Goal: Information Seeking & Learning: Learn about a topic

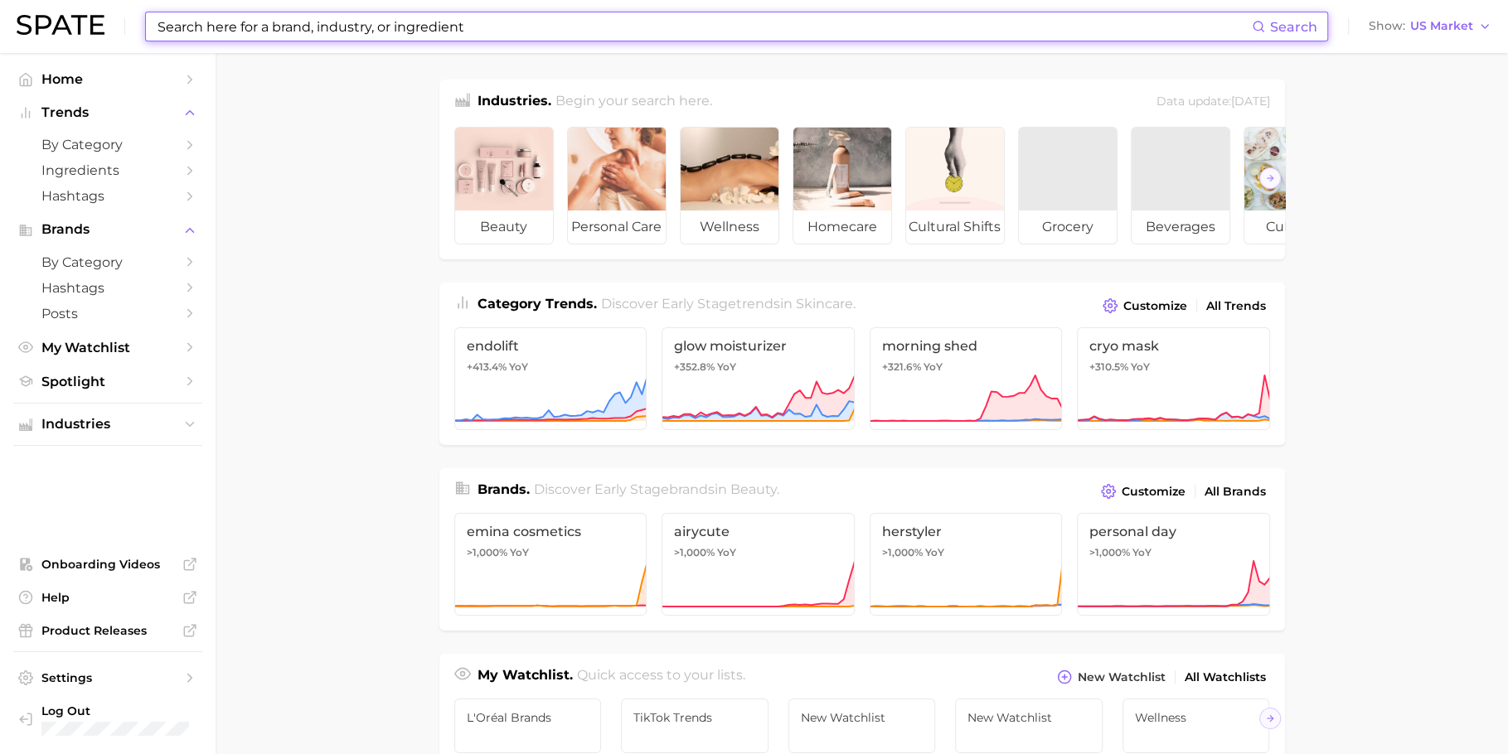
click at [557, 23] on input at bounding box center [704, 26] width 1096 height 28
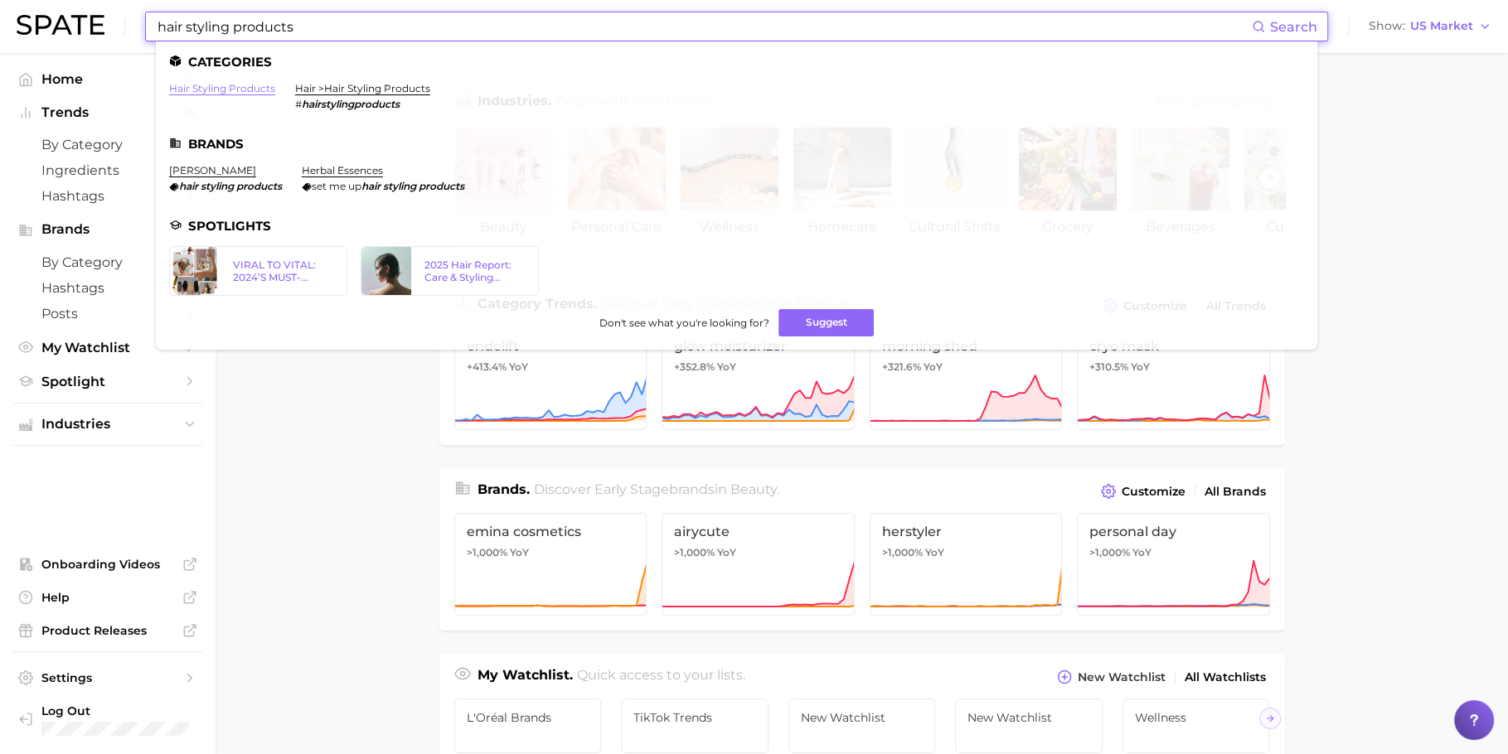
type input "hair styling products"
click at [239, 91] on link "hair styling products" at bounding box center [222, 88] width 106 height 12
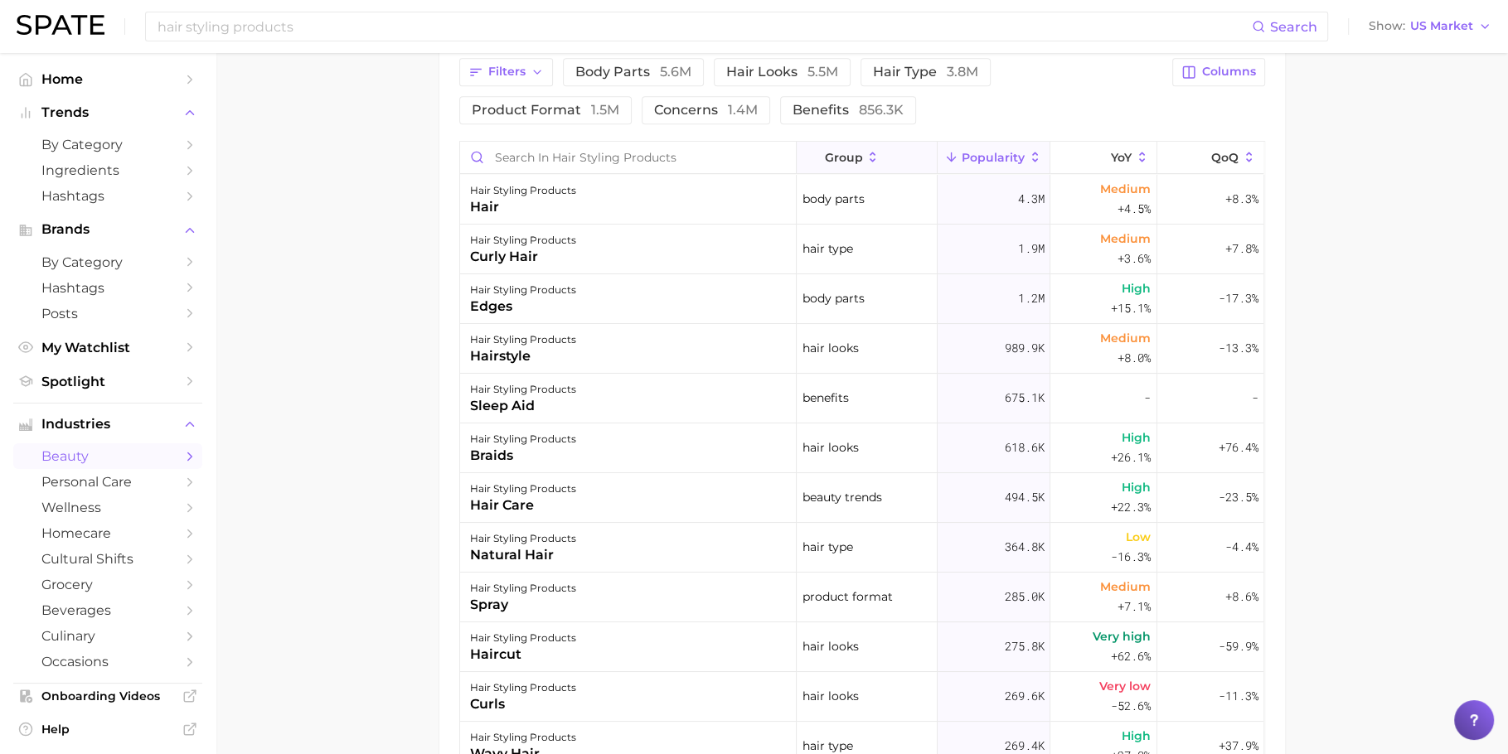
scroll to position [661, 0]
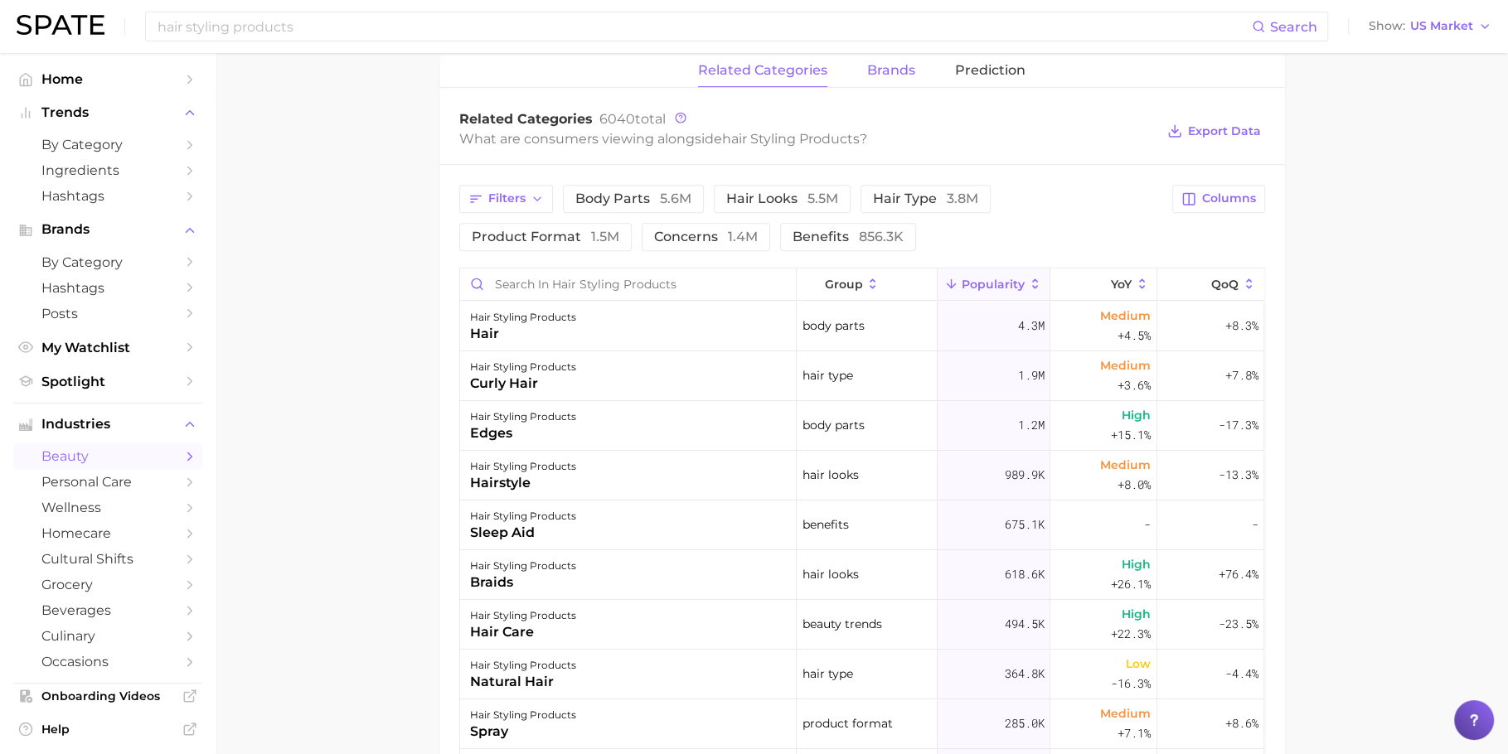
click at [903, 57] on button "brands" at bounding box center [891, 71] width 48 height 32
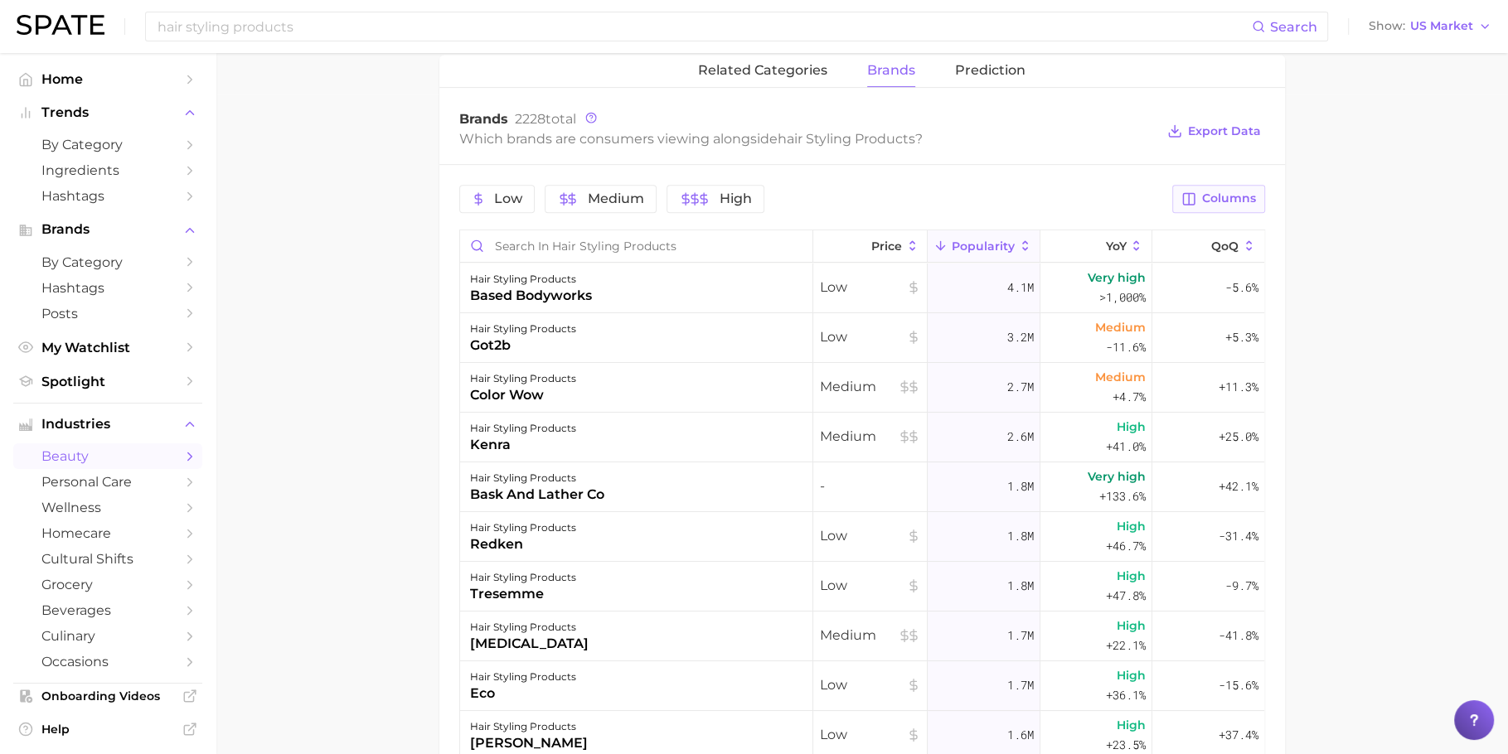
click at [1226, 185] on button "Columns" at bounding box center [1218, 199] width 92 height 28
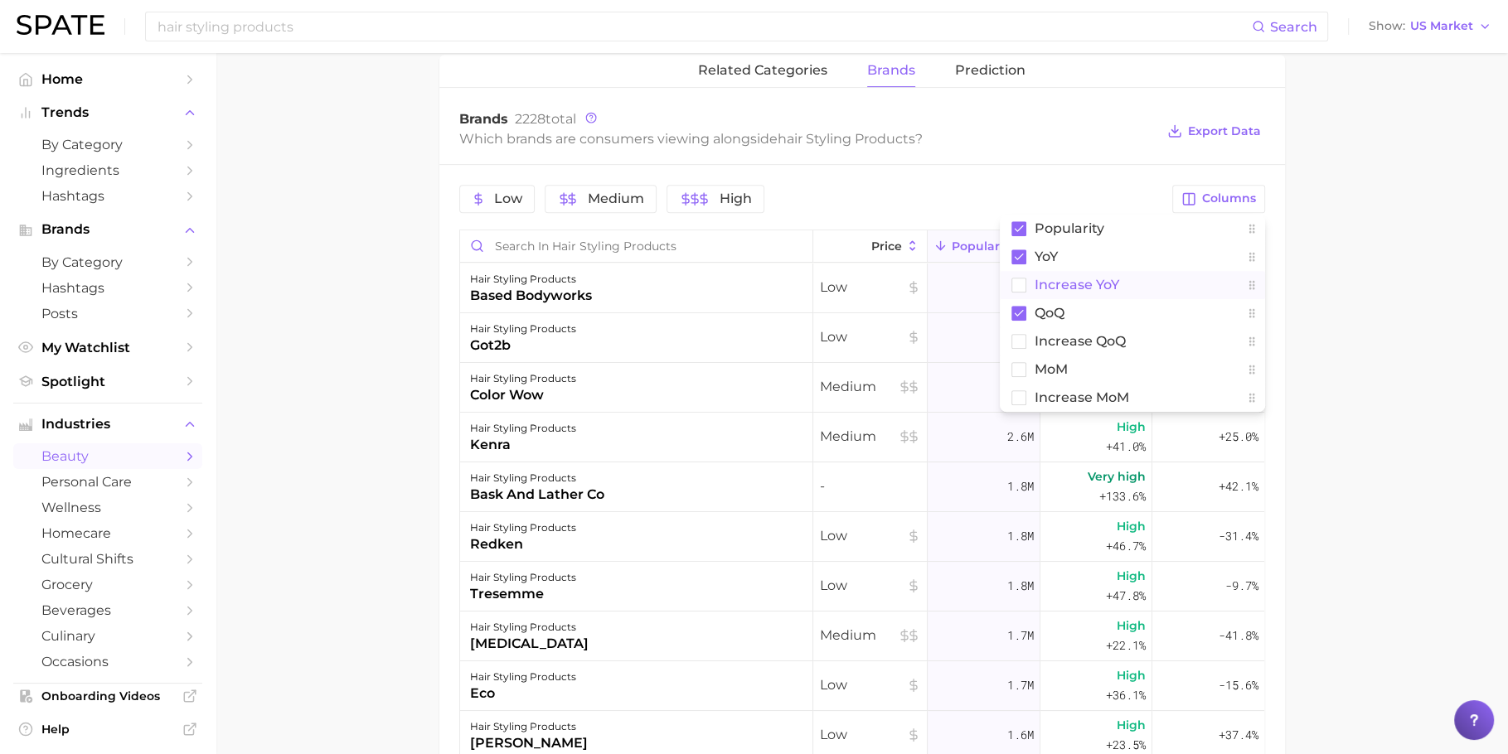
click at [1126, 282] on button "Increase YoY" at bounding box center [1132, 285] width 265 height 28
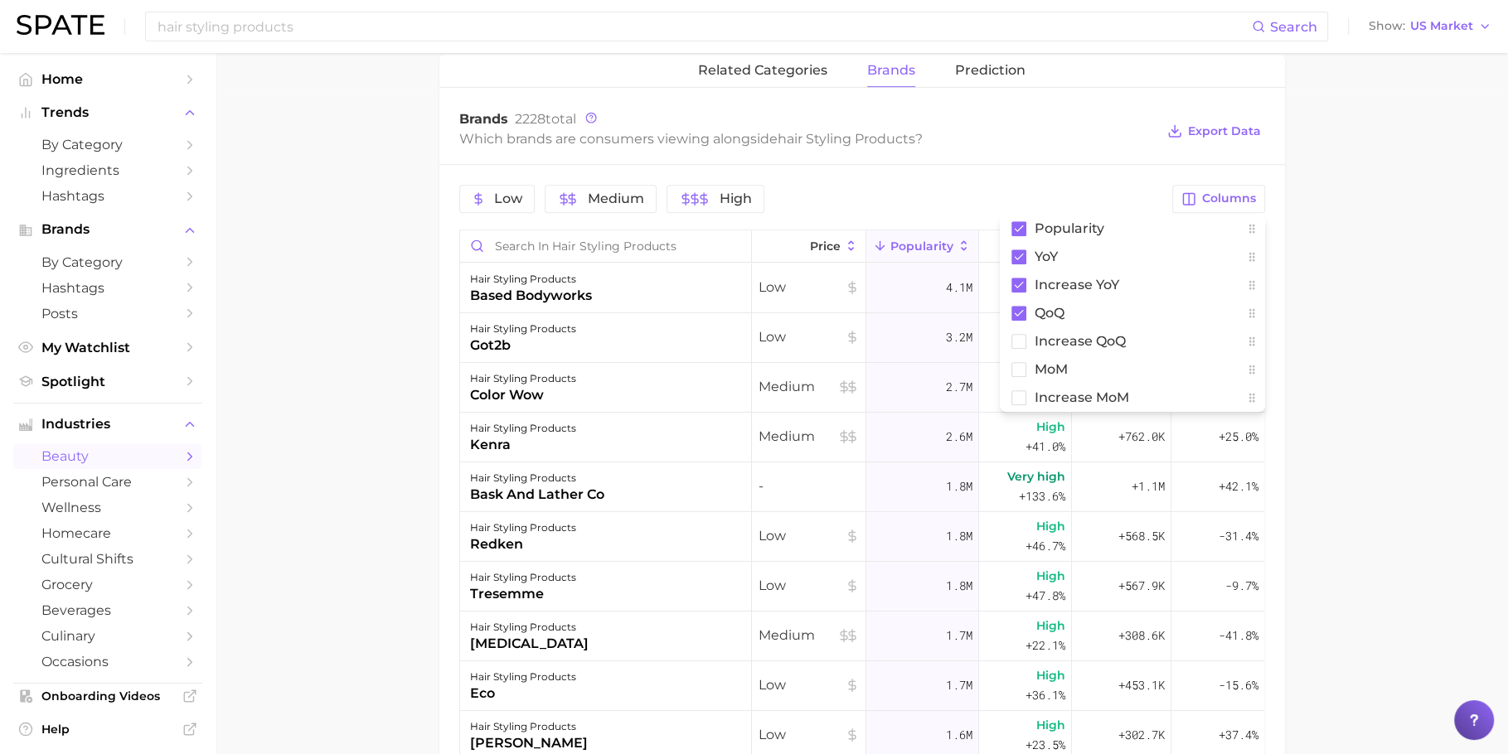
click at [995, 196] on div "Low Medium High" at bounding box center [811, 199] width 704 height 28
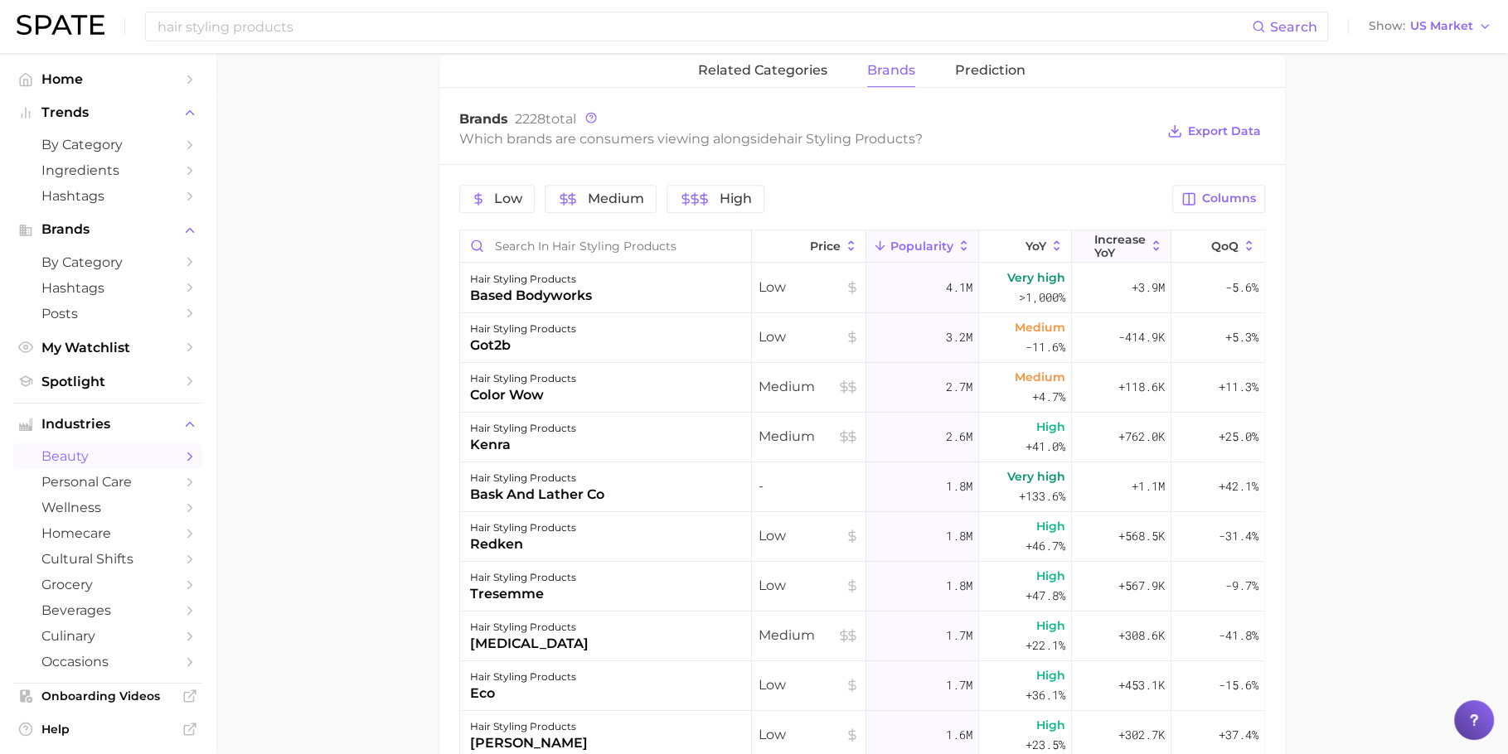
click at [1116, 243] on span "Increase YoY" at bounding box center [1119, 246] width 51 height 27
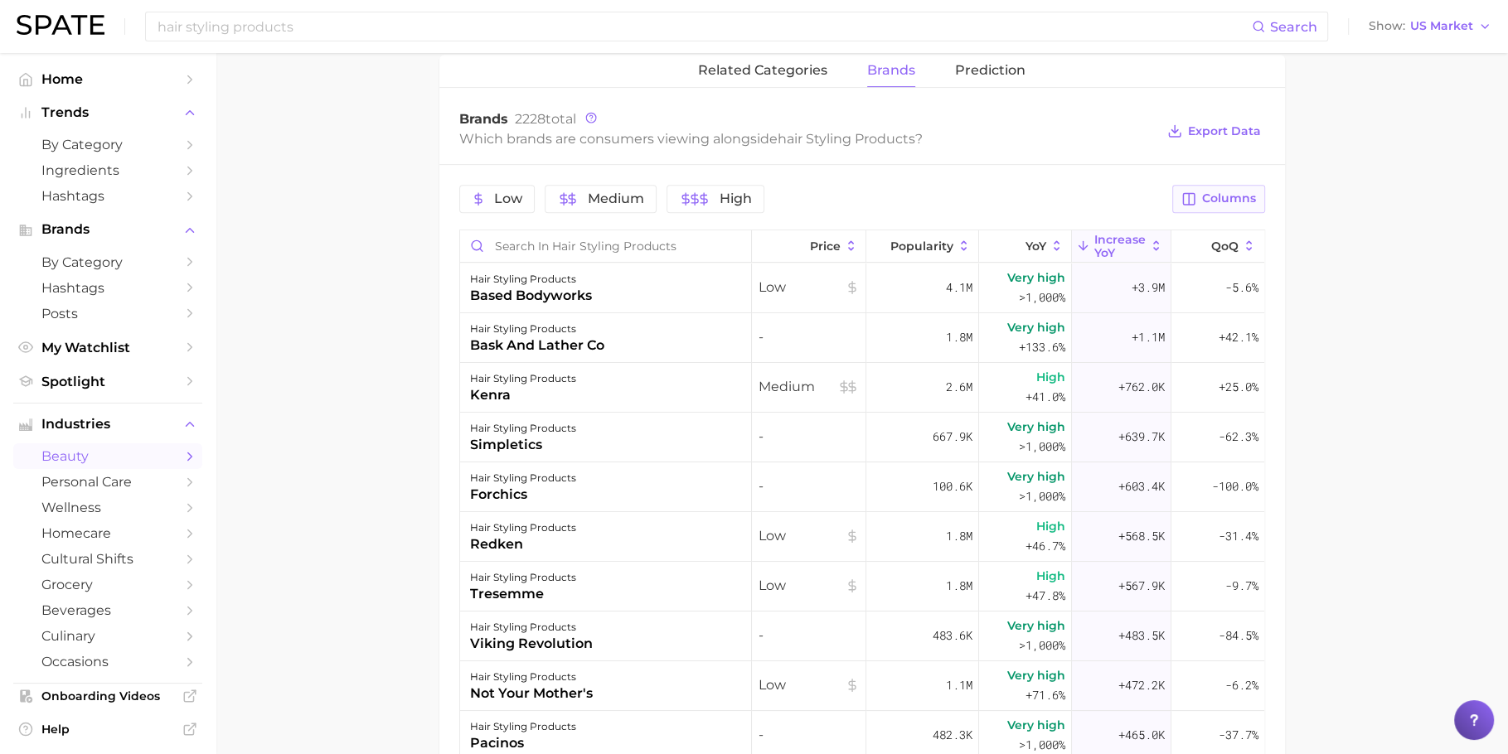
click at [1217, 196] on span "Columns" at bounding box center [1229, 198] width 54 height 14
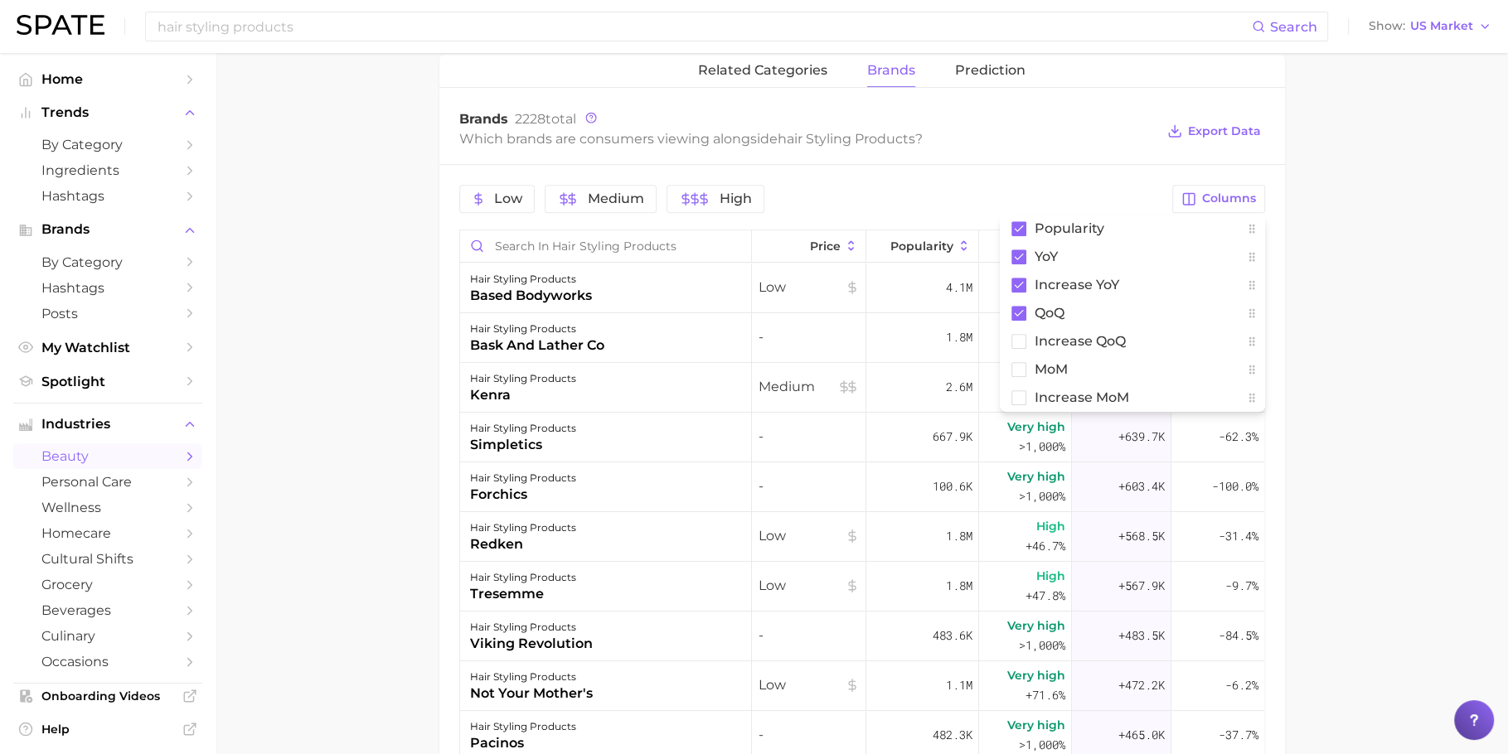
click at [1158, 143] on div "Brands 2228 total Which brands are consumers viewing alongside hair styling pro…" at bounding box center [861, 131] width 845 height 66
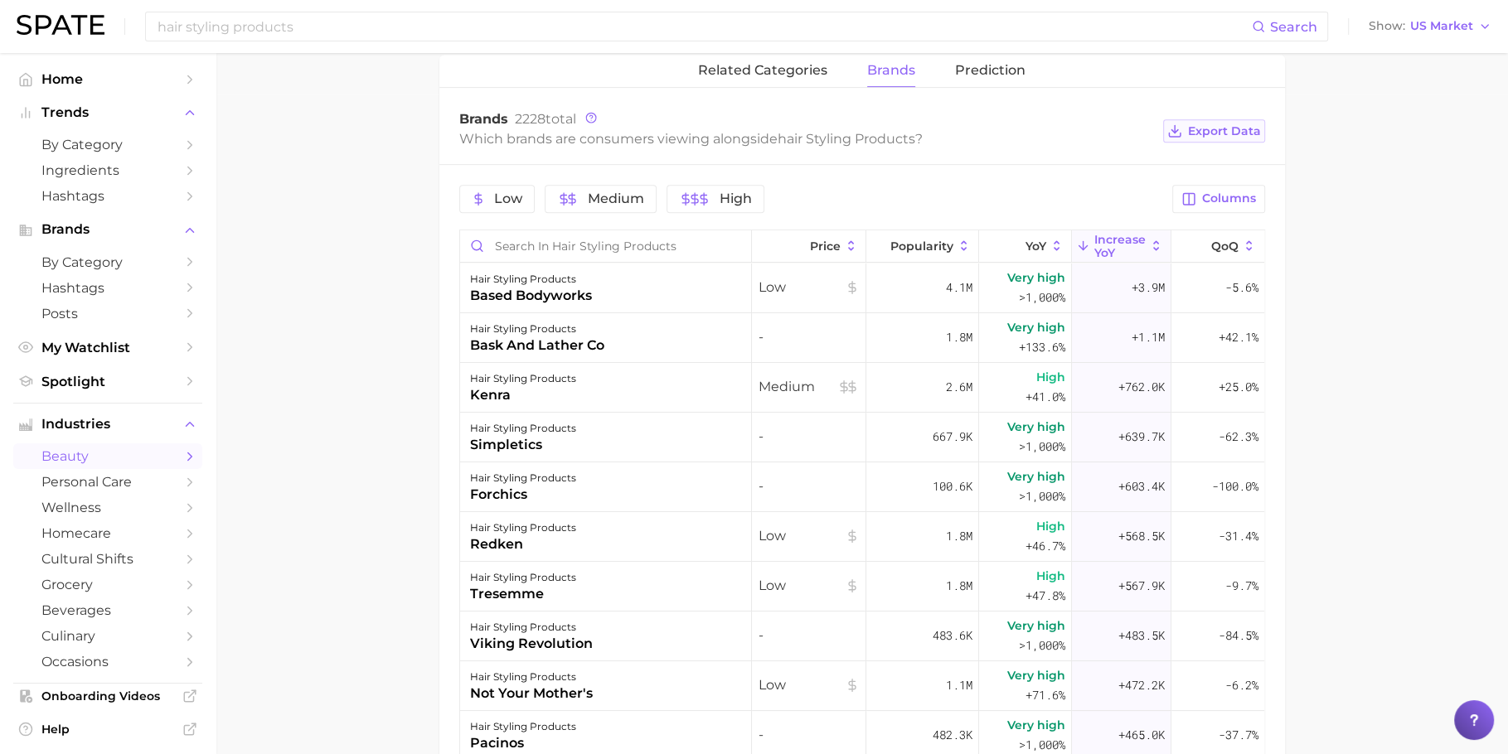
click at [1213, 125] on span "Export Data" at bounding box center [1224, 131] width 73 height 14
click at [1008, 237] on button "YoY" at bounding box center [1025, 246] width 93 height 32
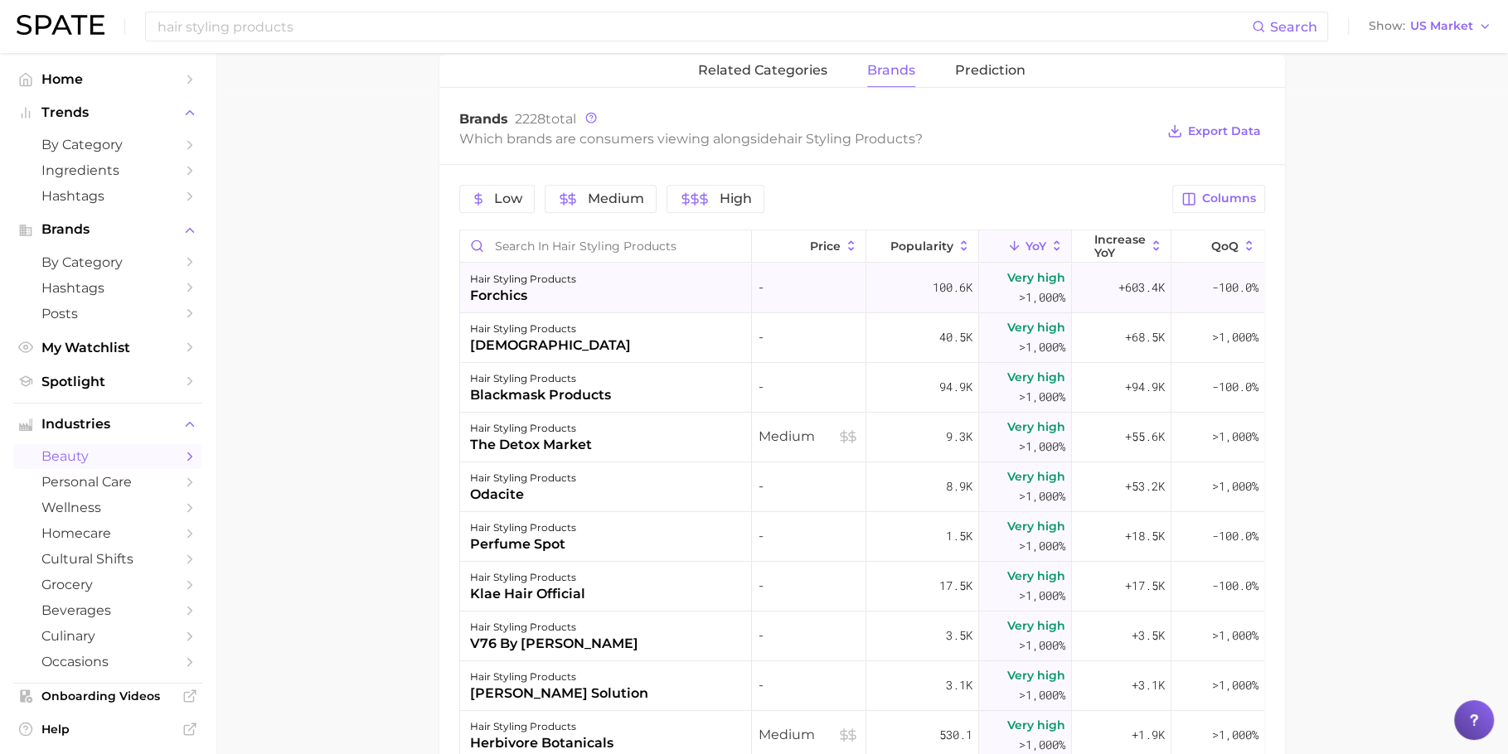
click at [693, 283] on div "hair styling products forchics" at bounding box center [606, 289] width 293 height 50
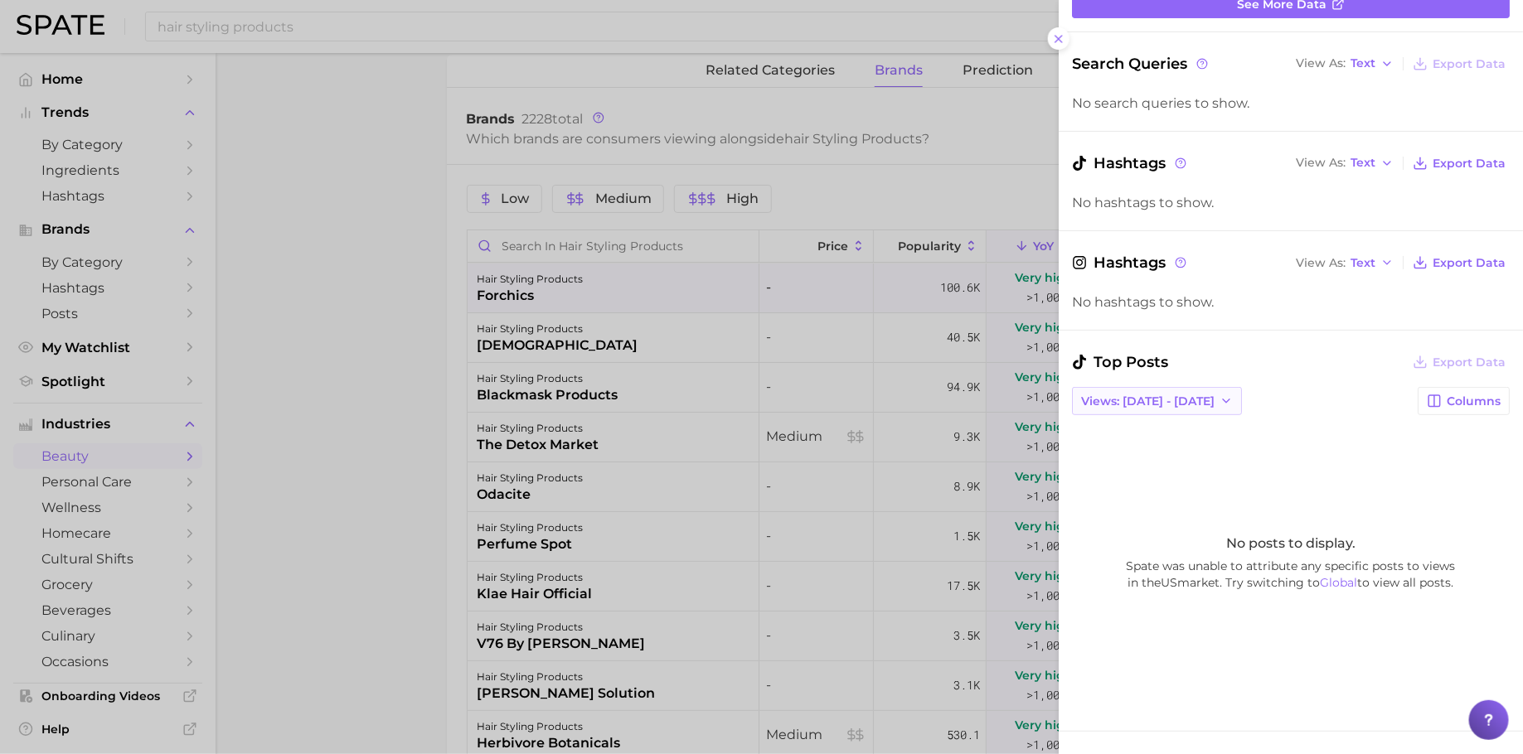
scroll to position [154, 0]
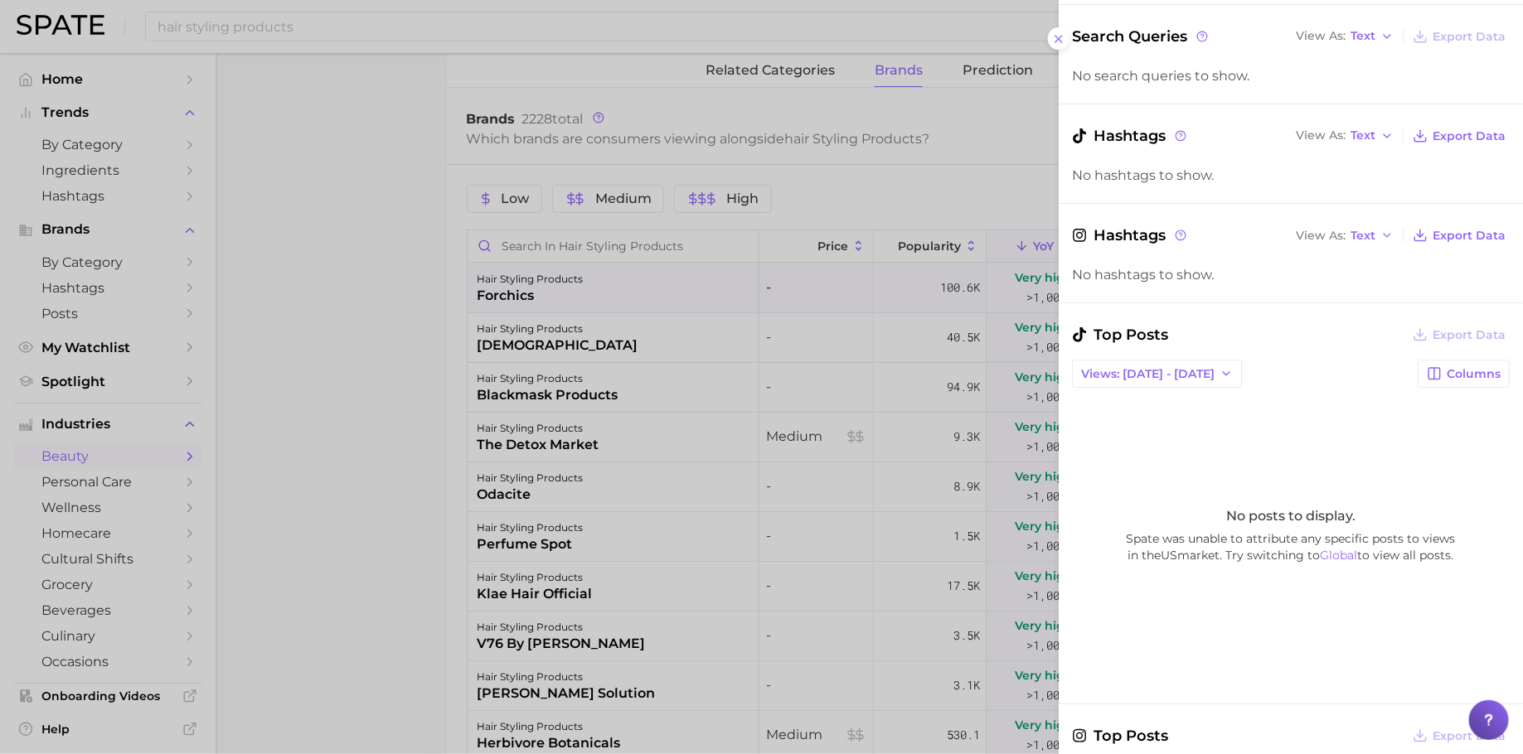
click at [656, 332] on div at bounding box center [761, 377] width 1523 height 754
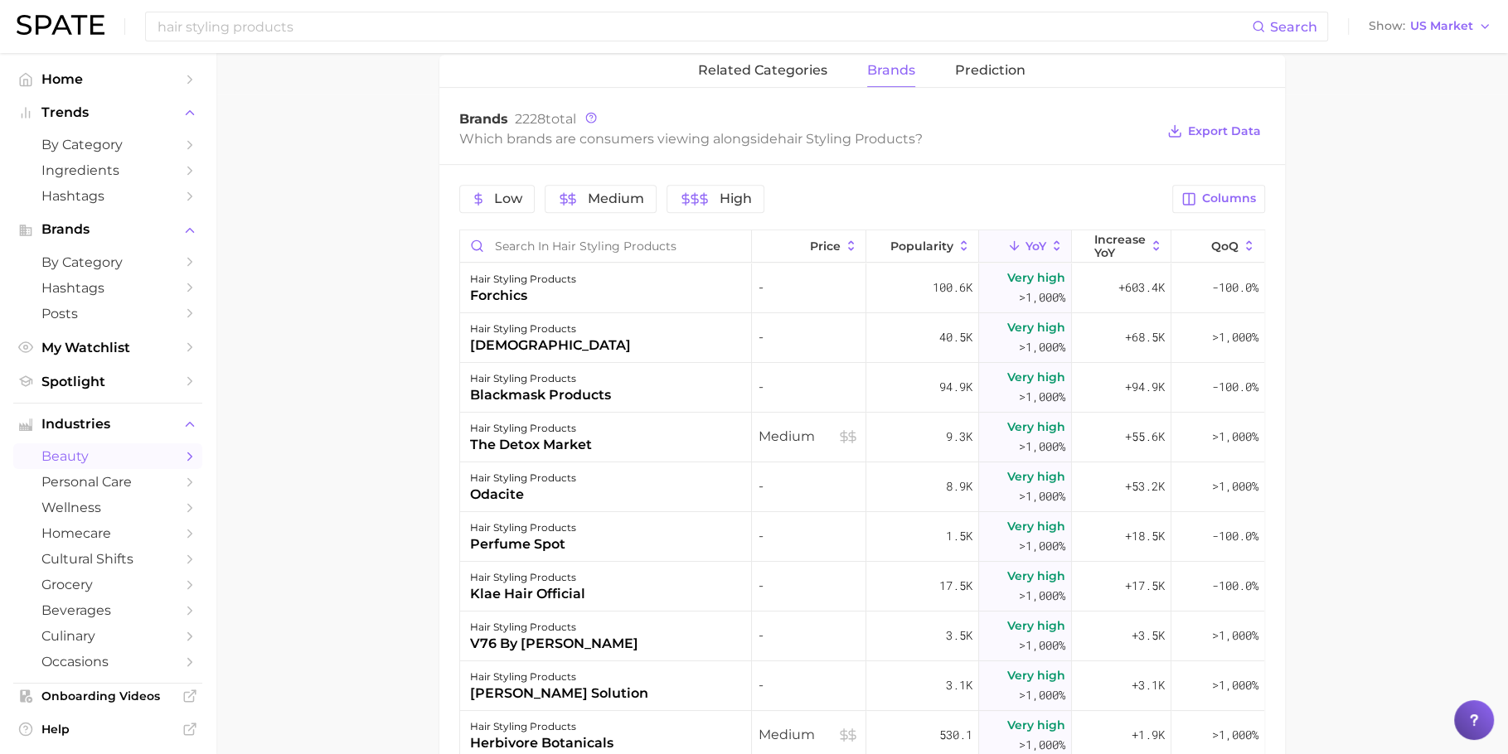
click at [656, 332] on div "hair styling products noyz" at bounding box center [606, 338] width 293 height 50
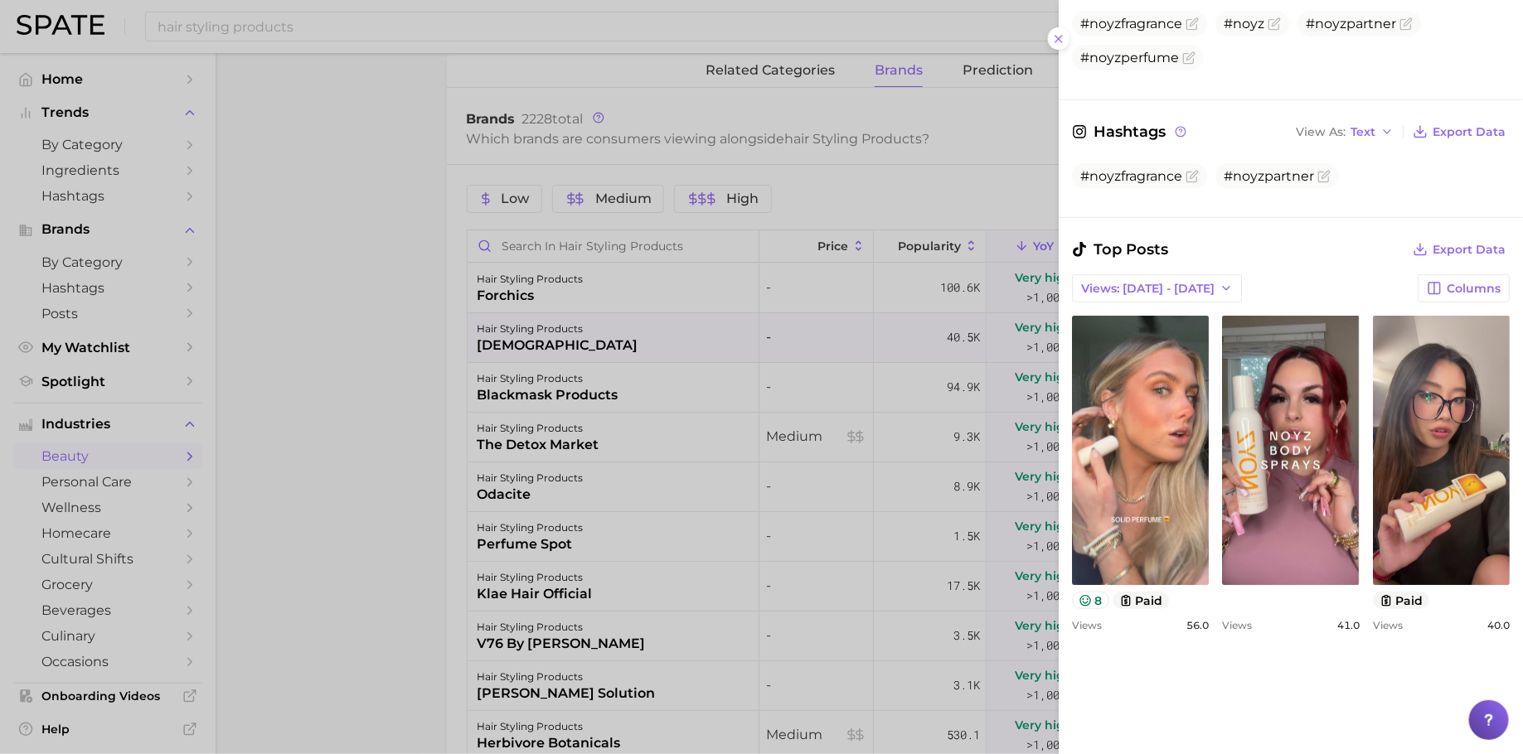
scroll to position [354, 0]
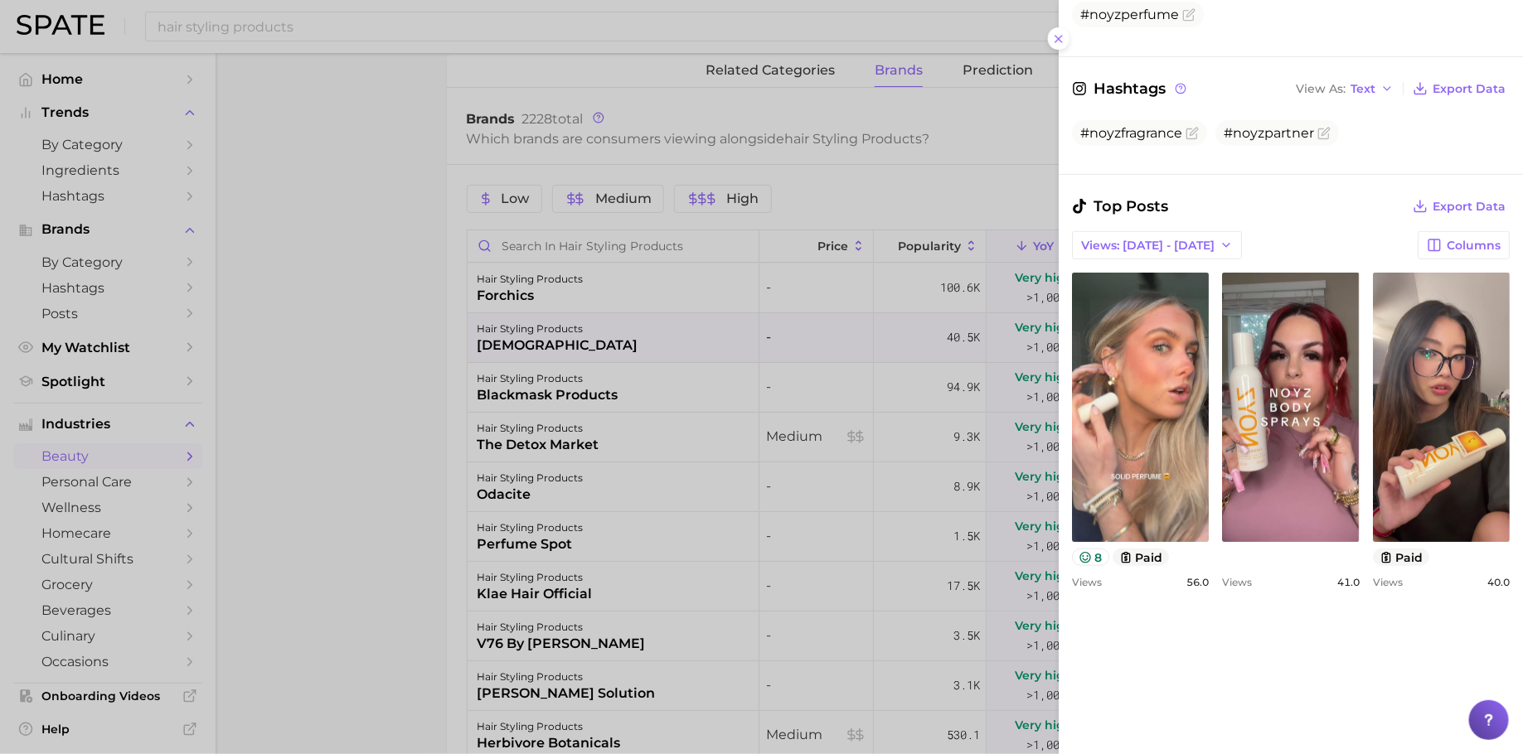
click at [789, 447] on div at bounding box center [761, 377] width 1523 height 754
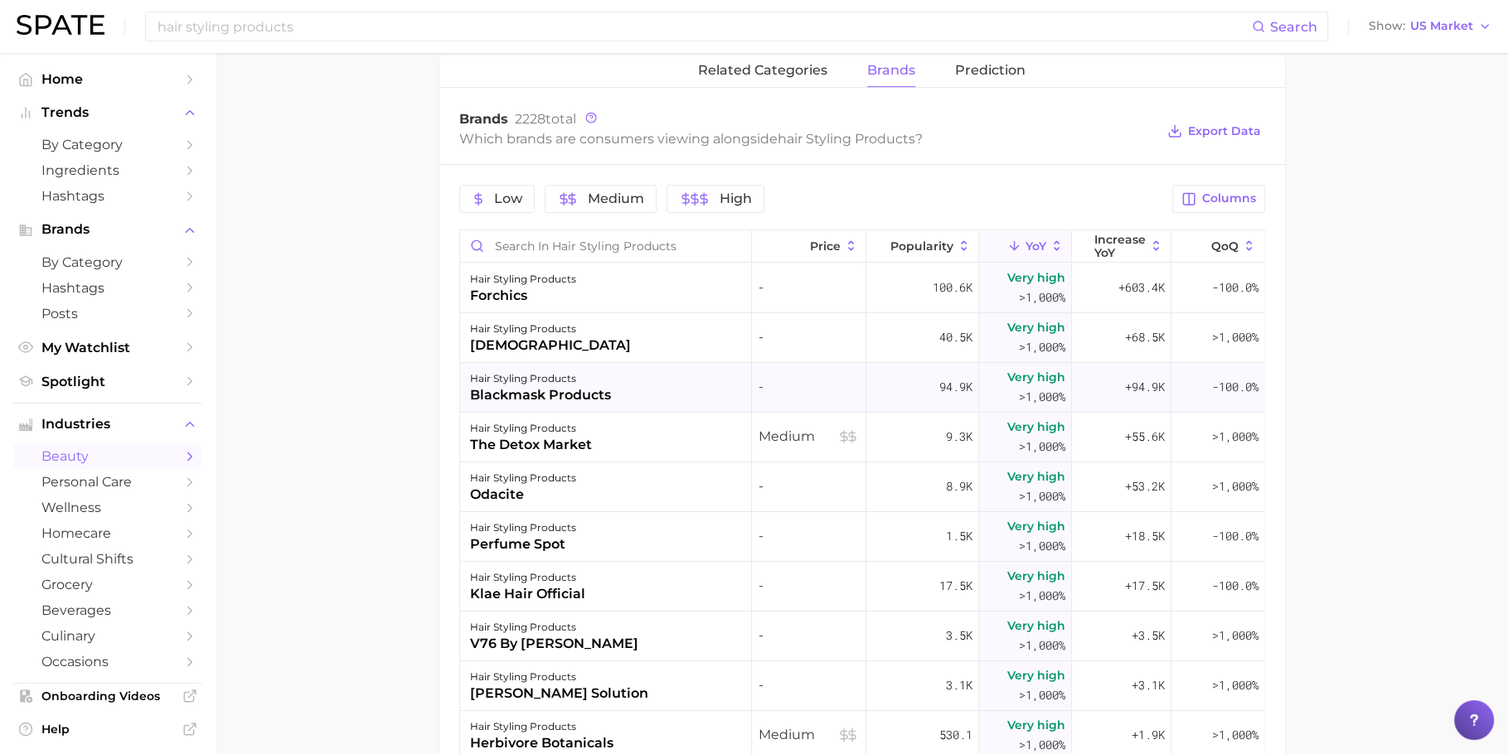
click at [686, 400] on div "hair styling products blackmask products" at bounding box center [606, 388] width 293 height 50
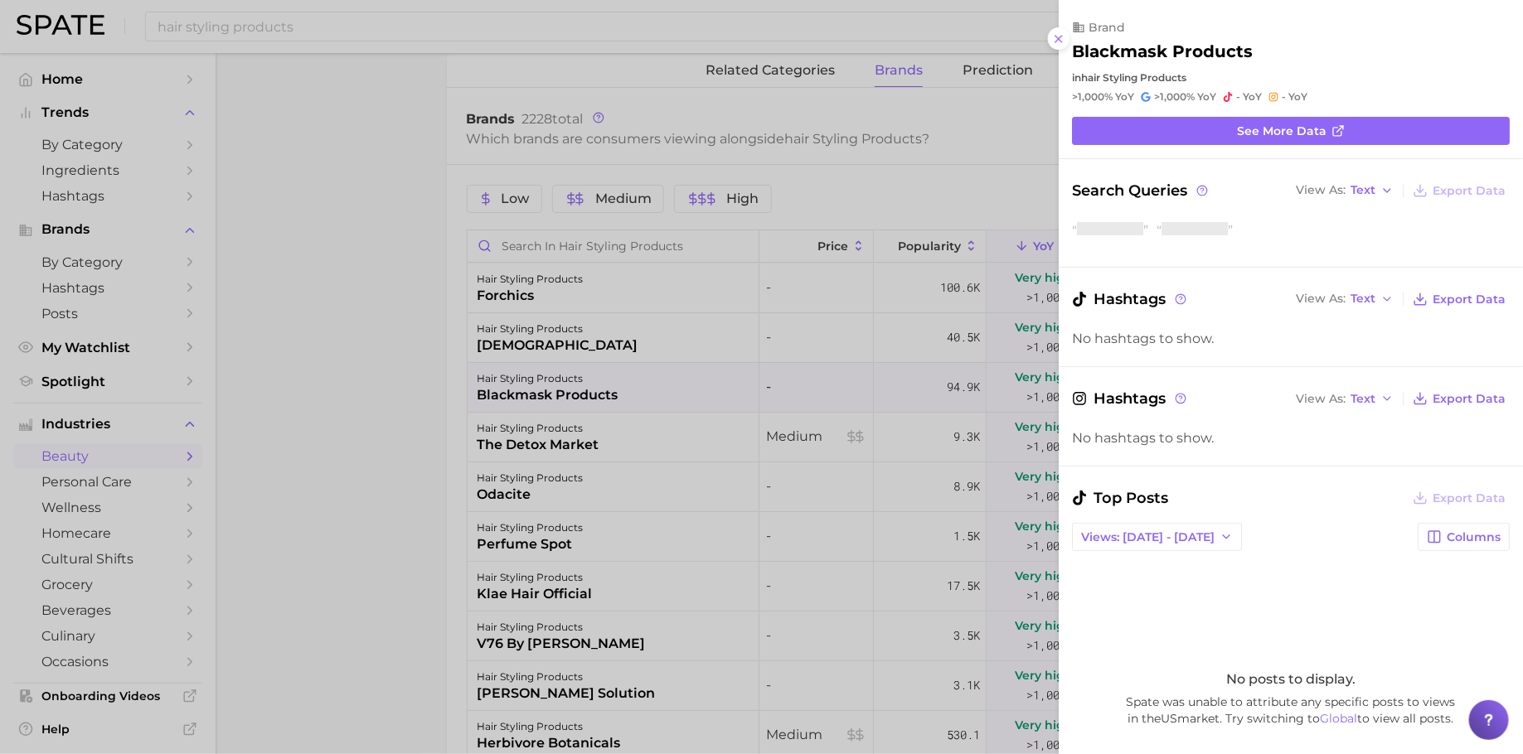
click at [684, 449] on div at bounding box center [761, 377] width 1523 height 754
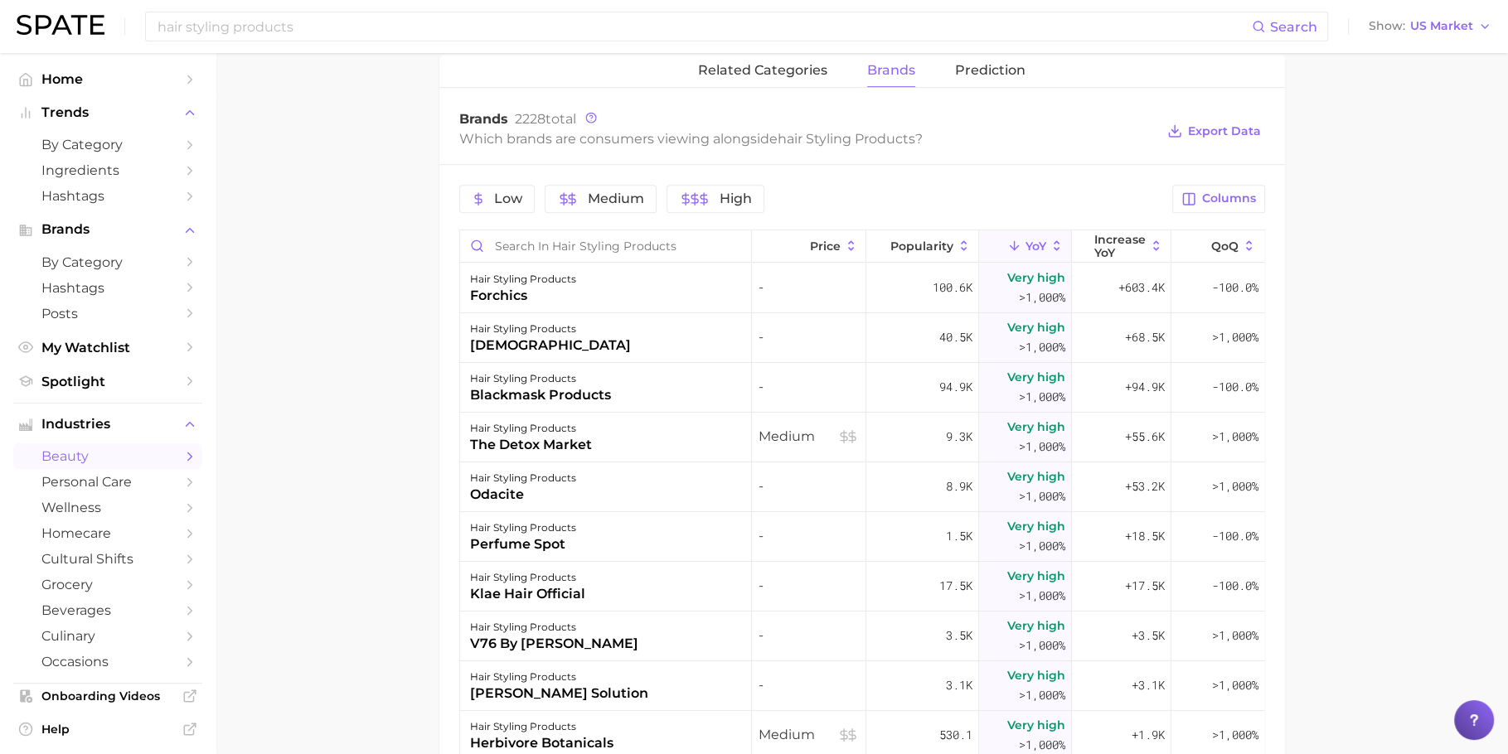
click at [704, 449] on div "hair styling products the detox market" at bounding box center [606, 438] width 293 height 50
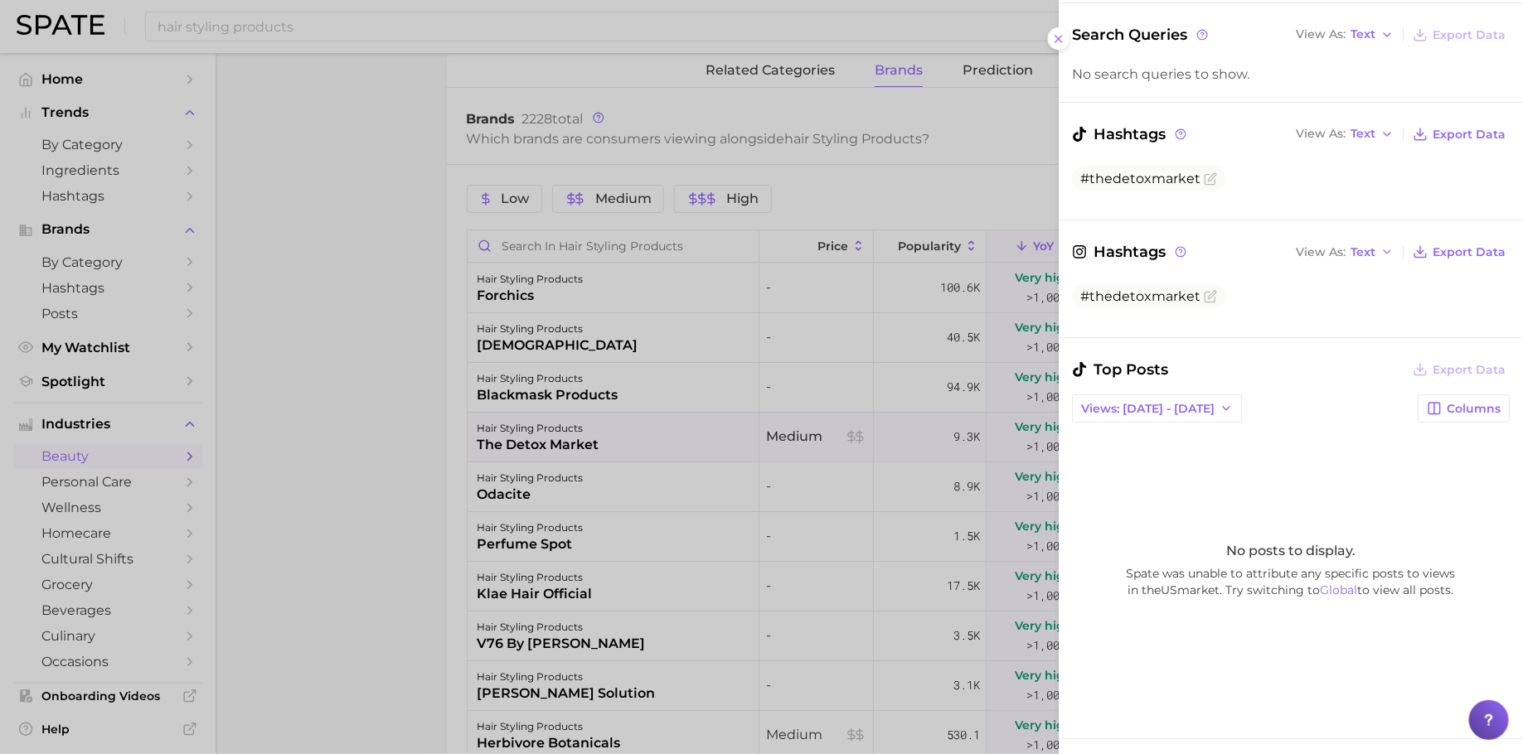
scroll to position [537, 0]
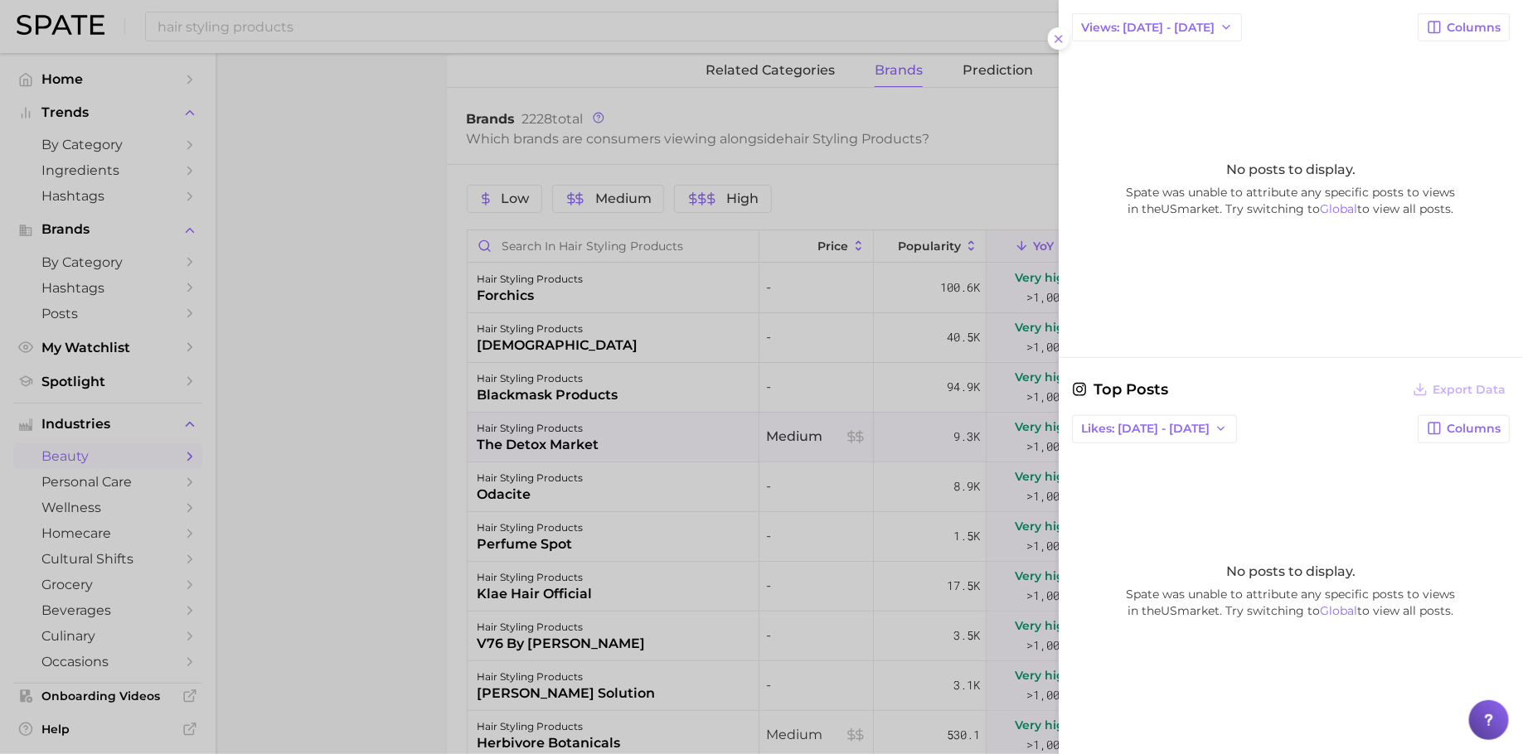
click at [763, 476] on div at bounding box center [761, 377] width 1523 height 754
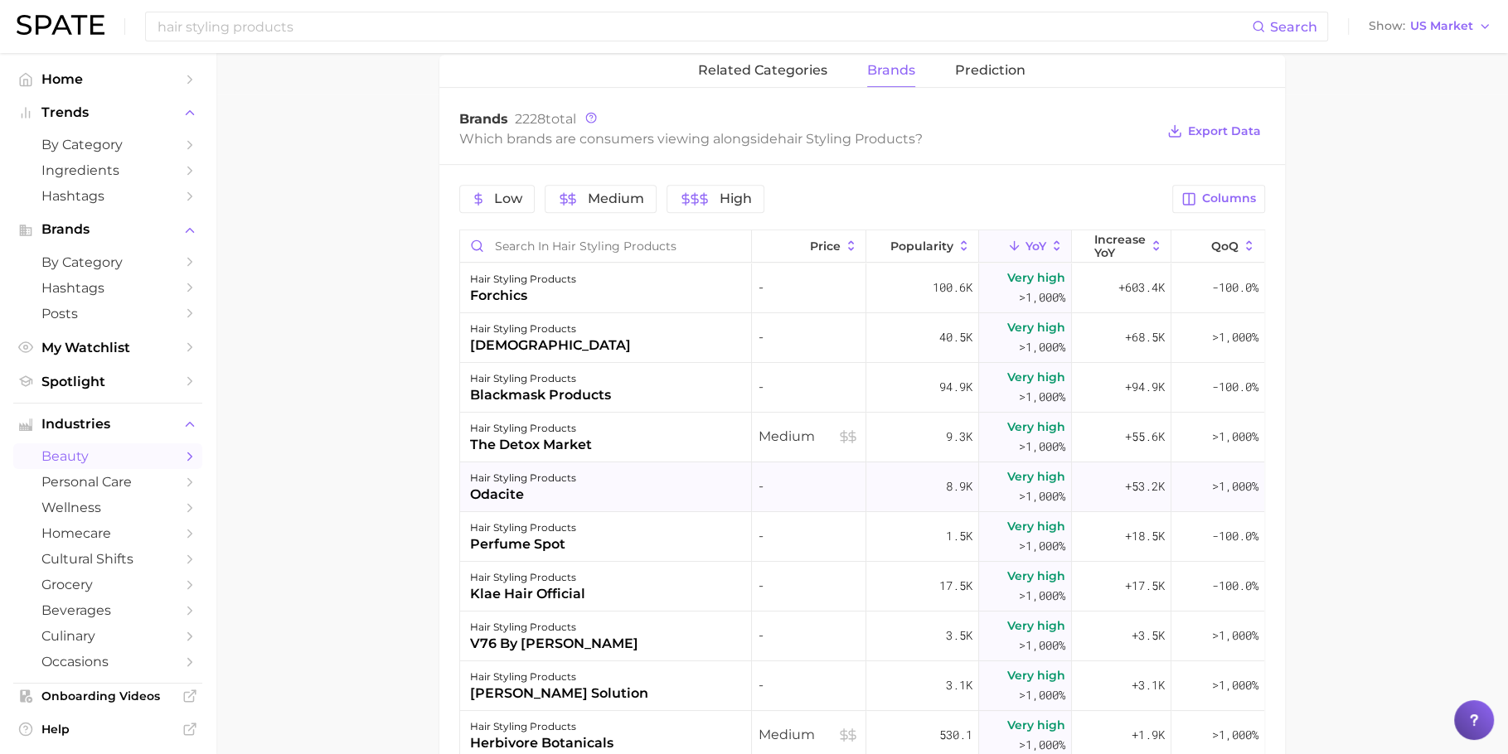
click at [603, 488] on div "hair styling products odacite" at bounding box center [606, 488] width 293 height 50
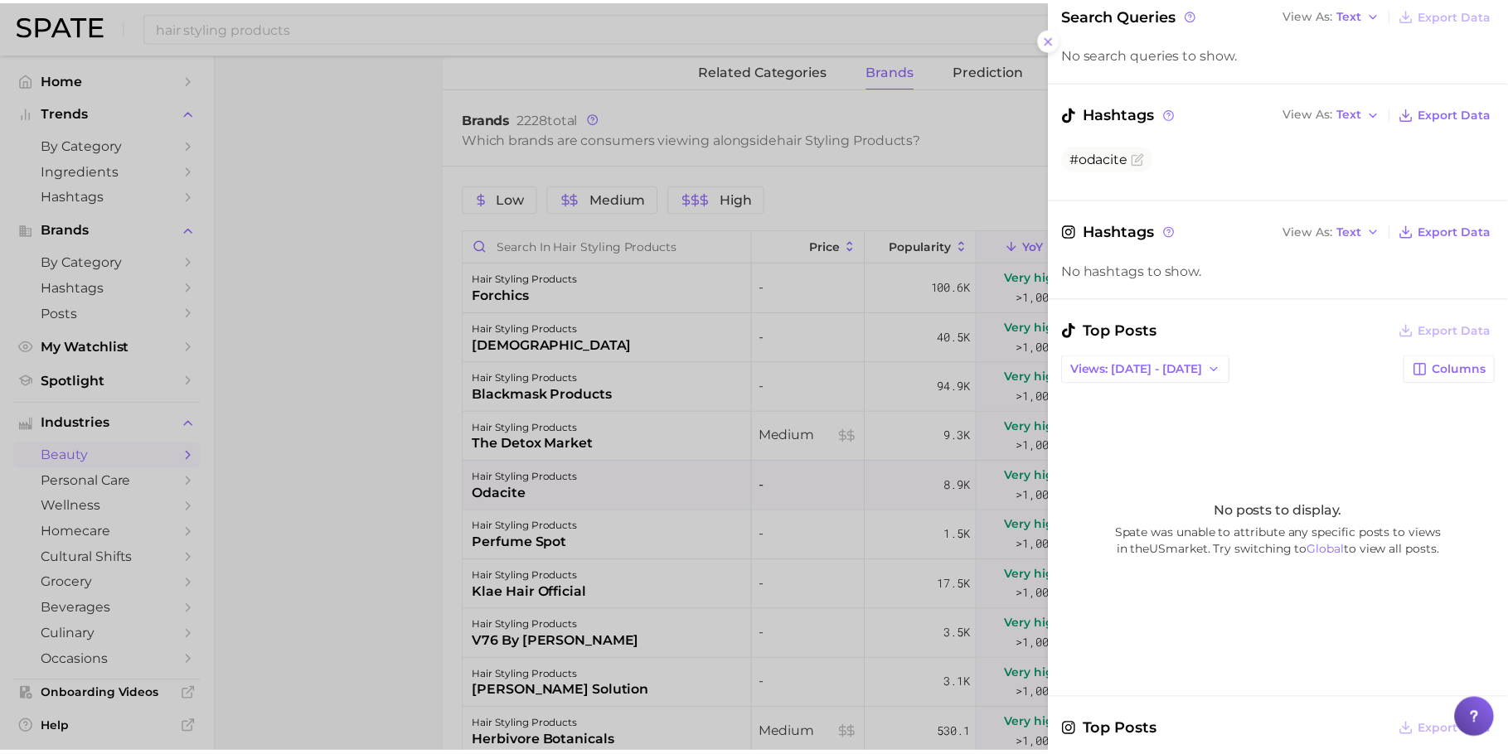
scroll to position [519, 0]
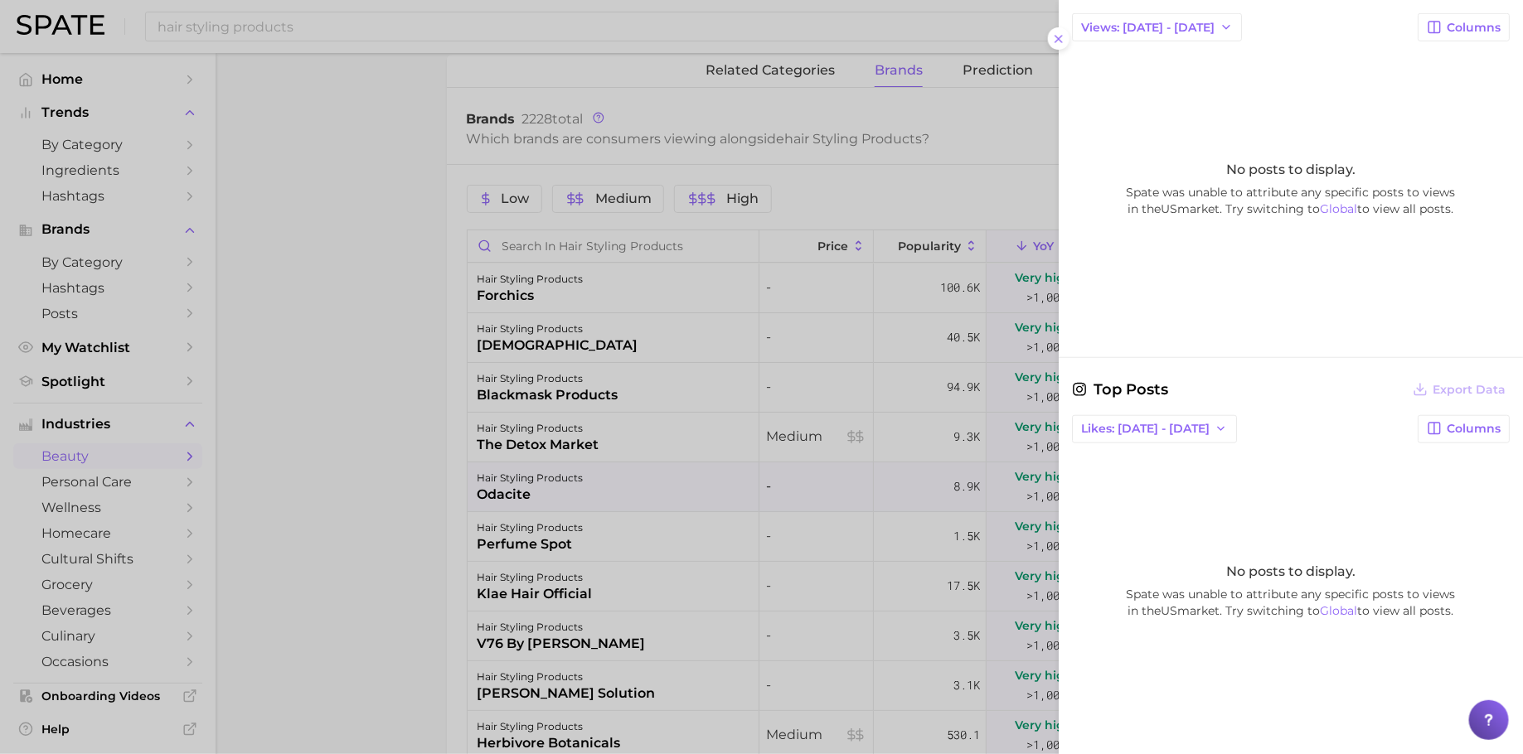
click at [726, 472] on div at bounding box center [761, 377] width 1523 height 754
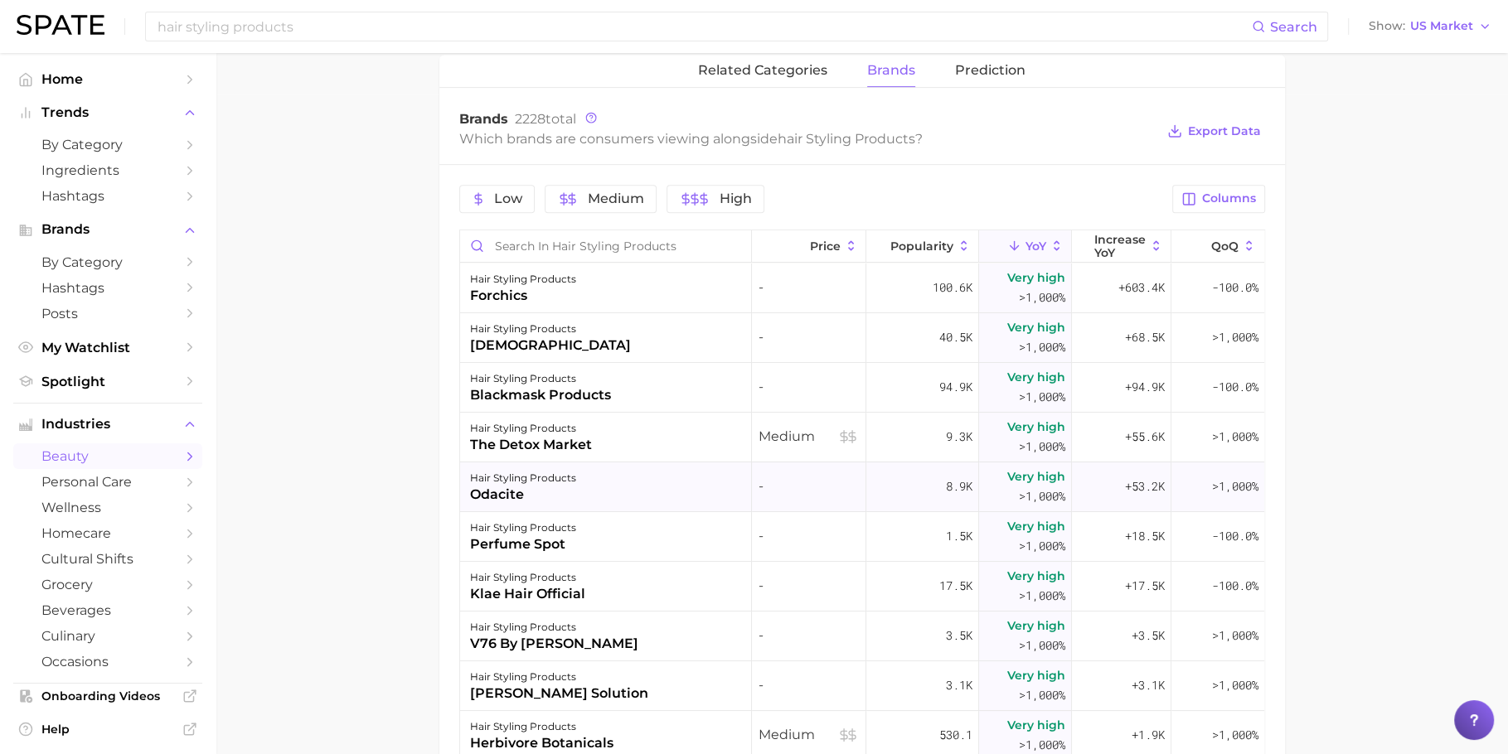
click at [616, 482] on div "hair styling products odacite" at bounding box center [606, 488] width 293 height 50
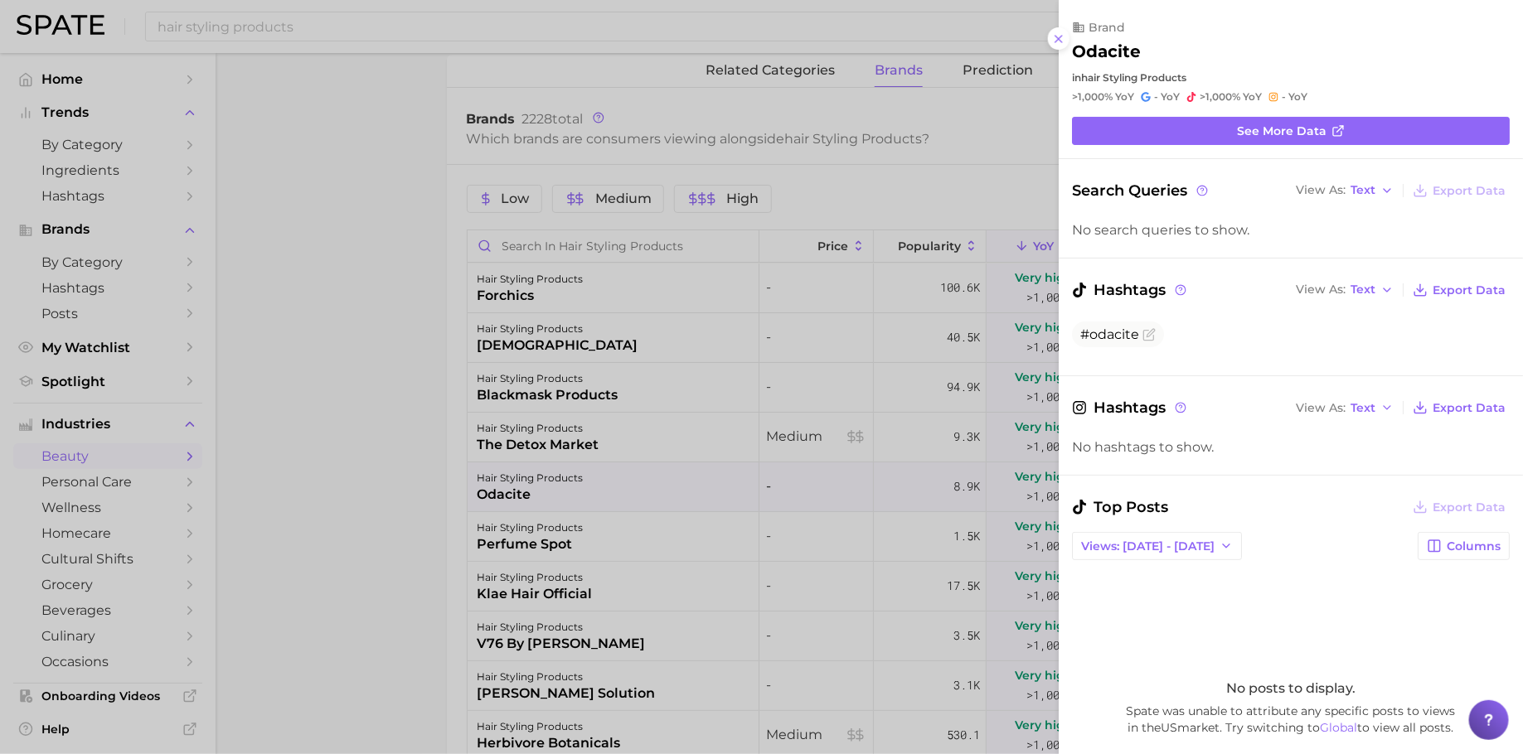
click at [616, 528] on div at bounding box center [761, 377] width 1523 height 754
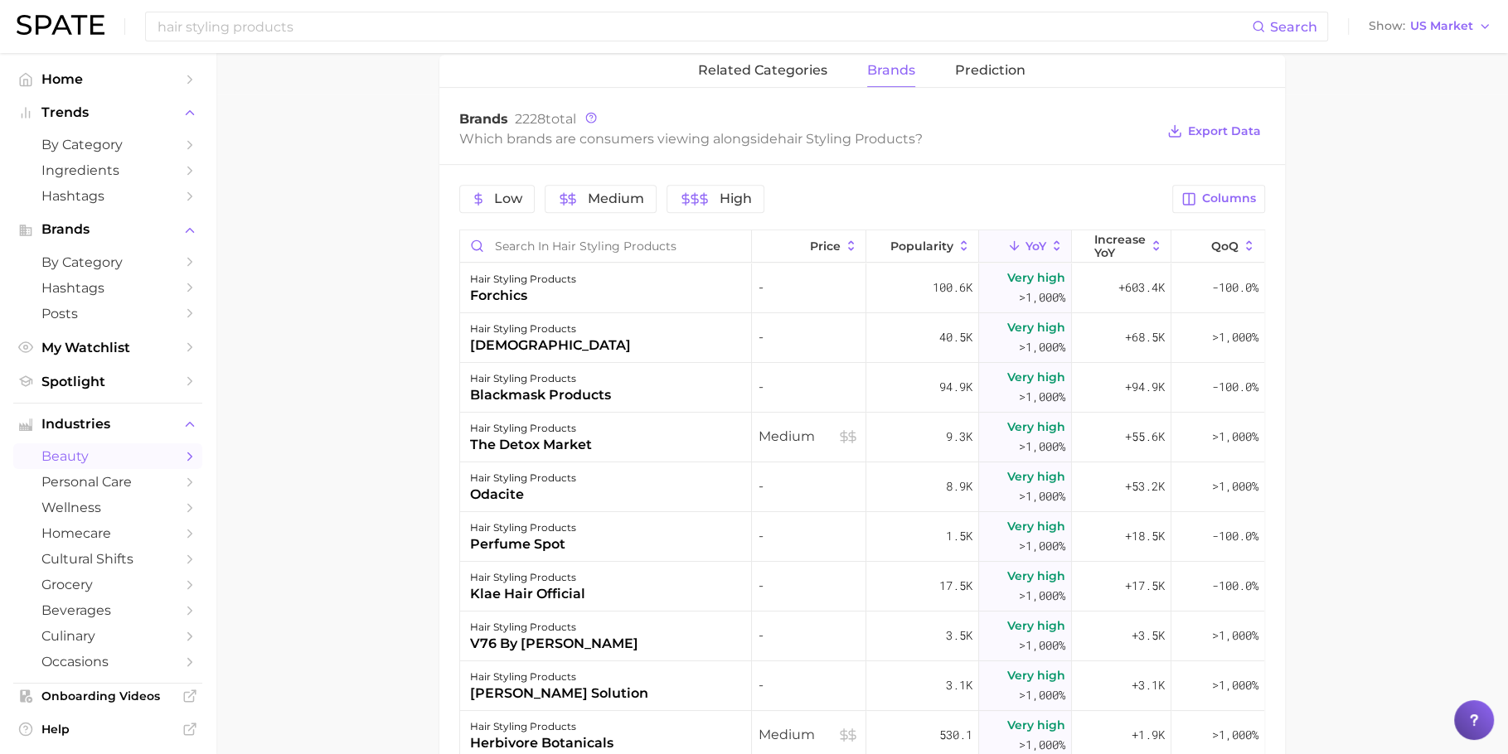
click at [659, 528] on div "hair styling products perfume spot" at bounding box center [606, 537] width 293 height 50
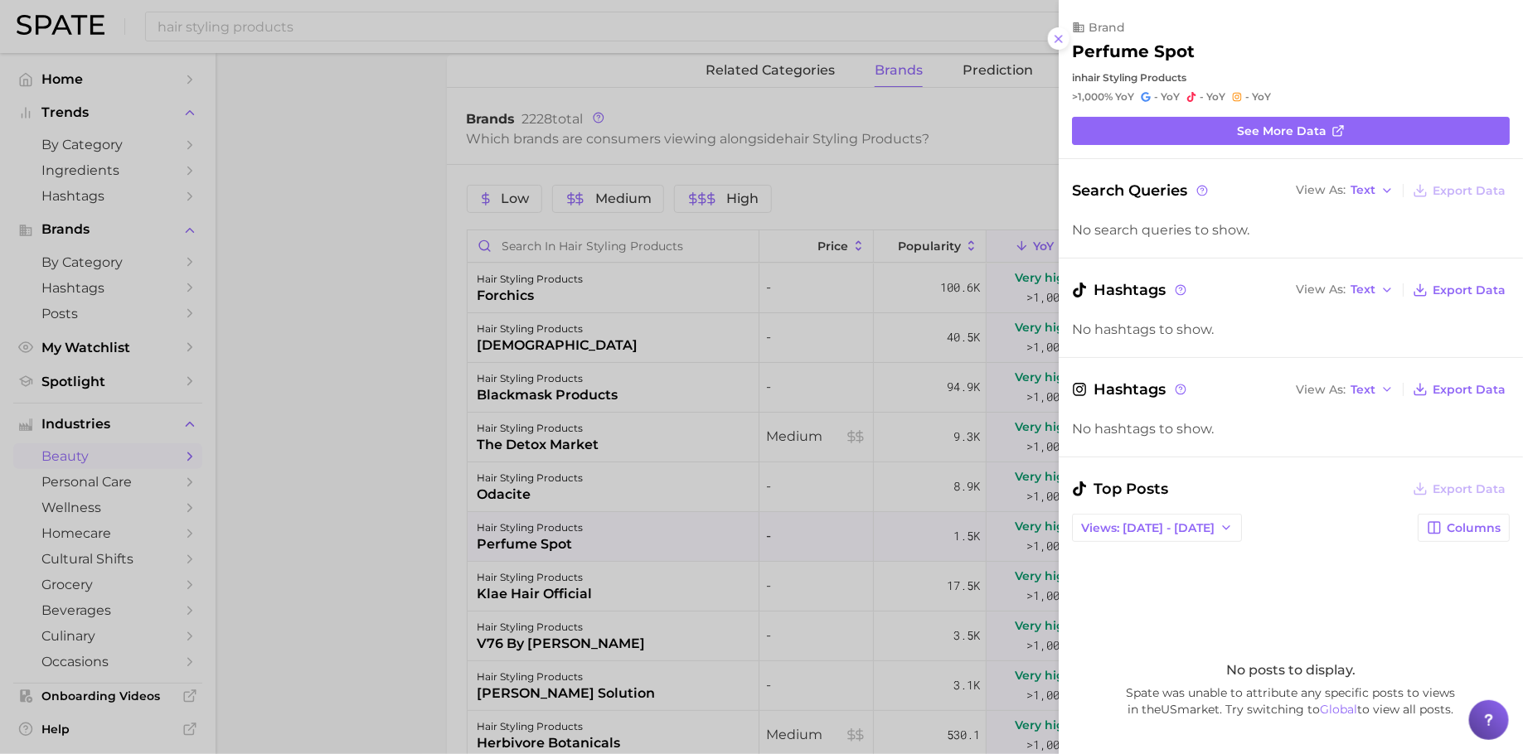
click at [659, 528] on div at bounding box center [761, 377] width 1523 height 754
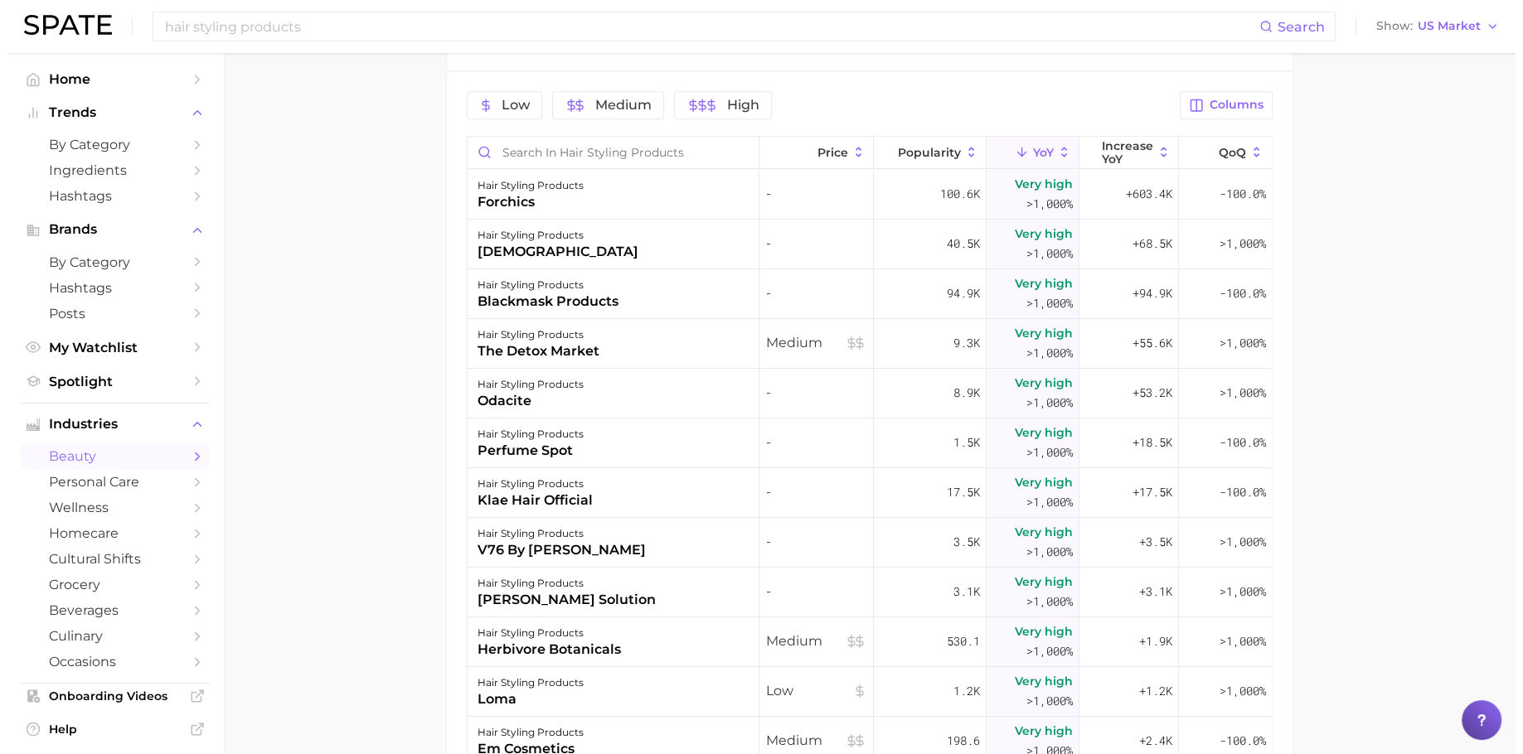
scroll to position [757, 0]
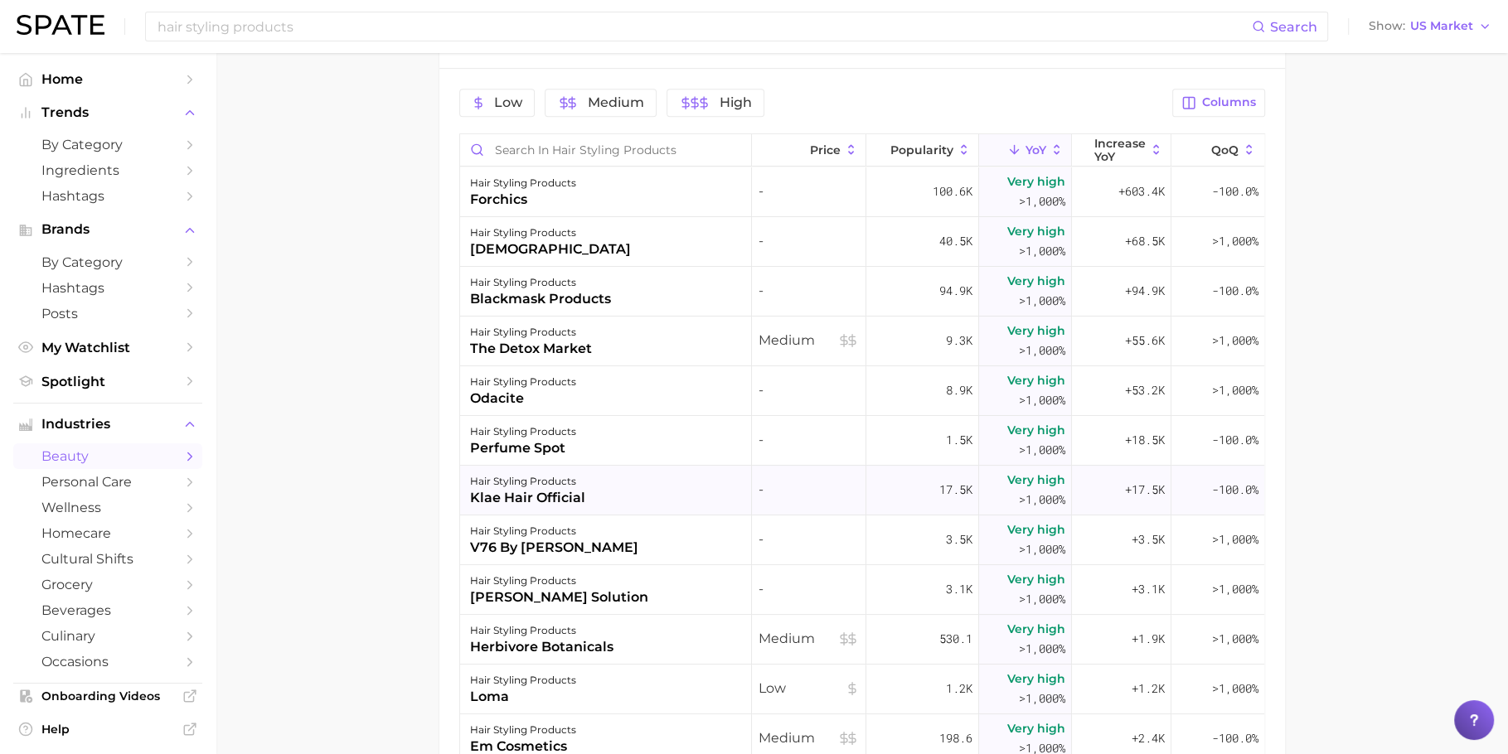
click at [666, 491] on div "hair styling products klae hair official" at bounding box center [606, 491] width 293 height 50
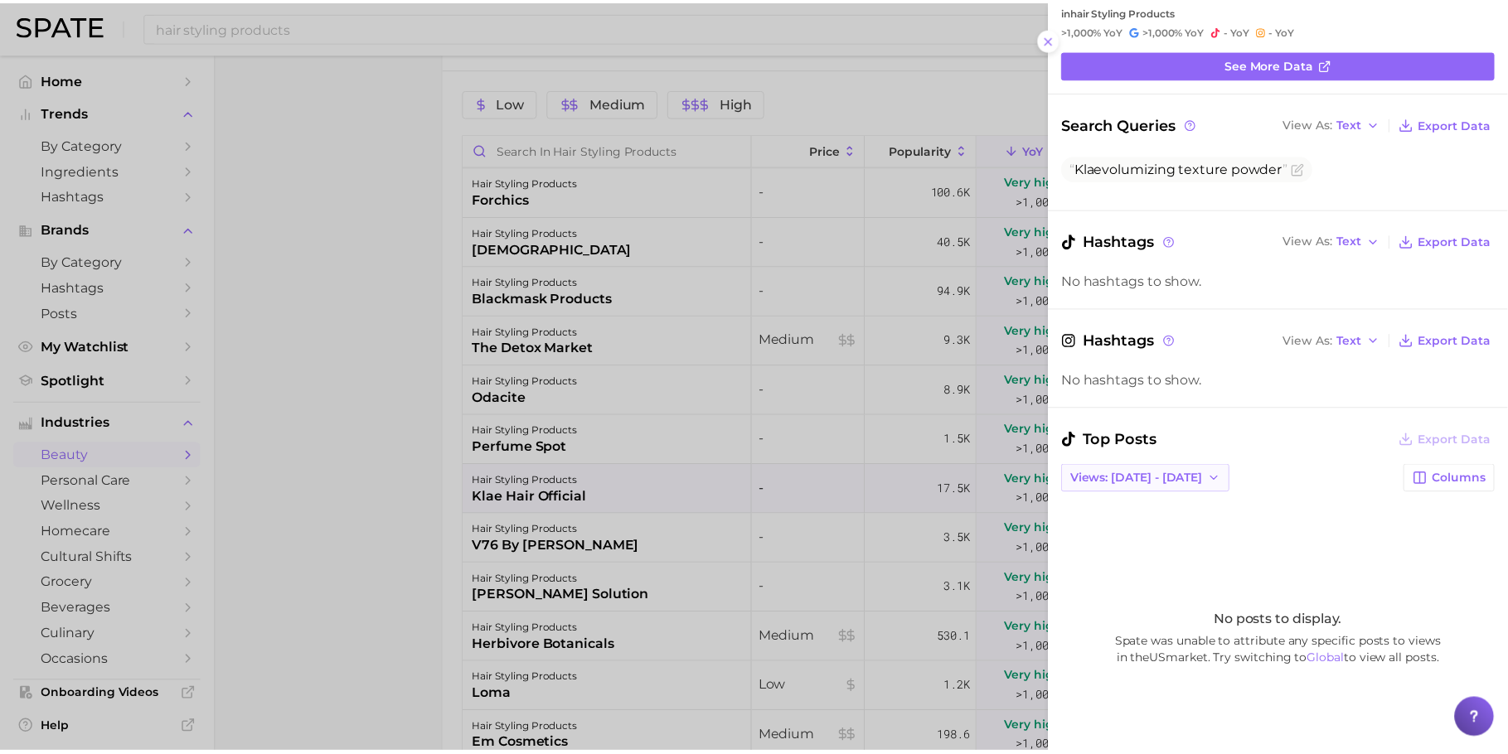
scroll to position [69, 0]
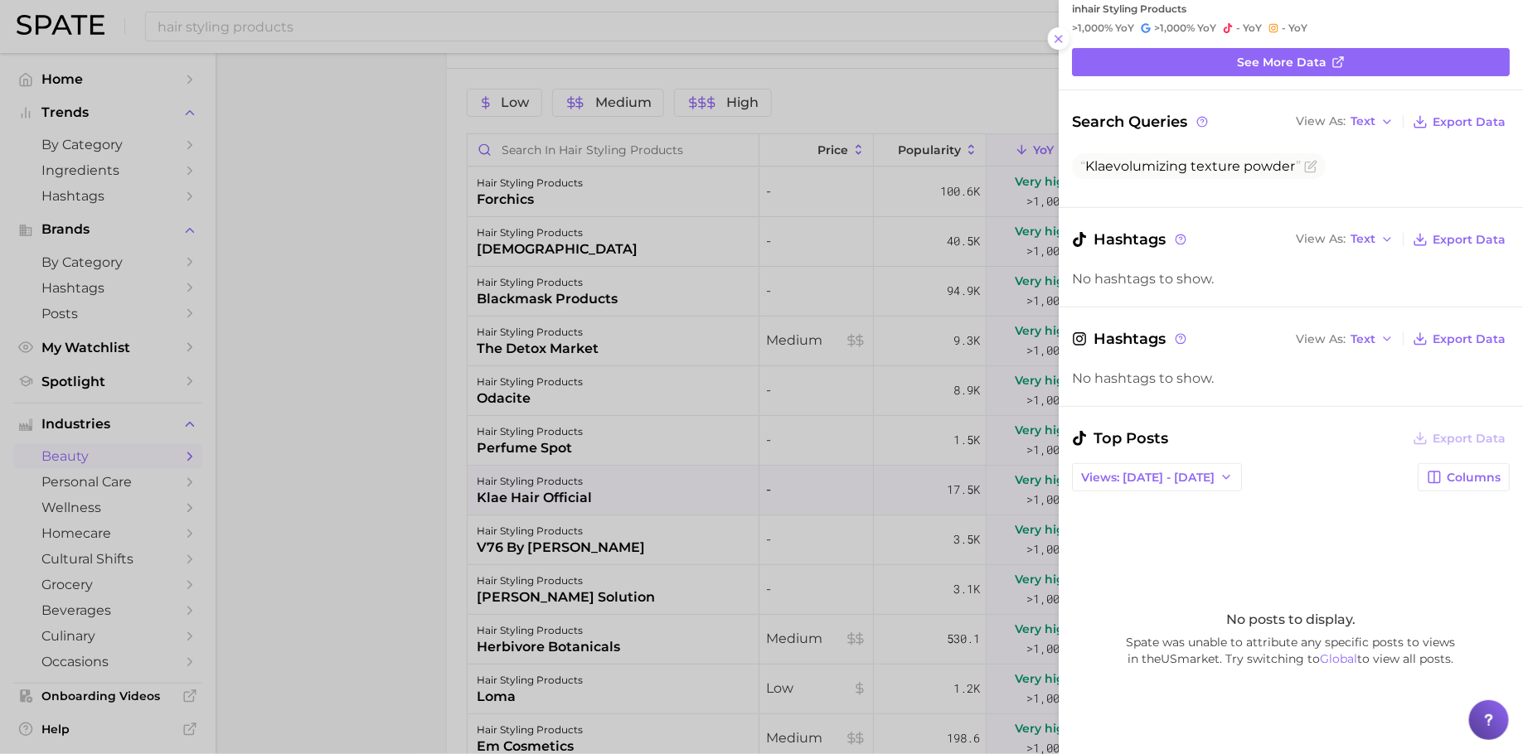
click at [859, 370] on div at bounding box center [761, 377] width 1523 height 754
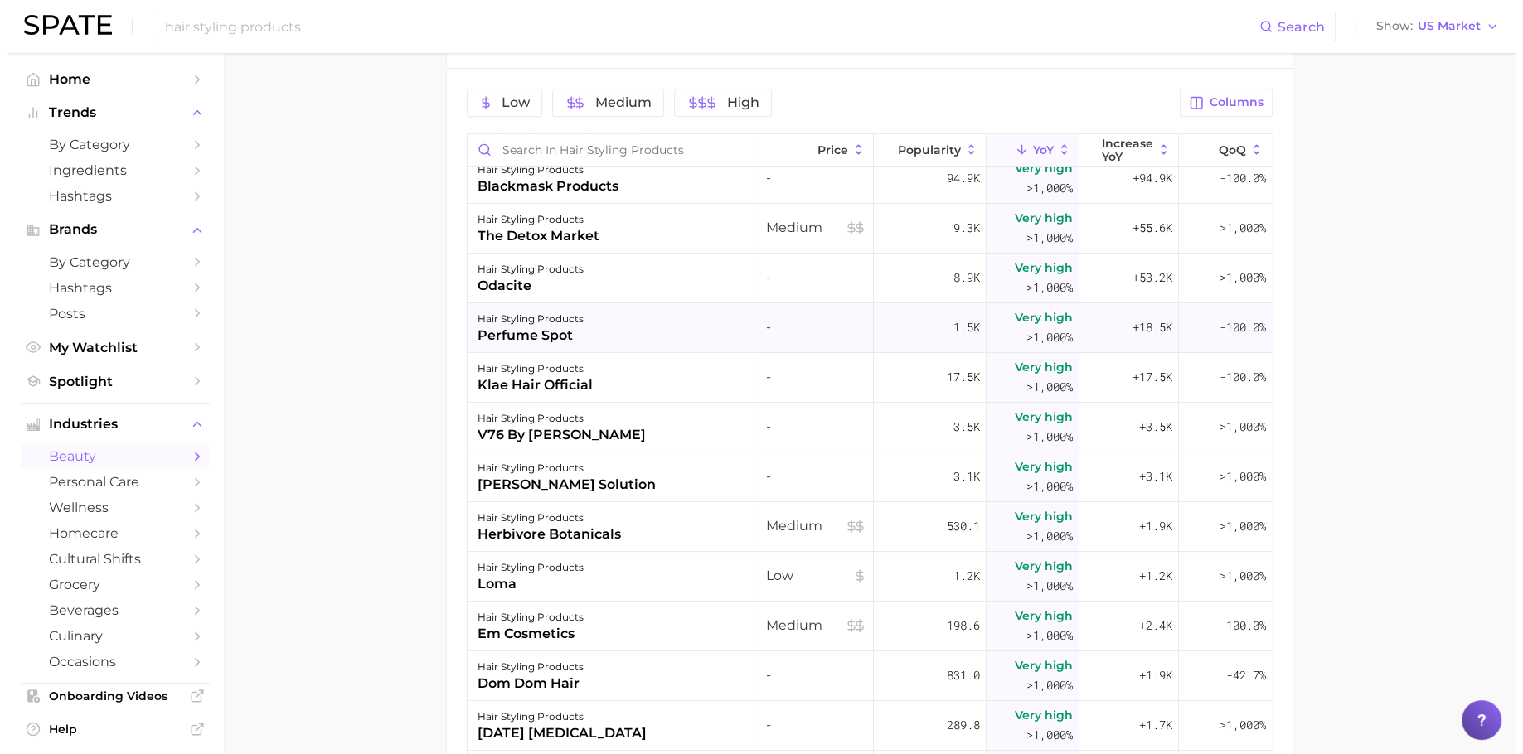
scroll to position [120, 0]
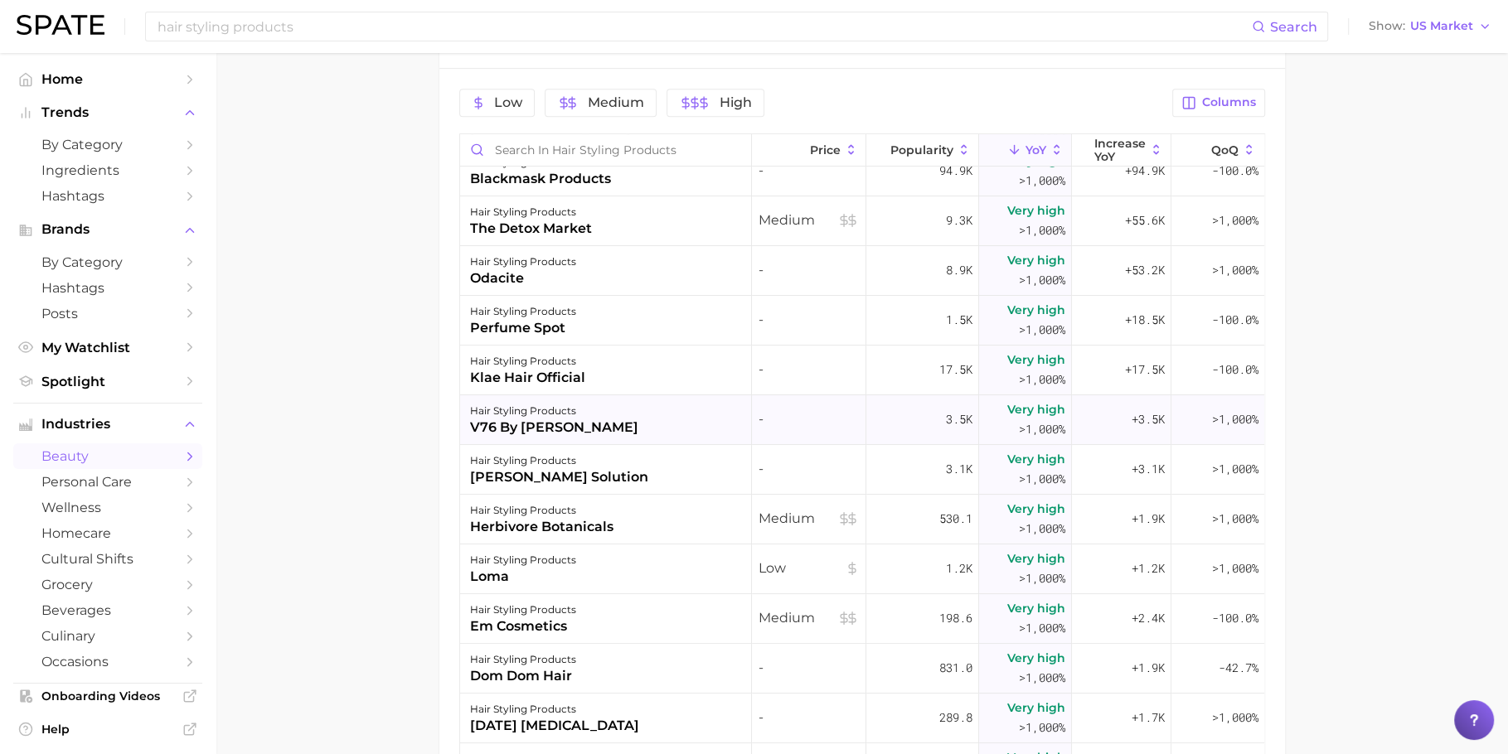
click at [563, 419] on div "v76 by [PERSON_NAME]" at bounding box center [554, 428] width 168 height 20
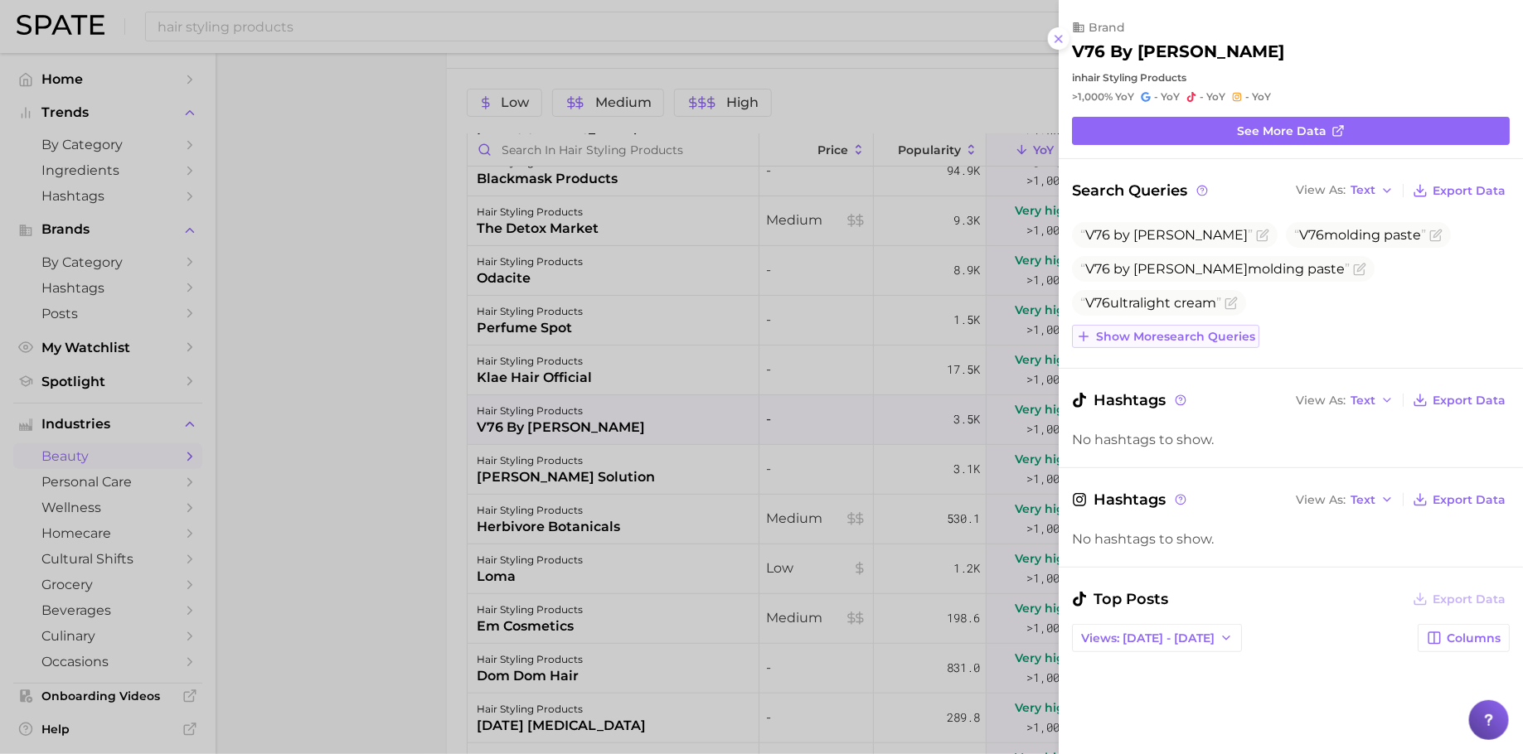
click at [1199, 341] on span "Show more search queries" at bounding box center [1175, 337] width 159 height 14
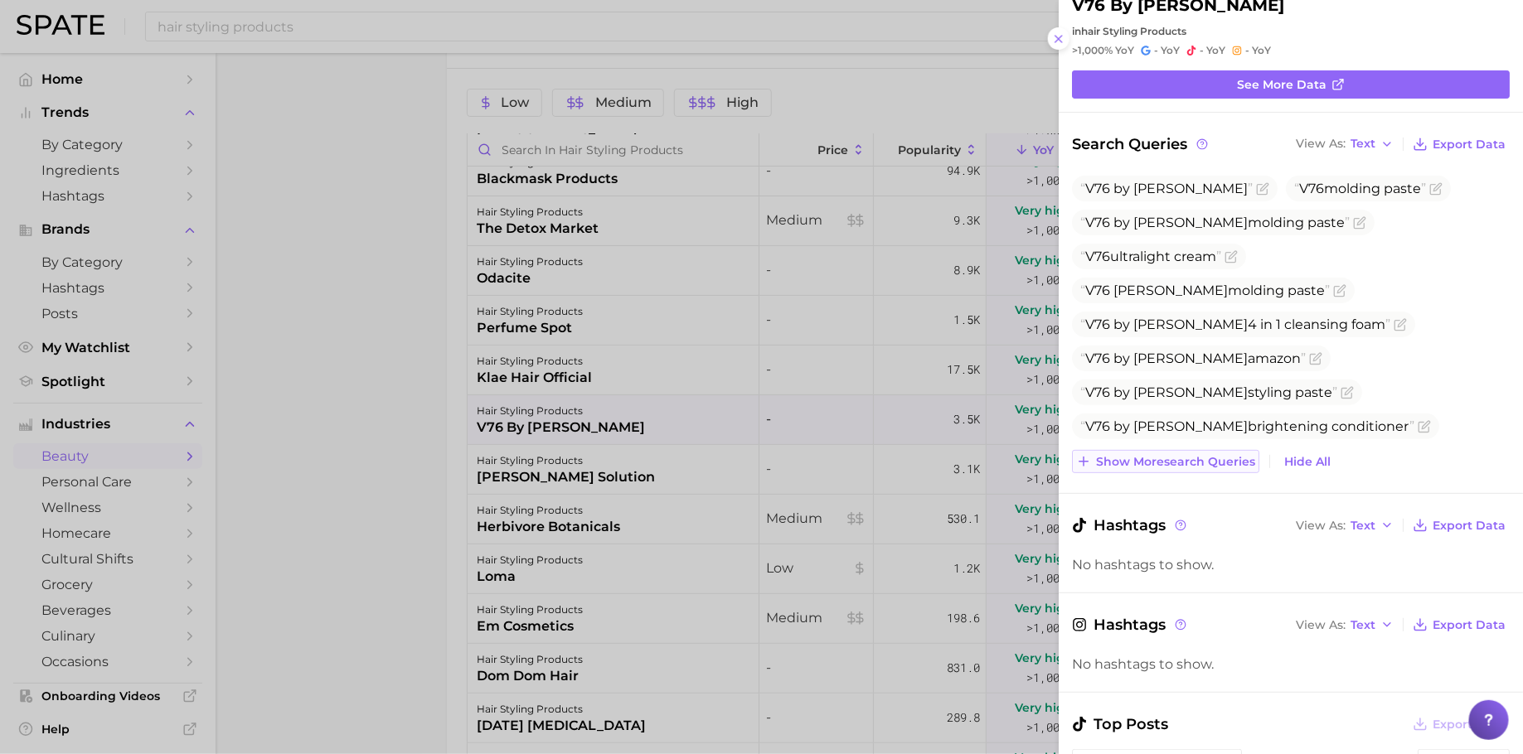
scroll to position [51, 0]
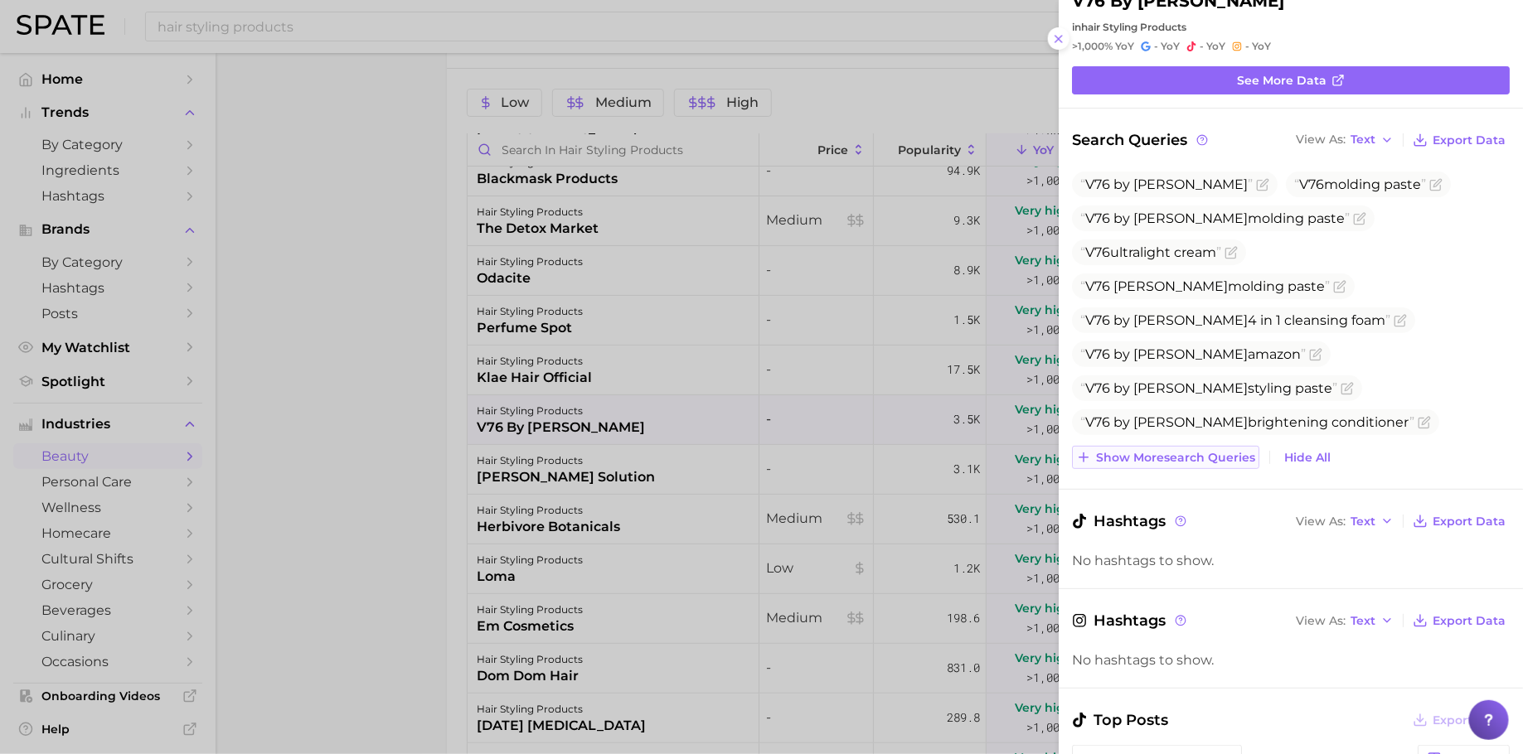
click at [1142, 457] on span "Show more search queries" at bounding box center [1175, 458] width 159 height 14
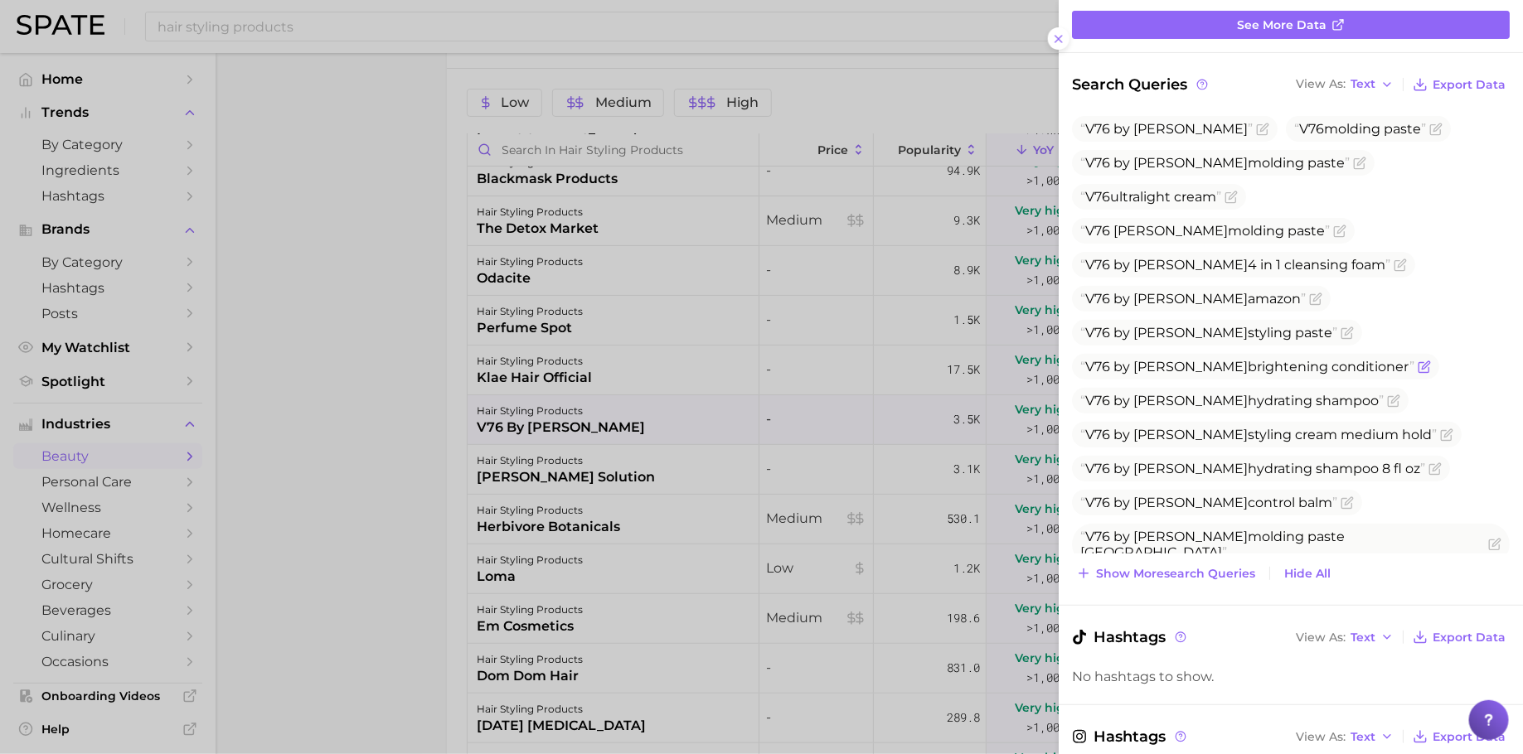
scroll to position [0, 0]
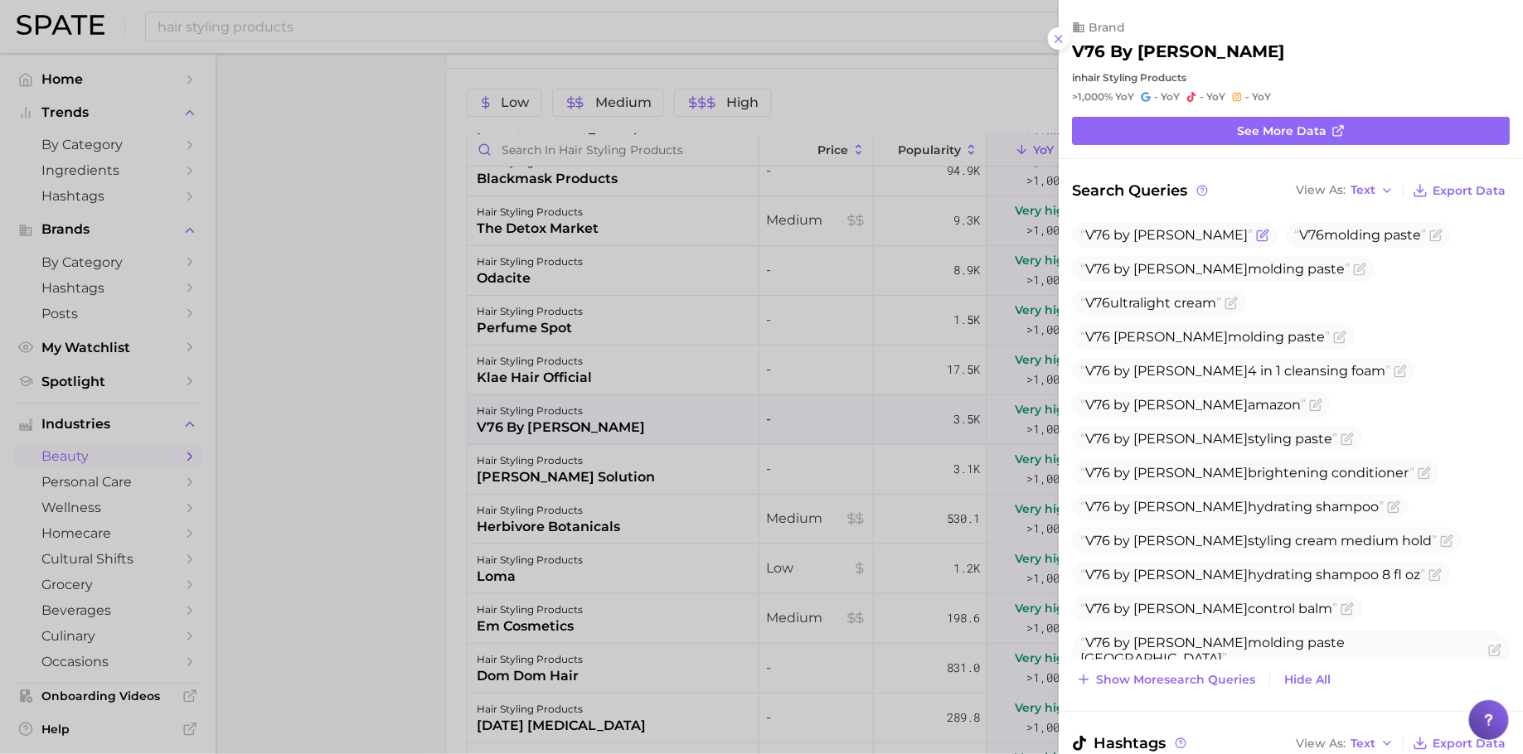
click at [1148, 241] on span "[PERSON_NAME]" at bounding box center [1190, 235] width 114 height 16
click at [1354, 324] on span "V76 [PERSON_NAME] molding paste" at bounding box center [1213, 337] width 283 height 26
click at [1329, 329] on span "V76 [PERSON_NAME] molding paste" at bounding box center [1204, 337] width 249 height 16
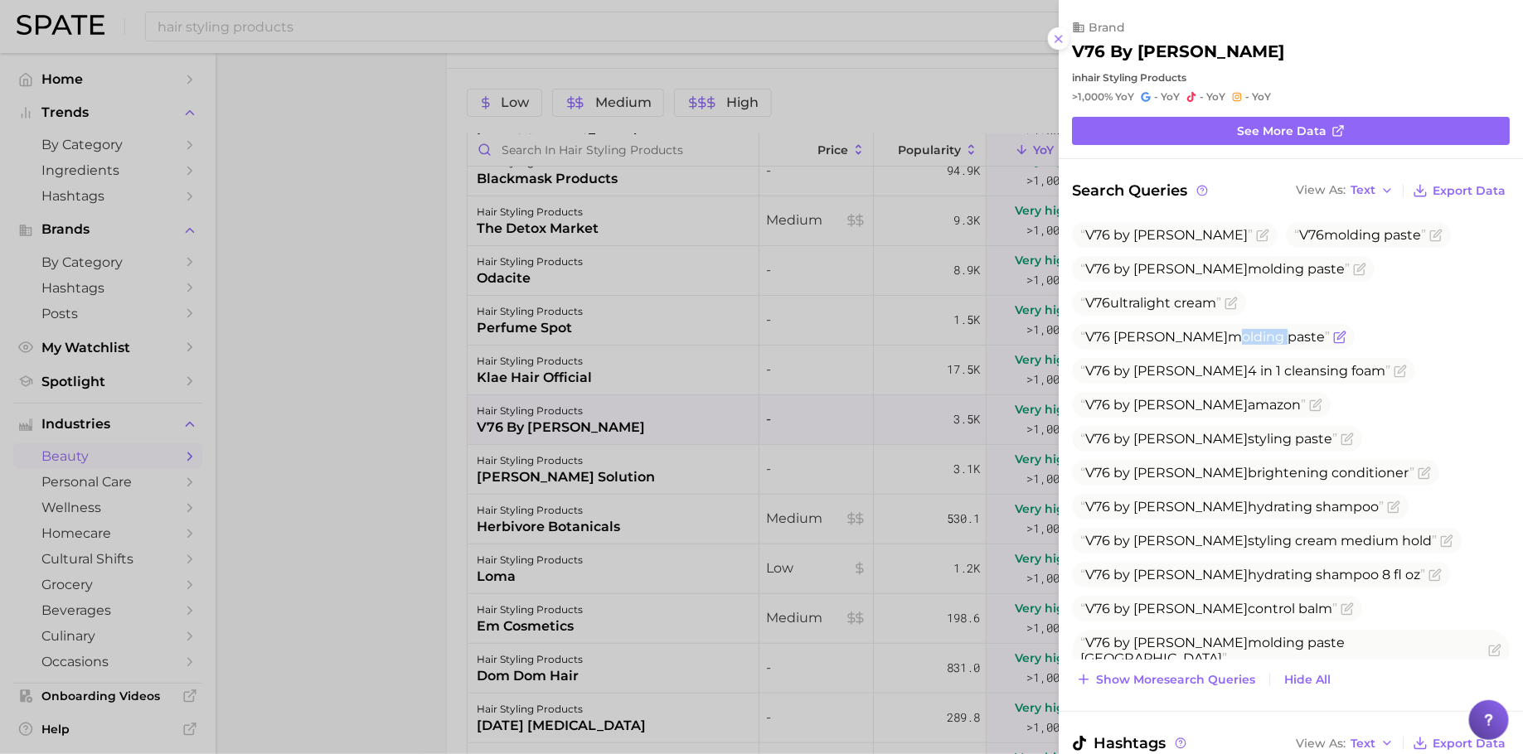
click at [1329, 329] on span "V76 [PERSON_NAME] molding paste" at bounding box center [1204, 337] width 249 height 16
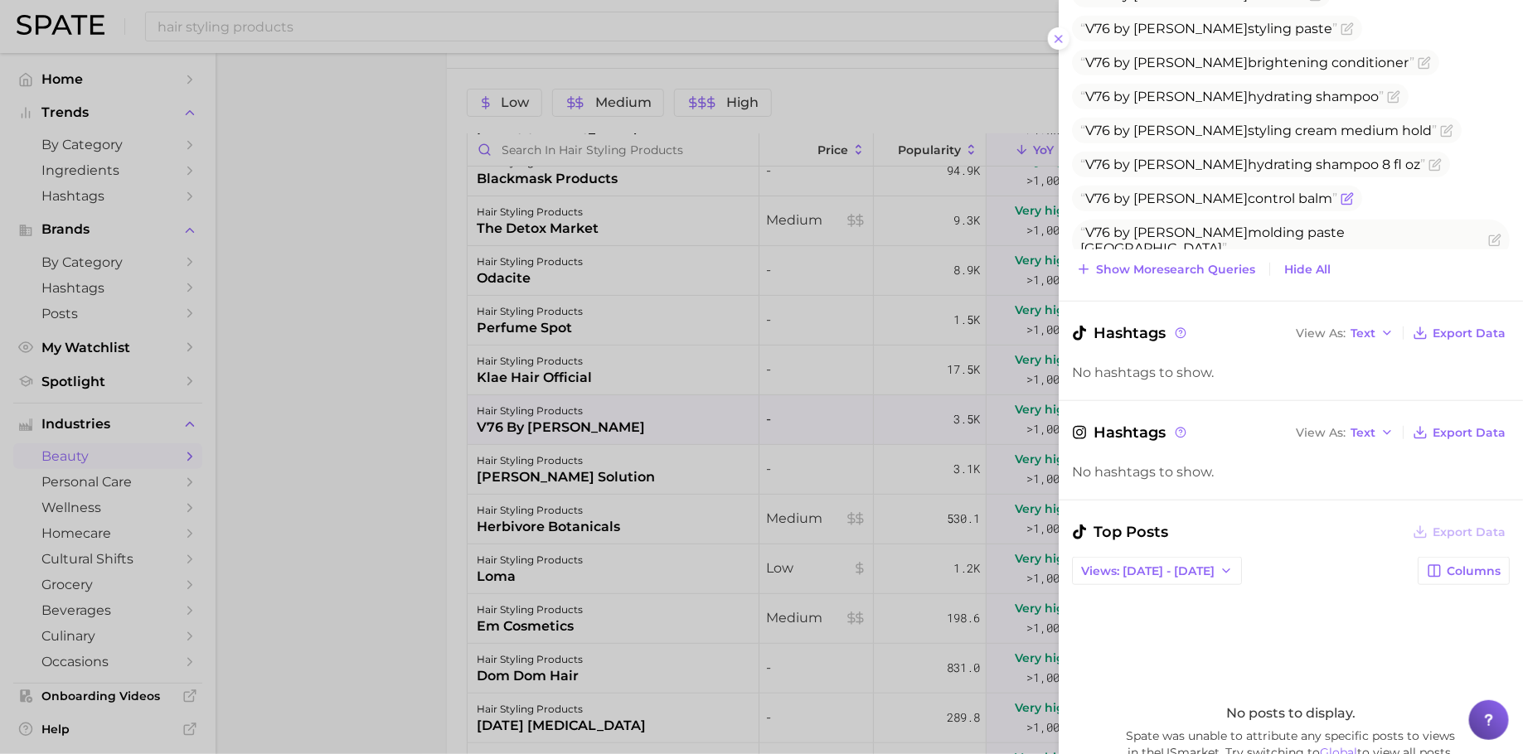
scroll to position [312, 0]
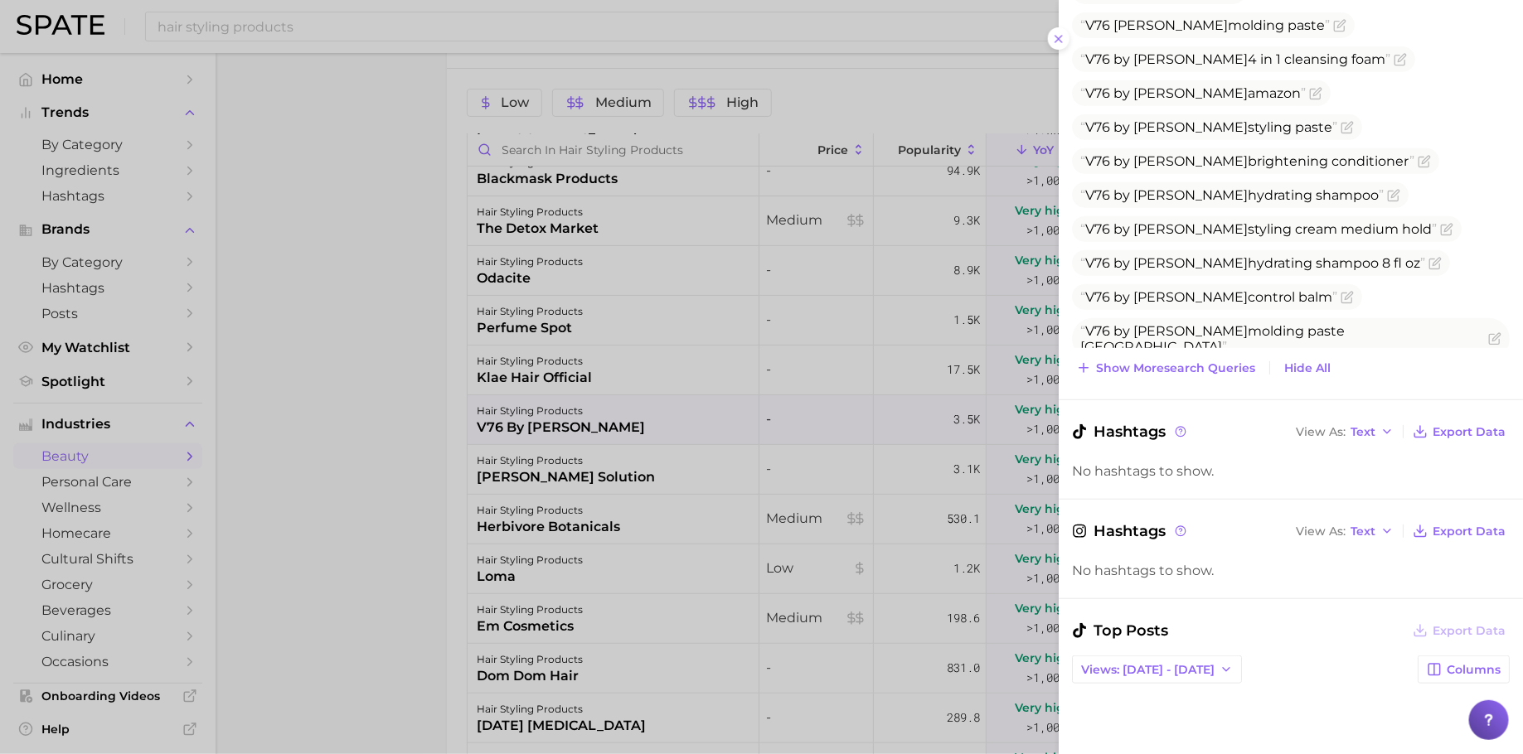
click at [1169, 368] on span "V76 by [PERSON_NAME] grooming cream ultralight hold" at bounding box center [1279, 381] width 414 height 26
click at [1169, 363] on span "Show more search queries" at bounding box center [1175, 368] width 159 height 14
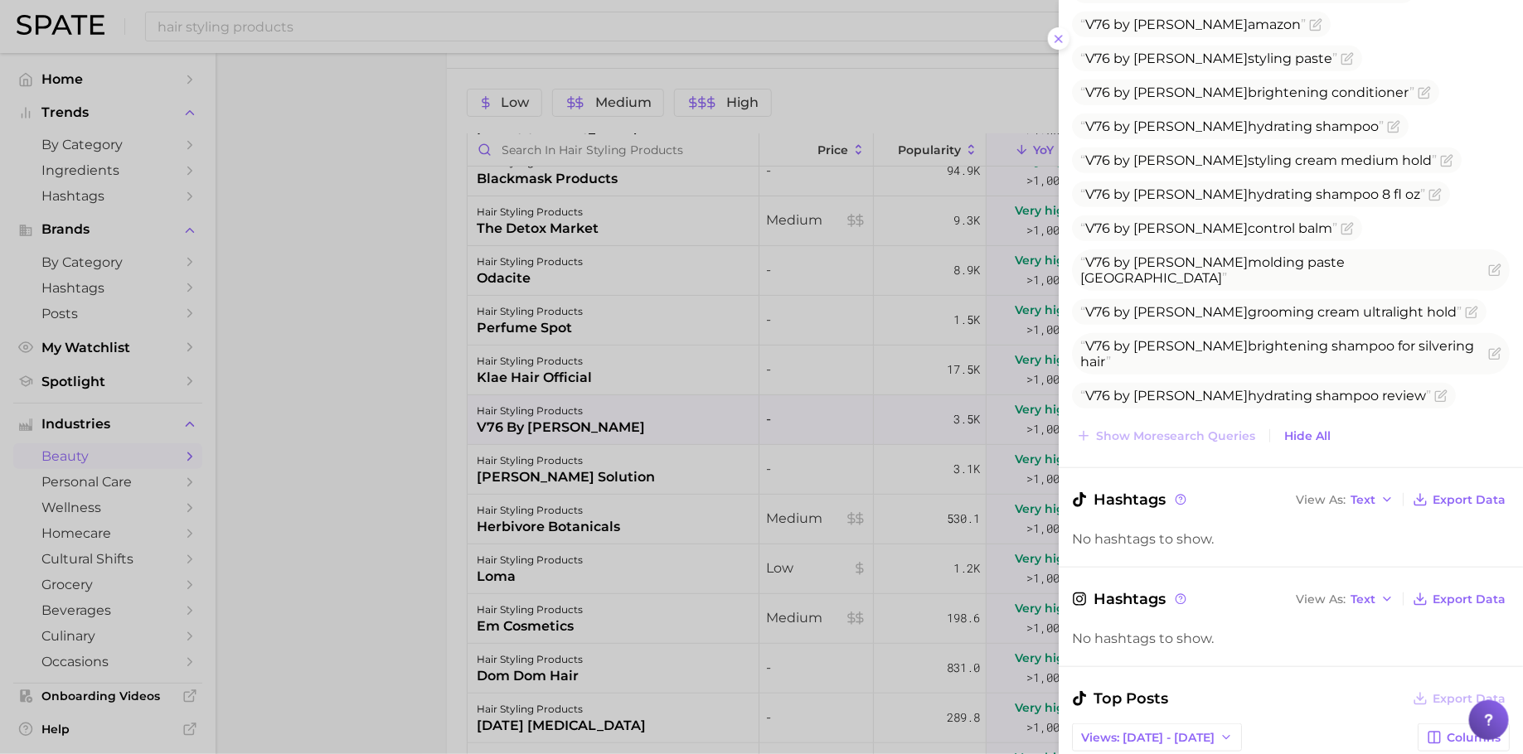
scroll to position [398, 0]
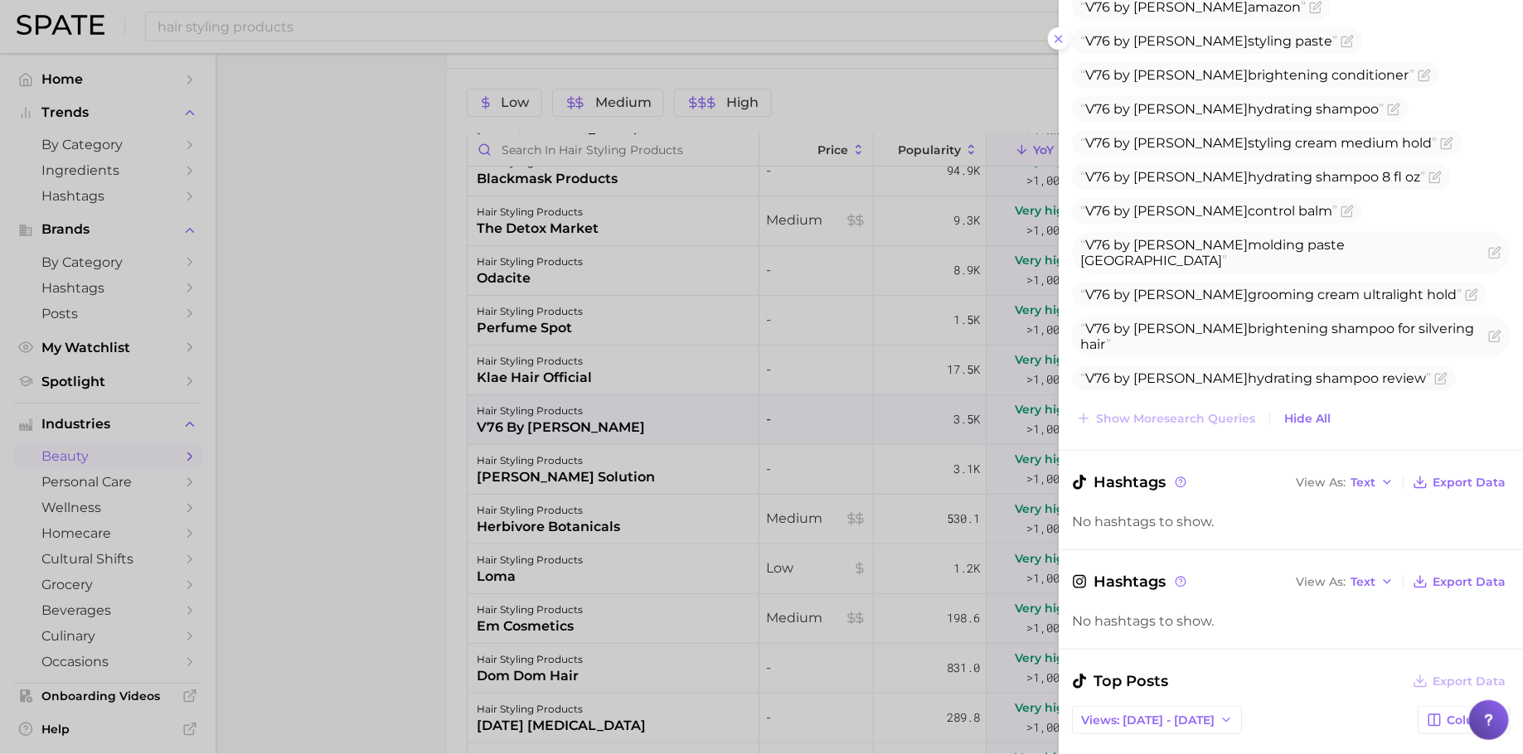
click at [828, 424] on div at bounding box center [761, 377] width 1523 height 754
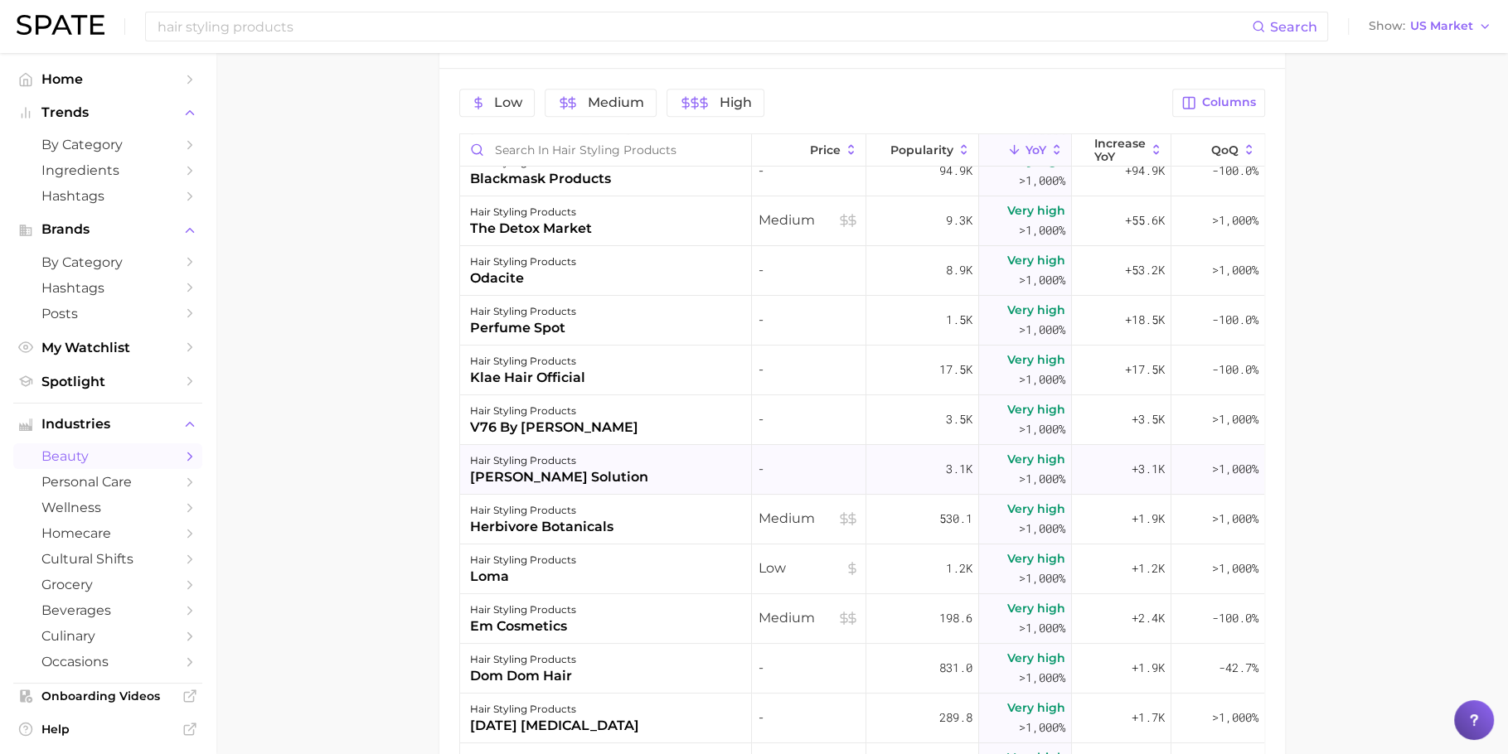
click at [679, 474] on div "hair styling products [PERSON_NAME] solution" at bounding box center [606, 470] width 293 height 50
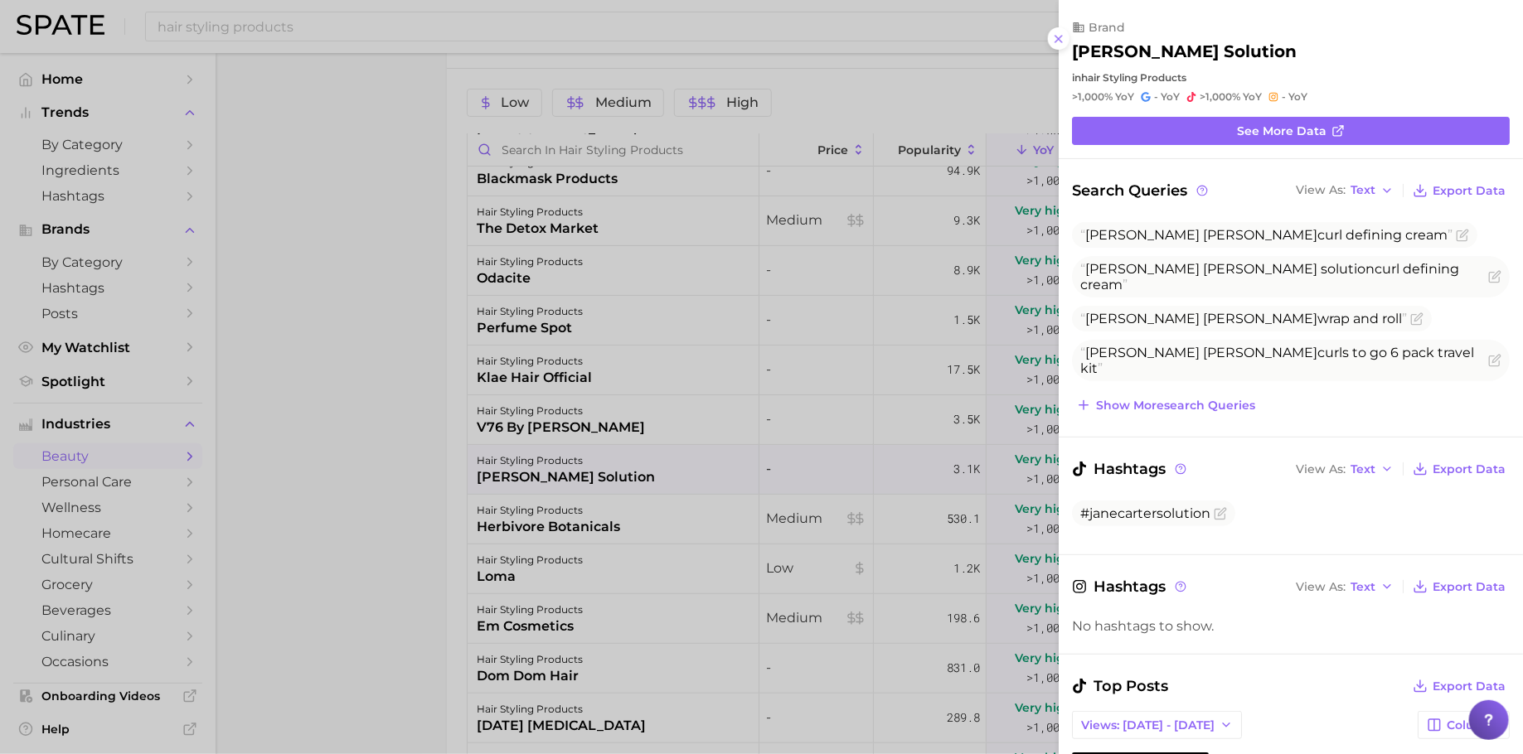
scroll to position [0, 0]
click at [1144, 413] on button "Show more search queries" at bounding box center [1165, 405] width 187 height 23
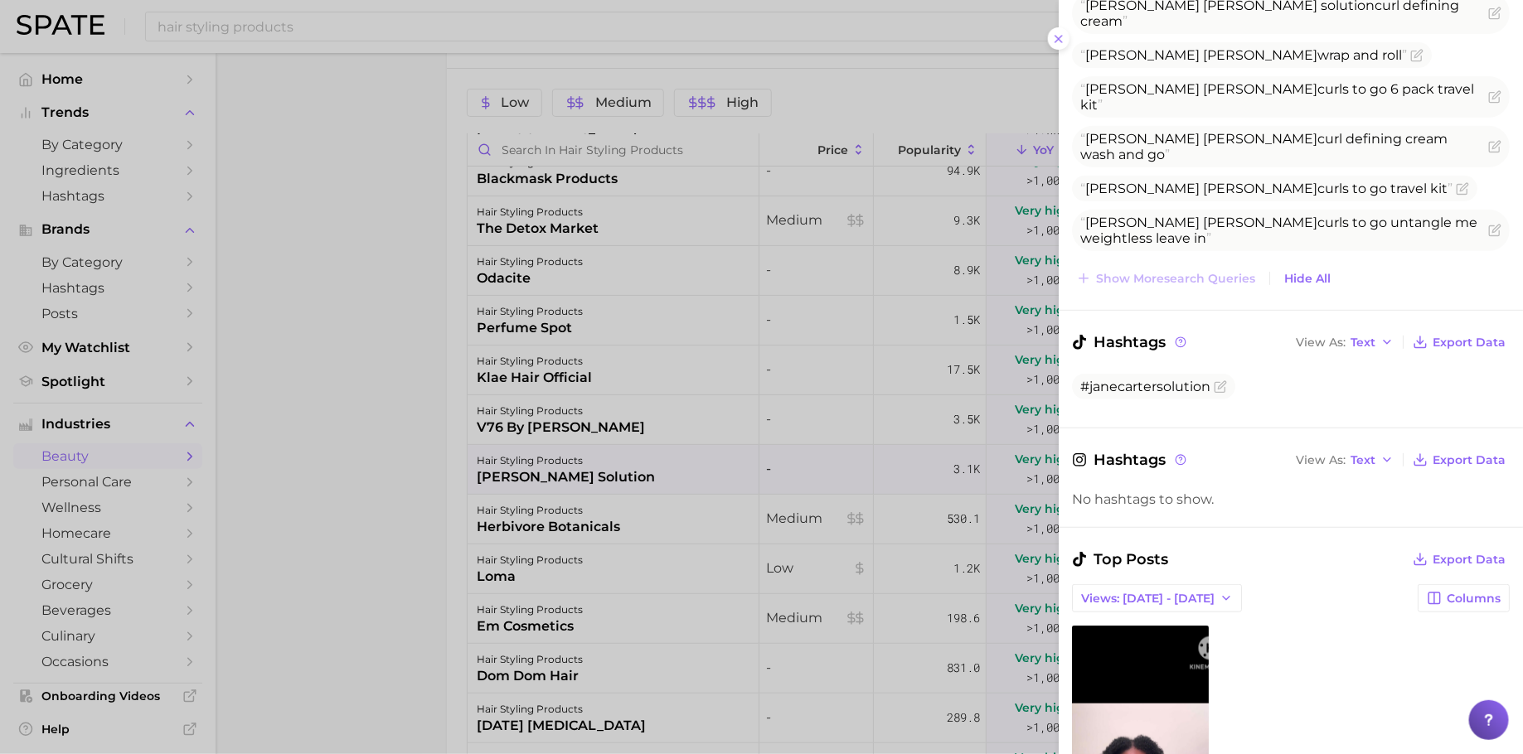
scroll to position [263, 0]
click at [653, 516] on div at bounding box center [761, 377] width 1523 height 754
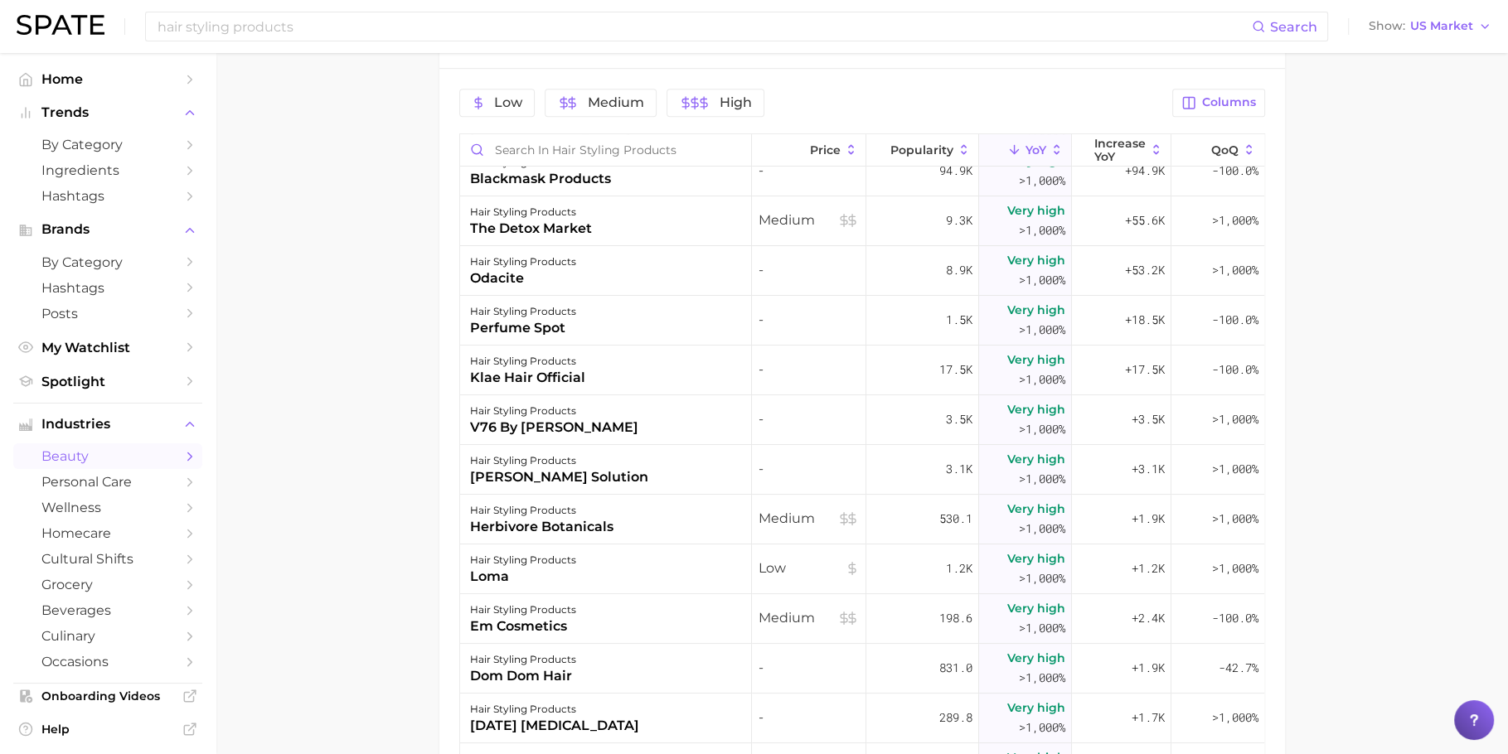
click at [653, 530] on div "hair styling products herbivore botanicals" at bounding box center [606, 520] width 293 height 50
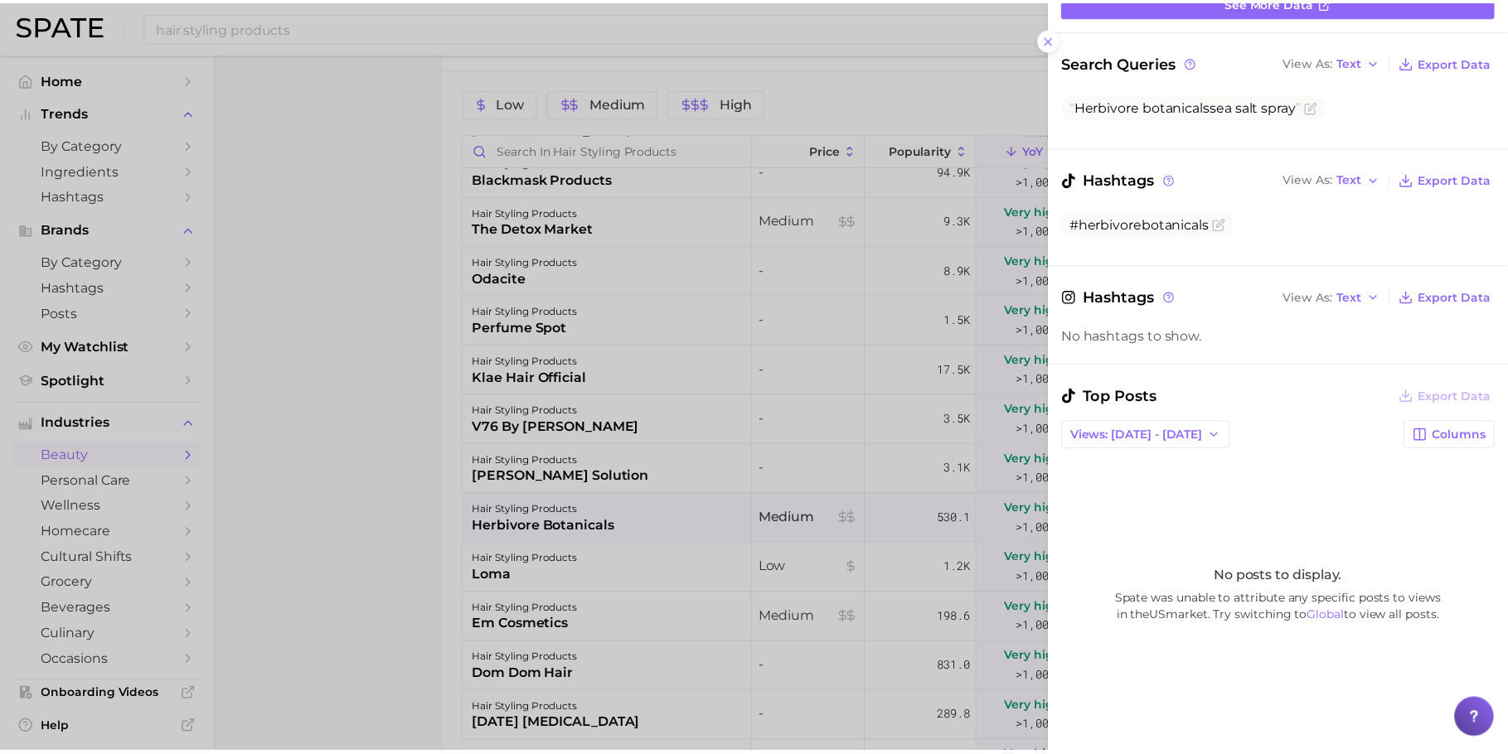
scroll to position [178, 0]
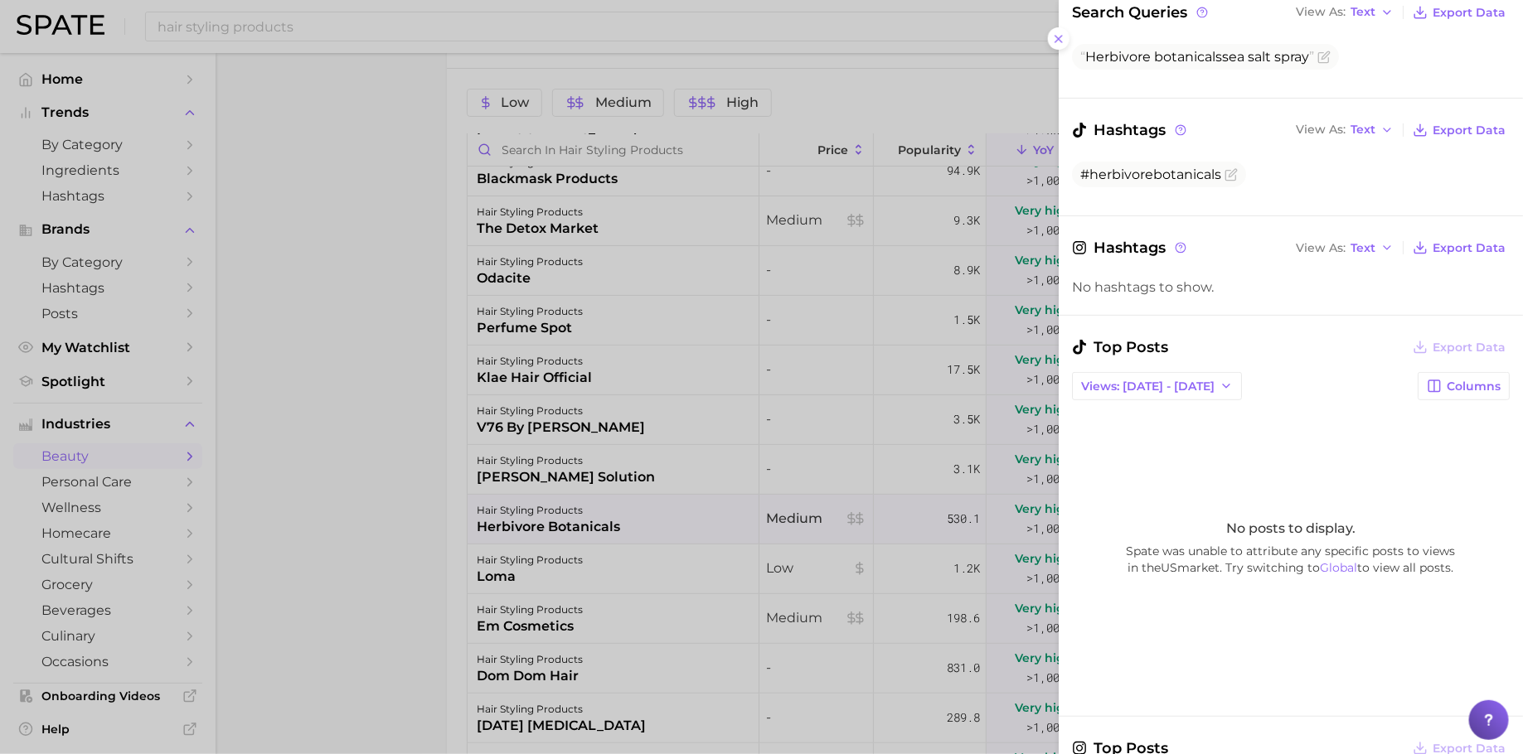
click at [824, 559] on div at bounding box center [761, 377] width 1523 height 754
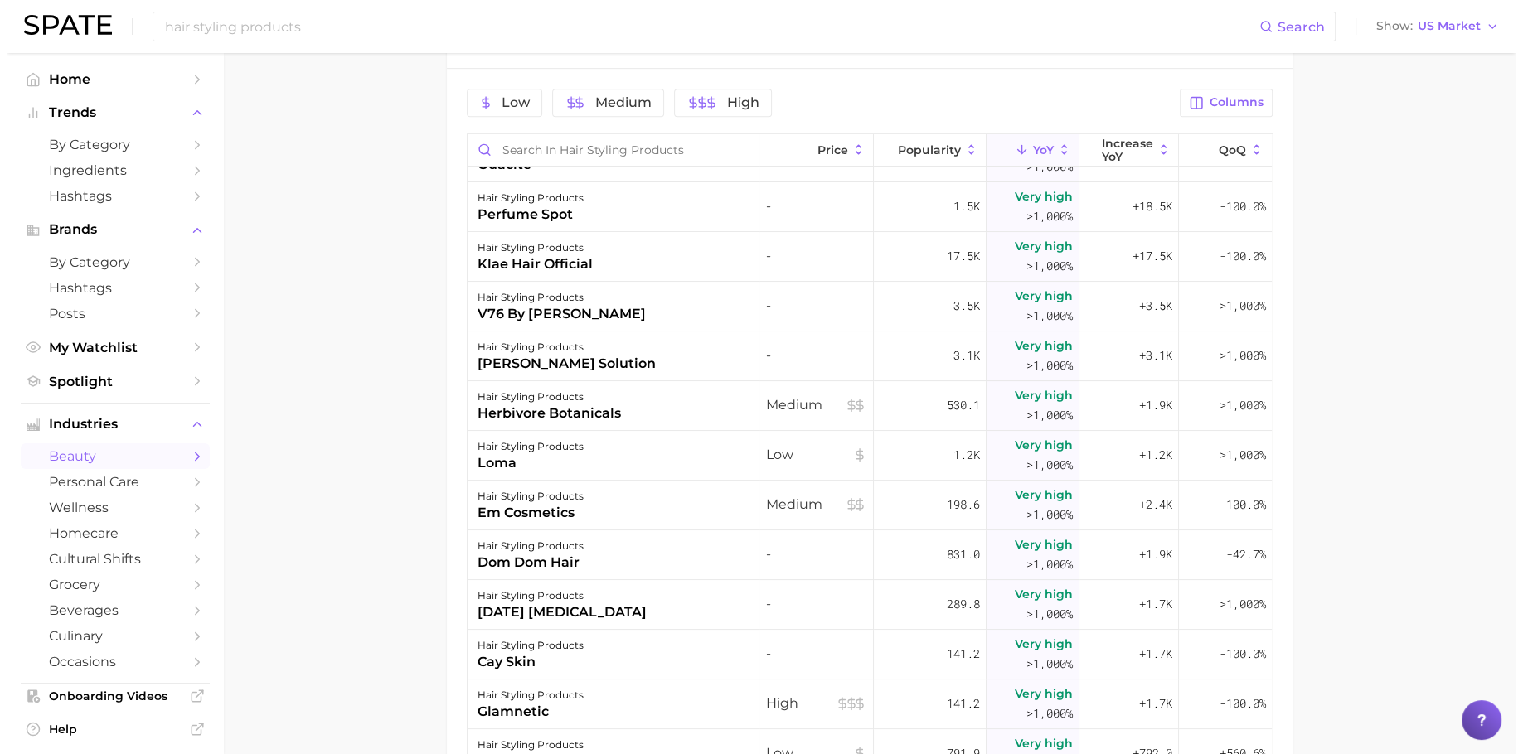
scroll to position [243, 0]
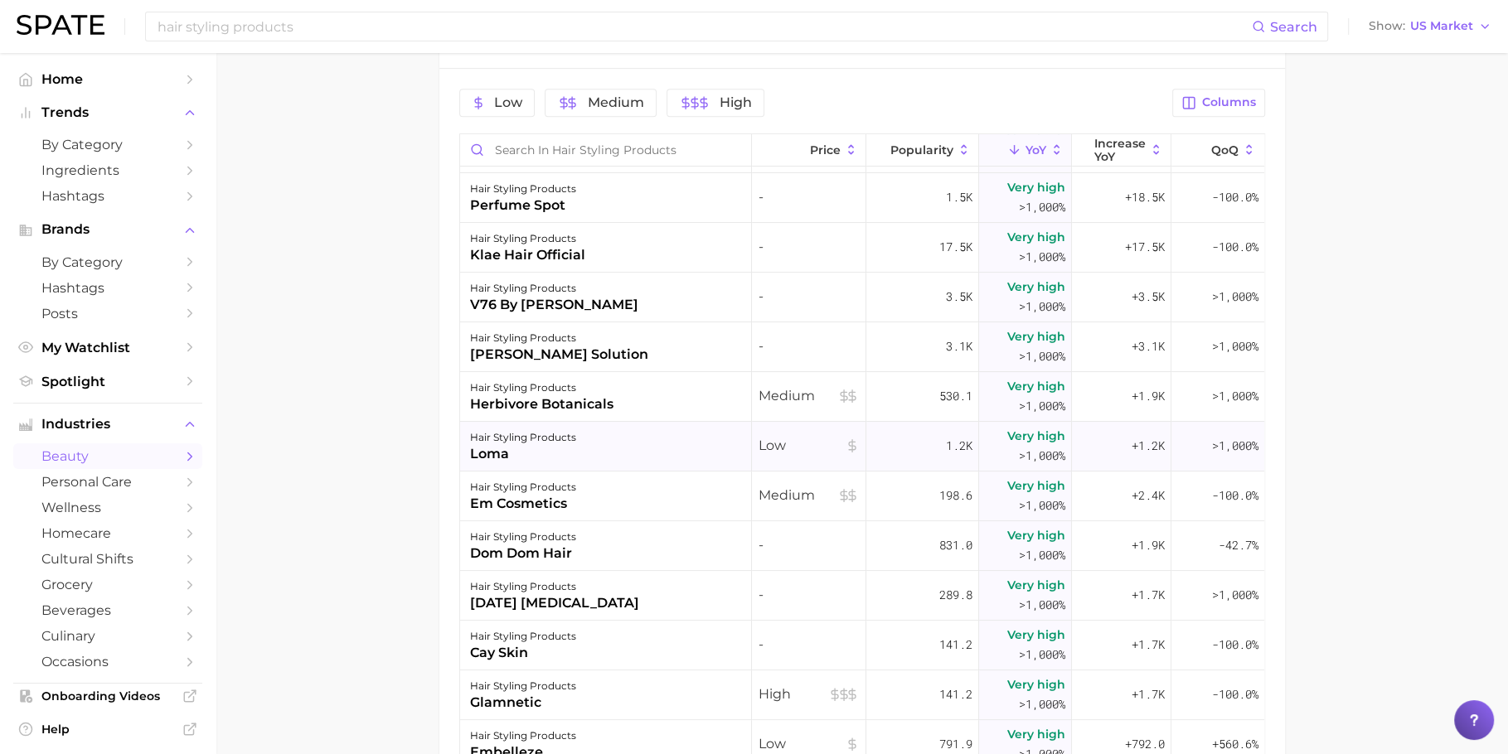
click at [645, 439] on div "hair styling products loma" at bounding box center [606, 447] width 293 height 50
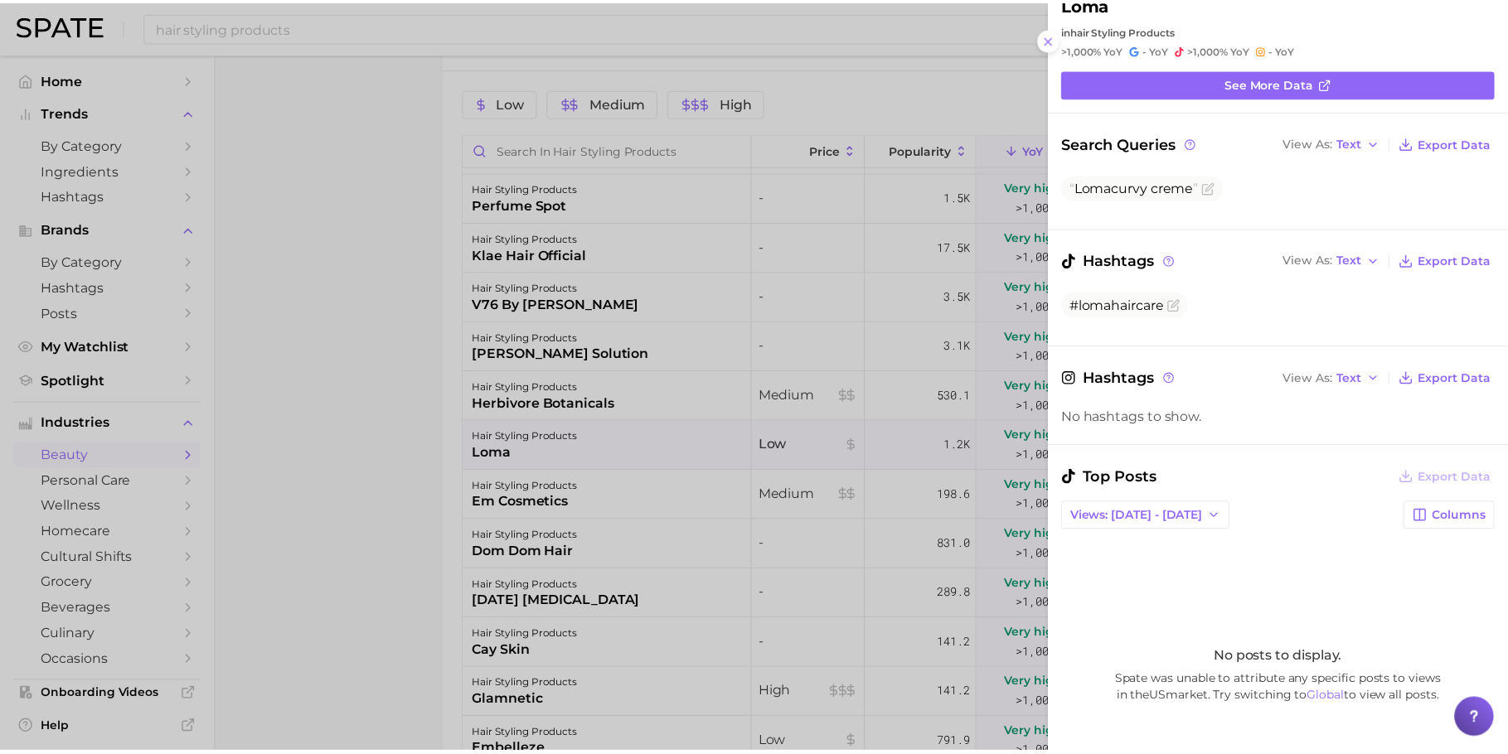
scroll to position [51, 0]
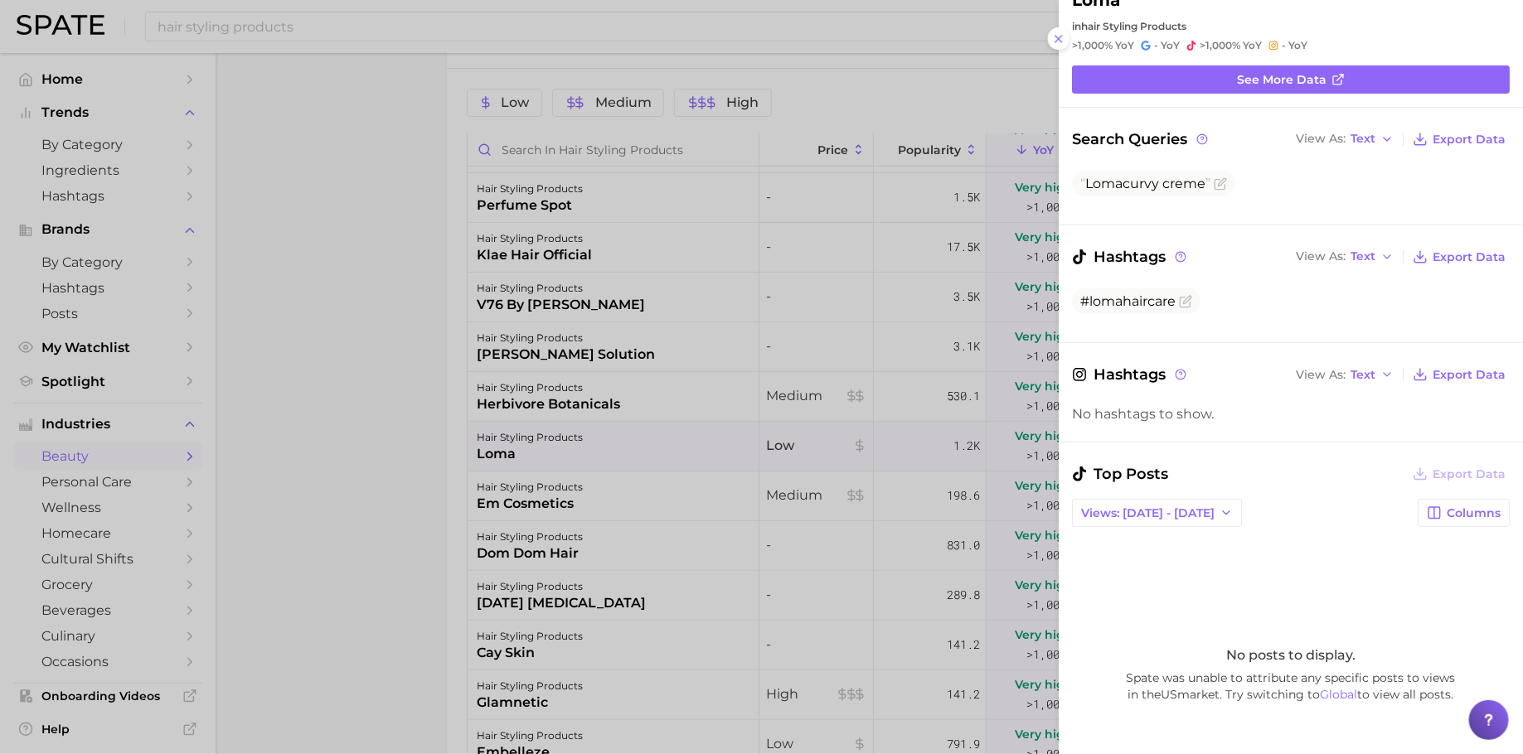
click at [1163, 167] on div "Search Queries View As Text Export Data Loma curvy creme" at bounding box center [1291, 166] width 438 height 77
click at [1163, 171] on span "Loma curvy creme" at bounding box center [1153, 184] width 163 height 26
click at [1163, 173] on span "Loma curvy creme" at bounding box center [1153, 184] width 163 height 26
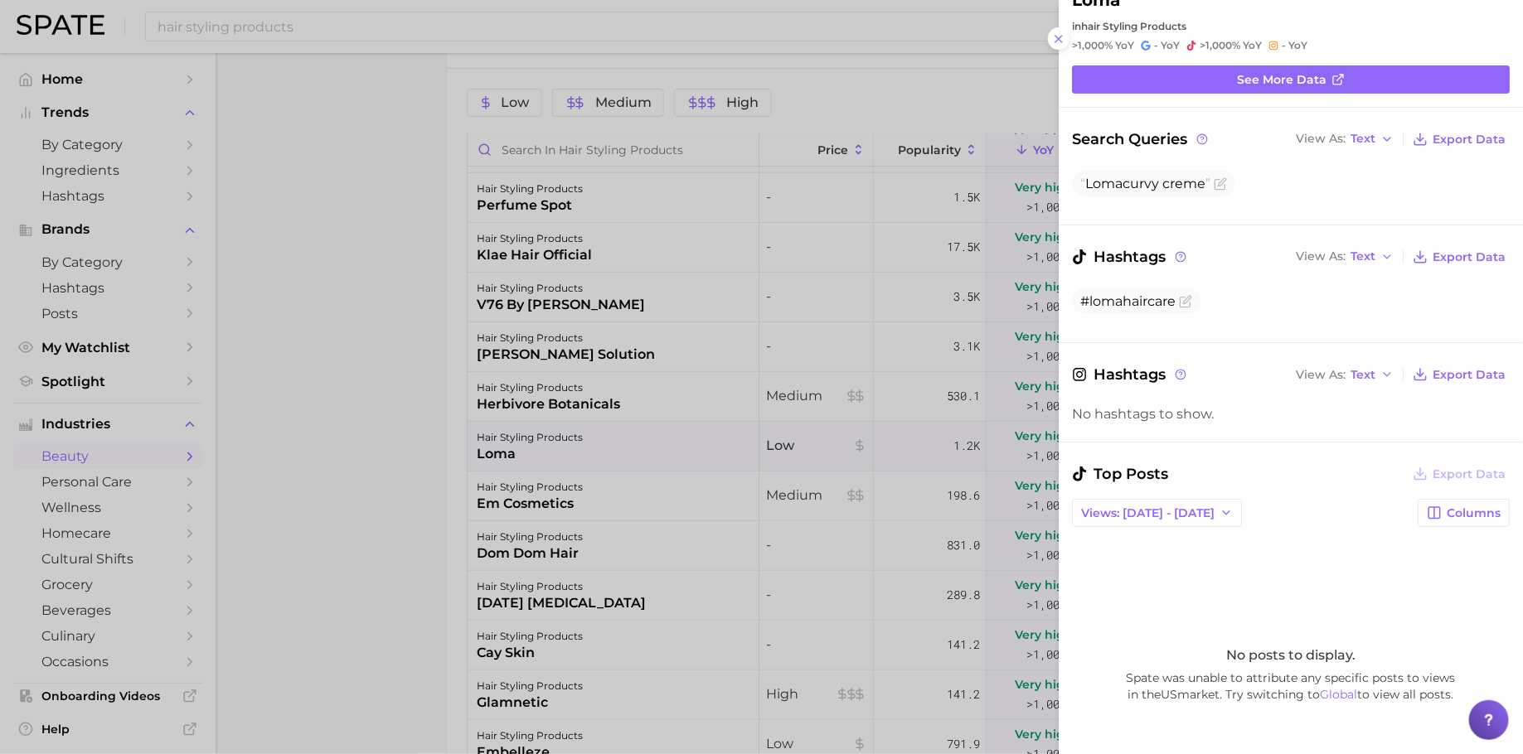
click at [577, 618] on div at bounding box center [761, 377] width 1523 height 754
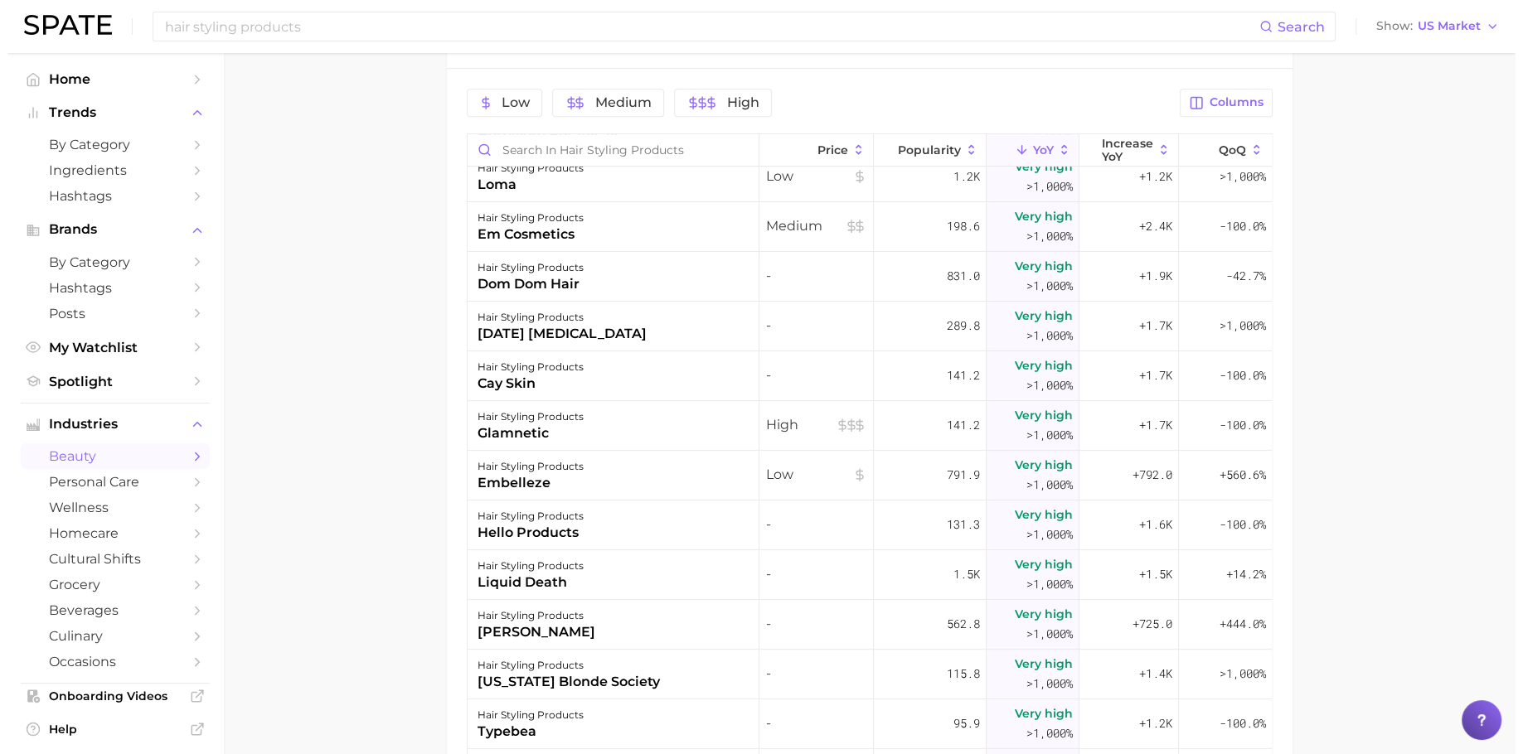
scroll to position [530, 0]
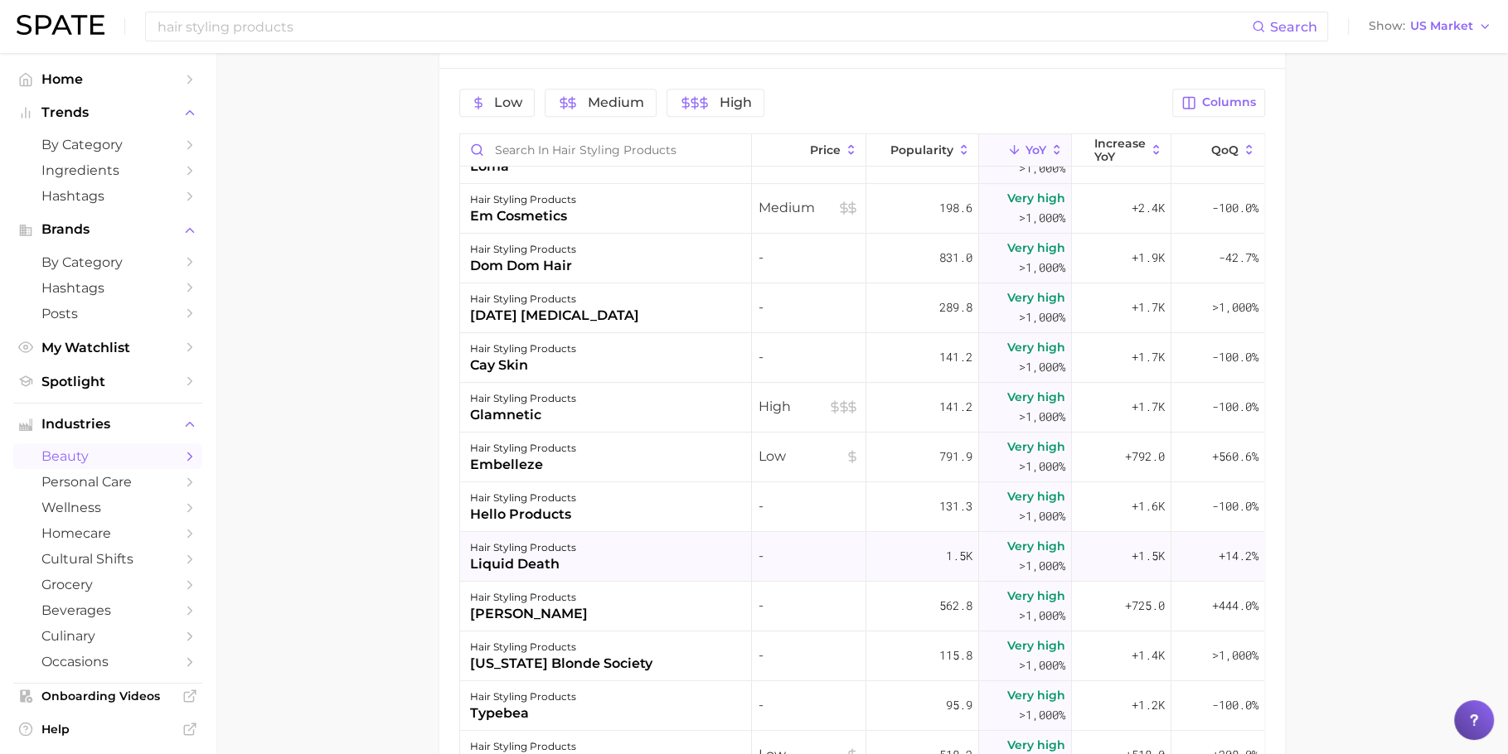
click at [585, 563] on div "hair styling products liquid death" at bounding box center [606, 557] width 293 height 50
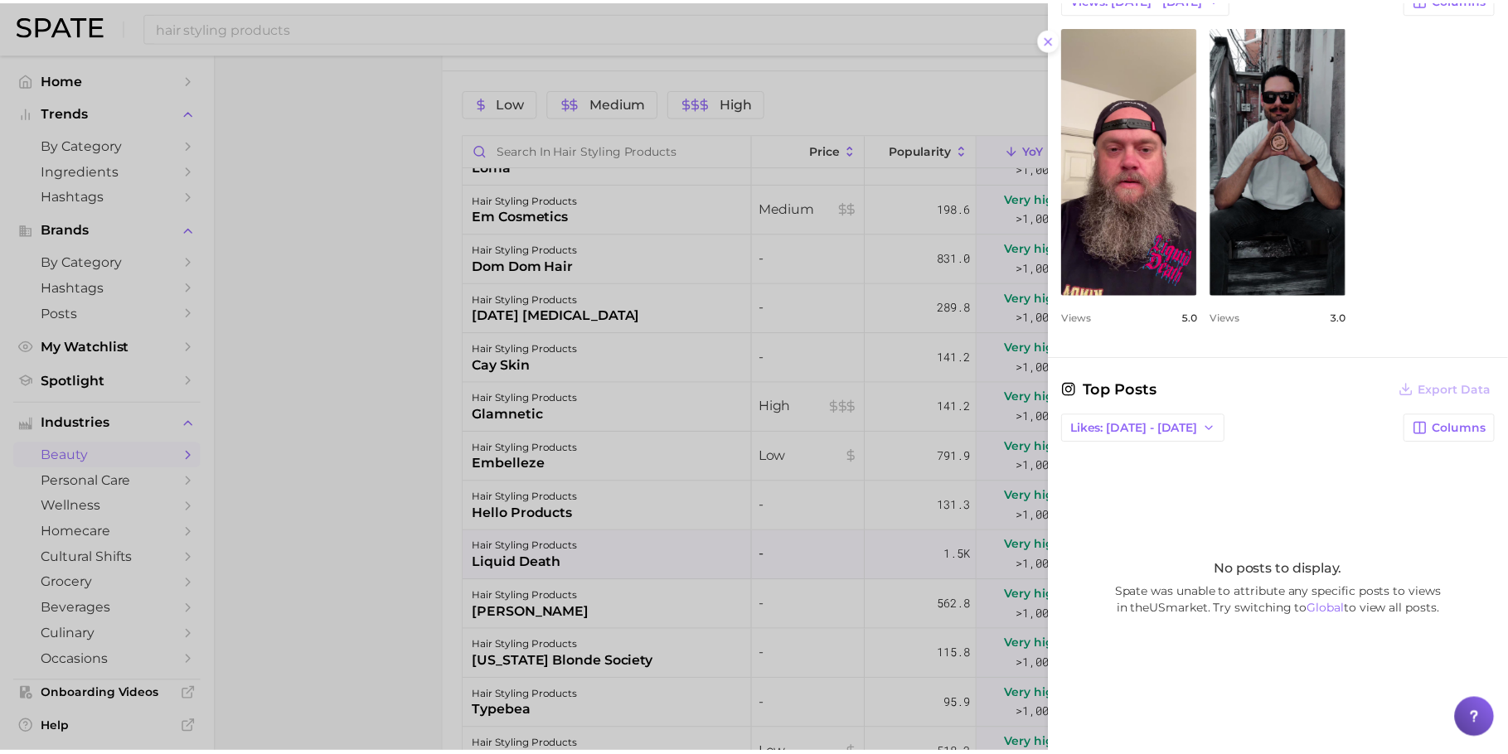
scroll to position [531, 0]
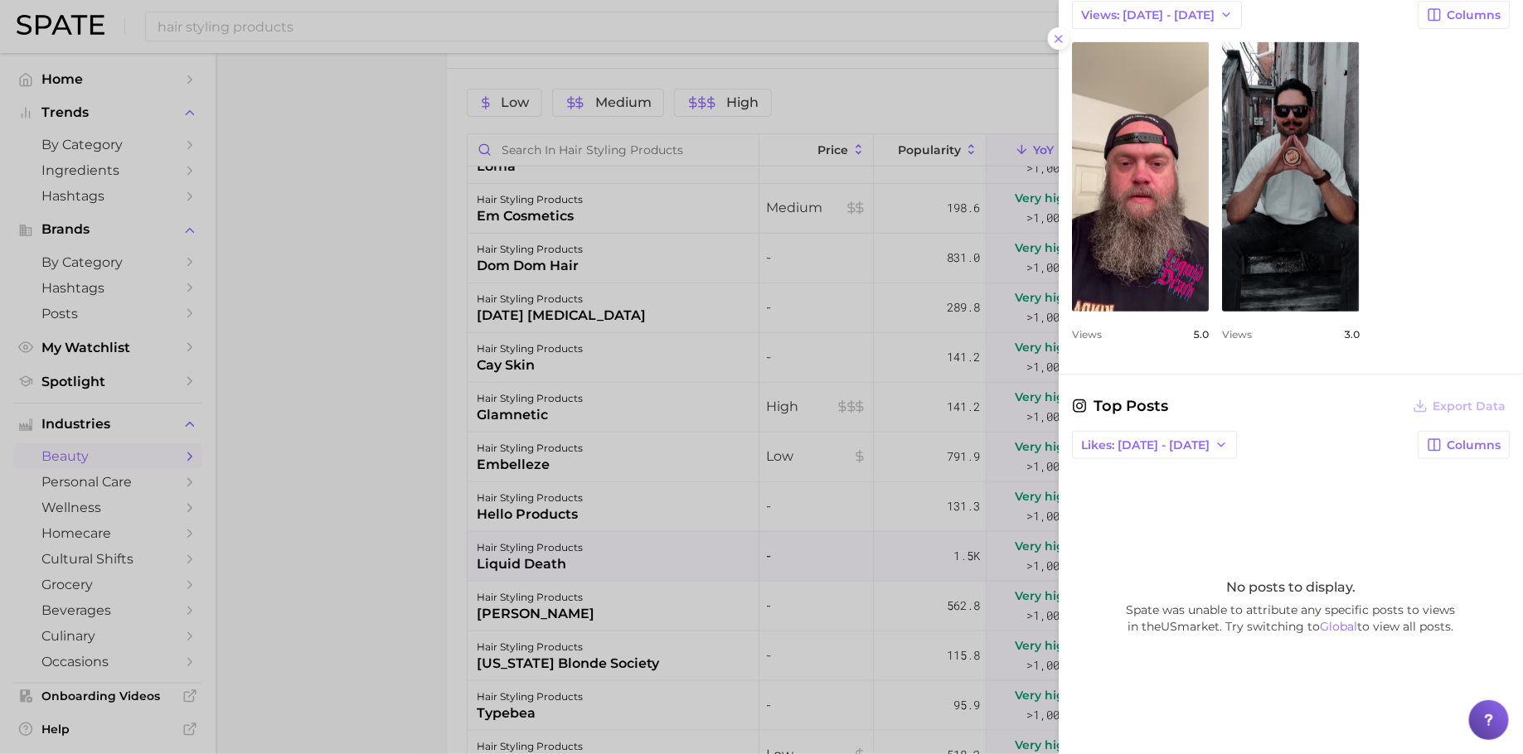
click at [861, 399] on div at bounding box center [761, 377] width 1523 height 754
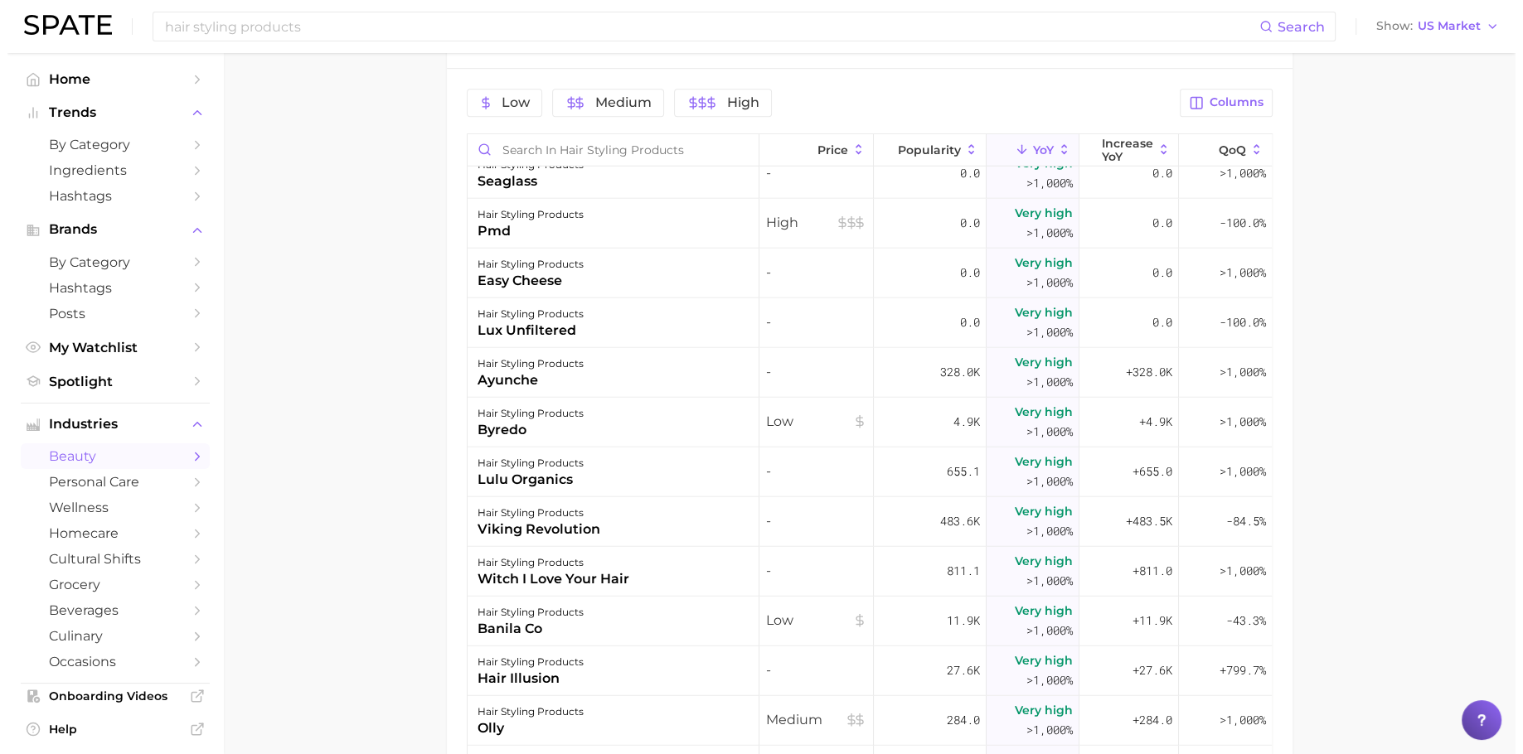
scroll to position [4298, 0]
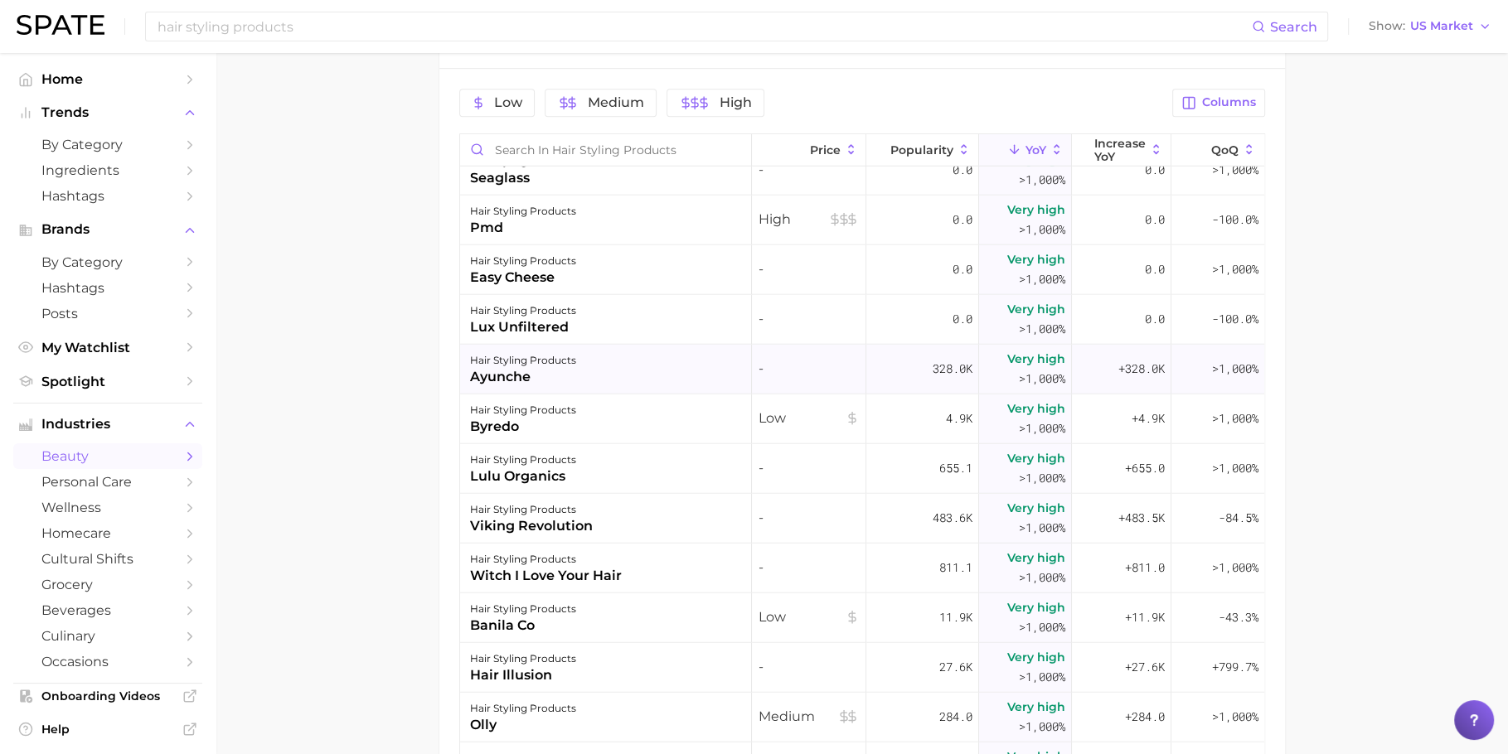
click at [822, 374] on div "-" at bounding box center [809, 370] width 114 height 50
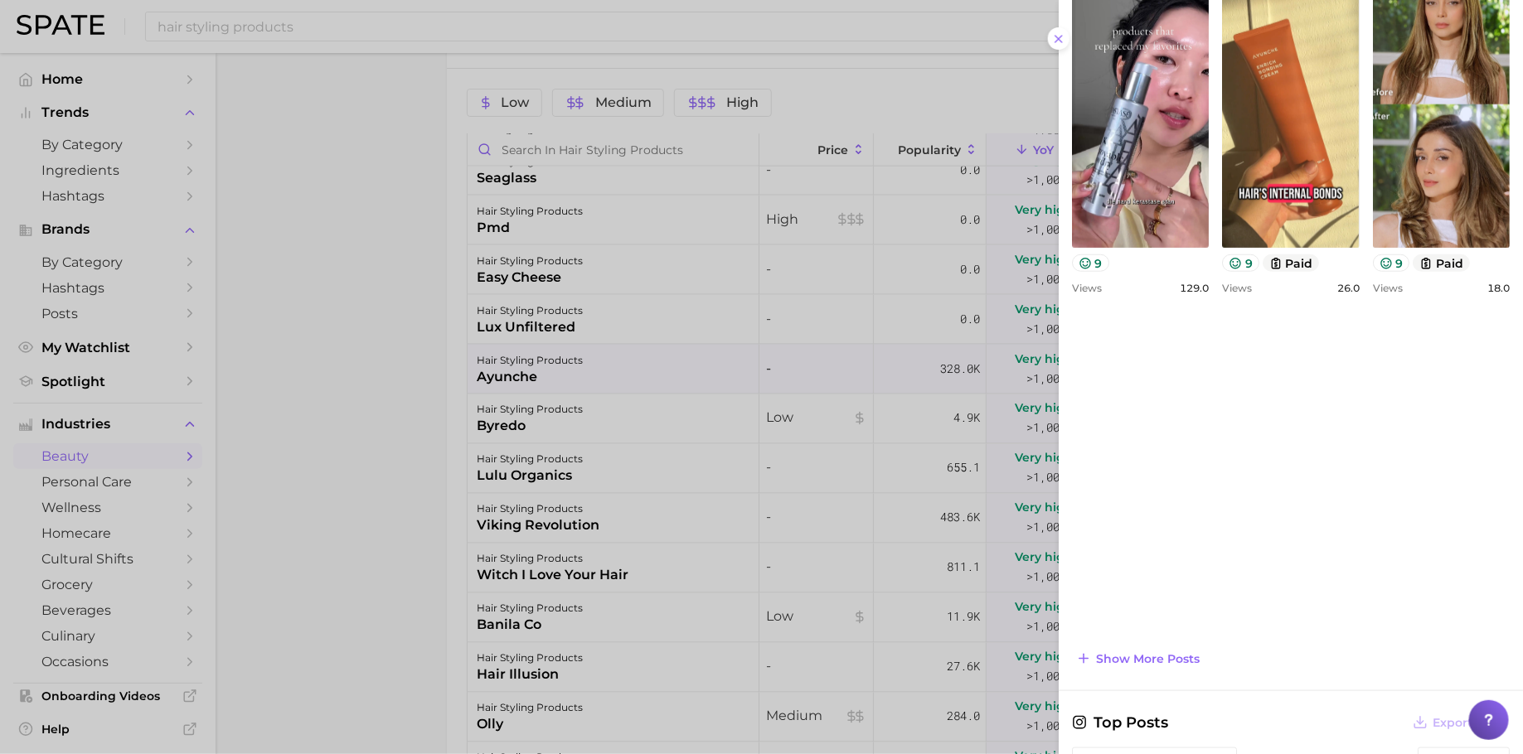
scroll to position [873, 0]
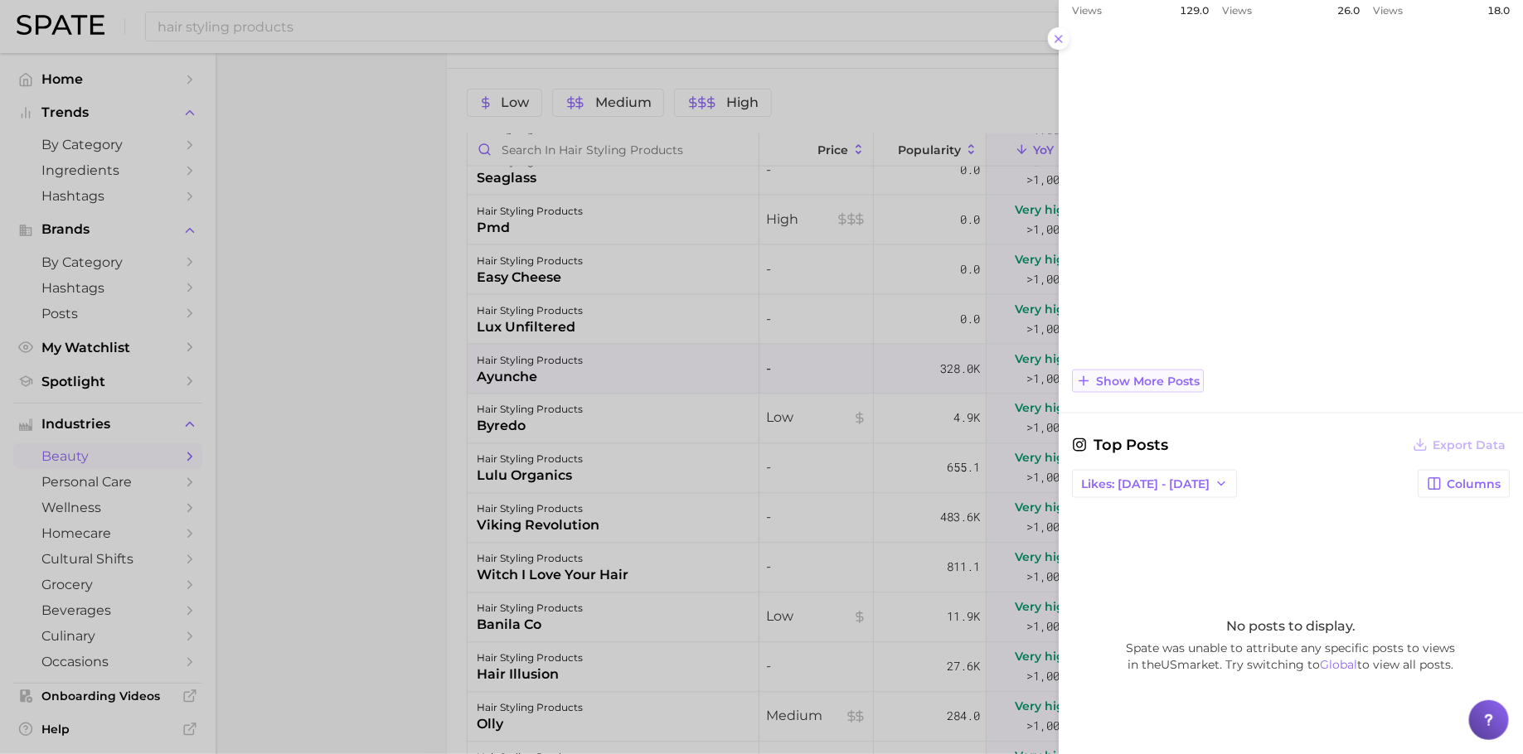
click at [1143, 375] on span "Show more posts" at bounding box center [1148, 382] width 104 height 14
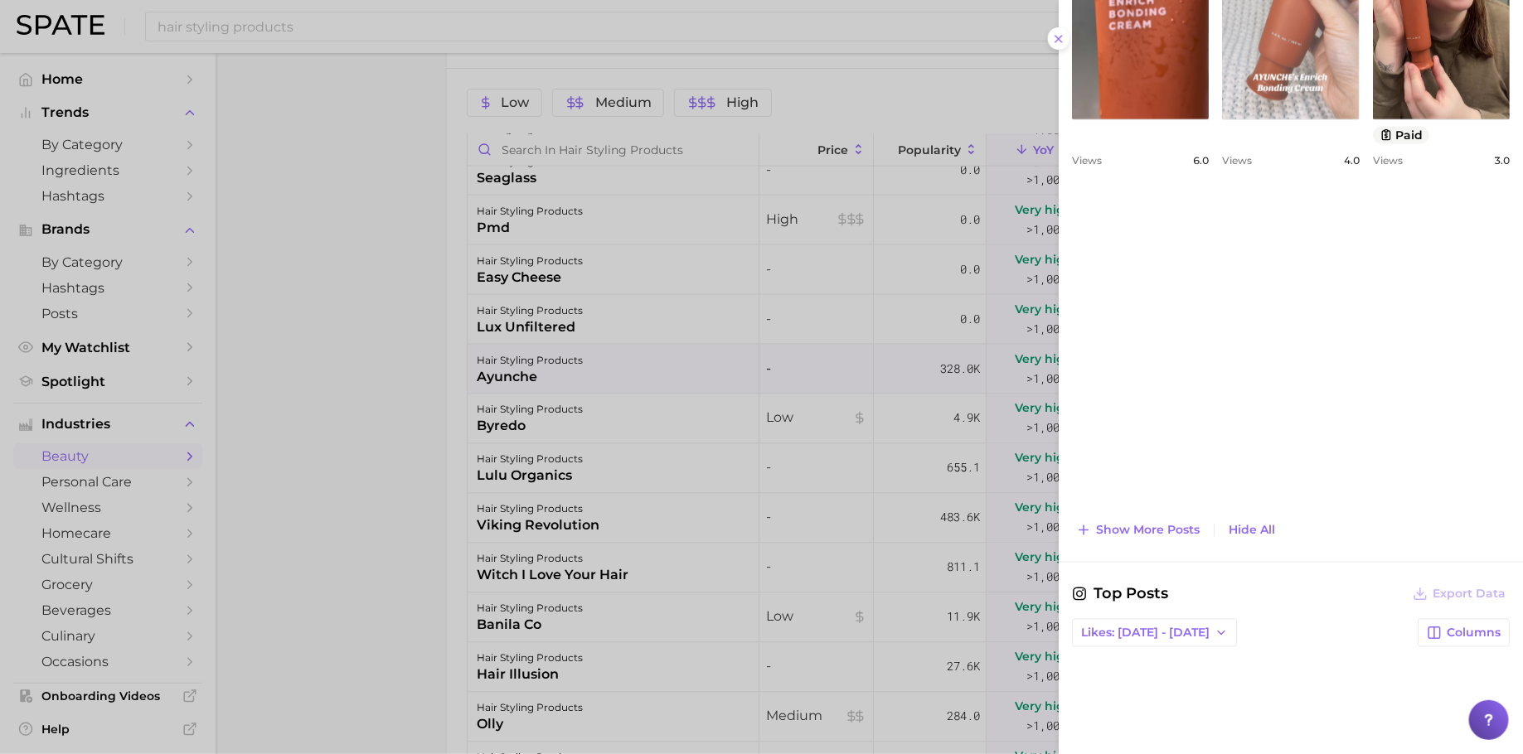
scroll to position [1079, 0]
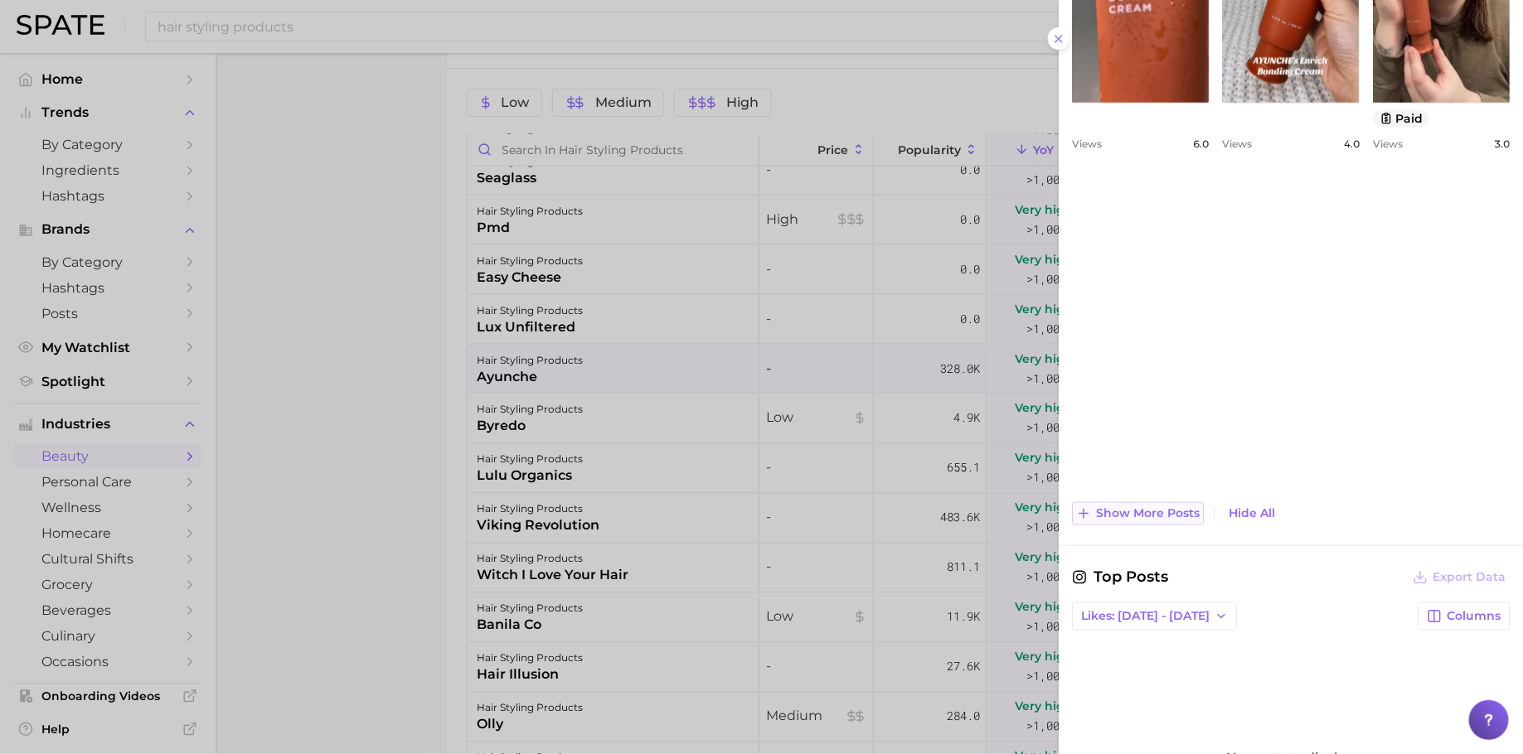
click at [1145, 507] on span "Show more posts" at bounding box center [1148, 514] width 104 height 14
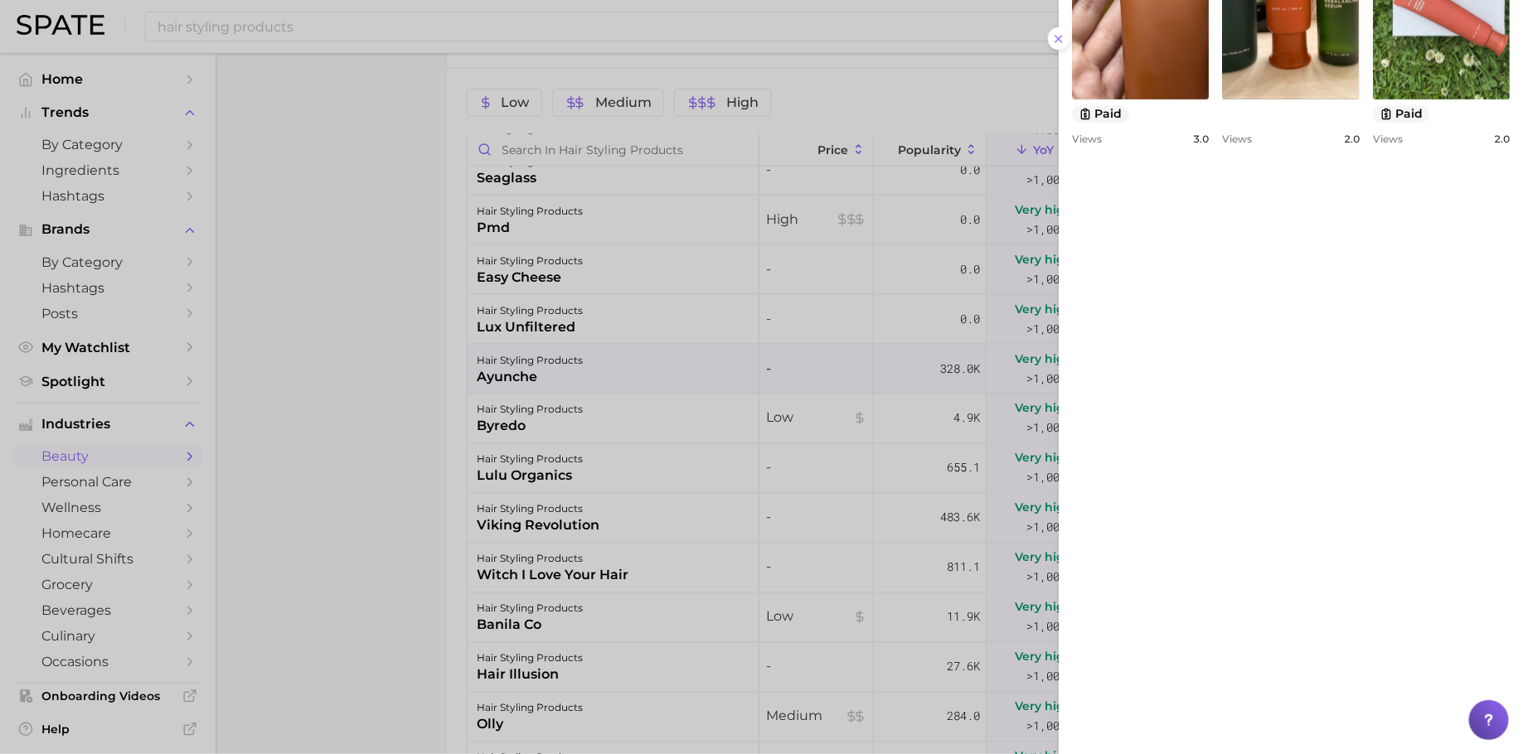
scroll to position [1385, 0]
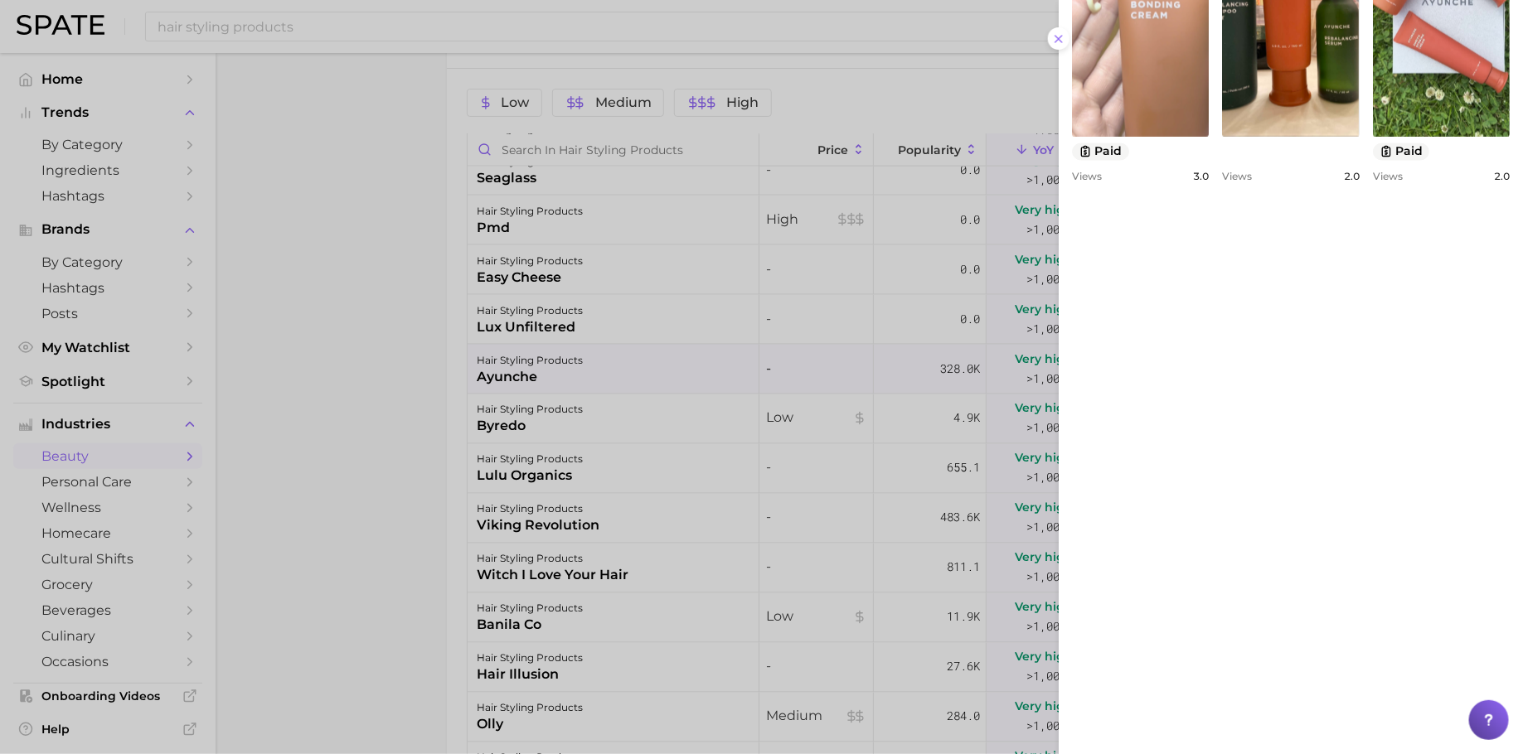
click at [1172, 137] on link "view post on TikTok" at bounding box center [1140, 1] width 137 height 269
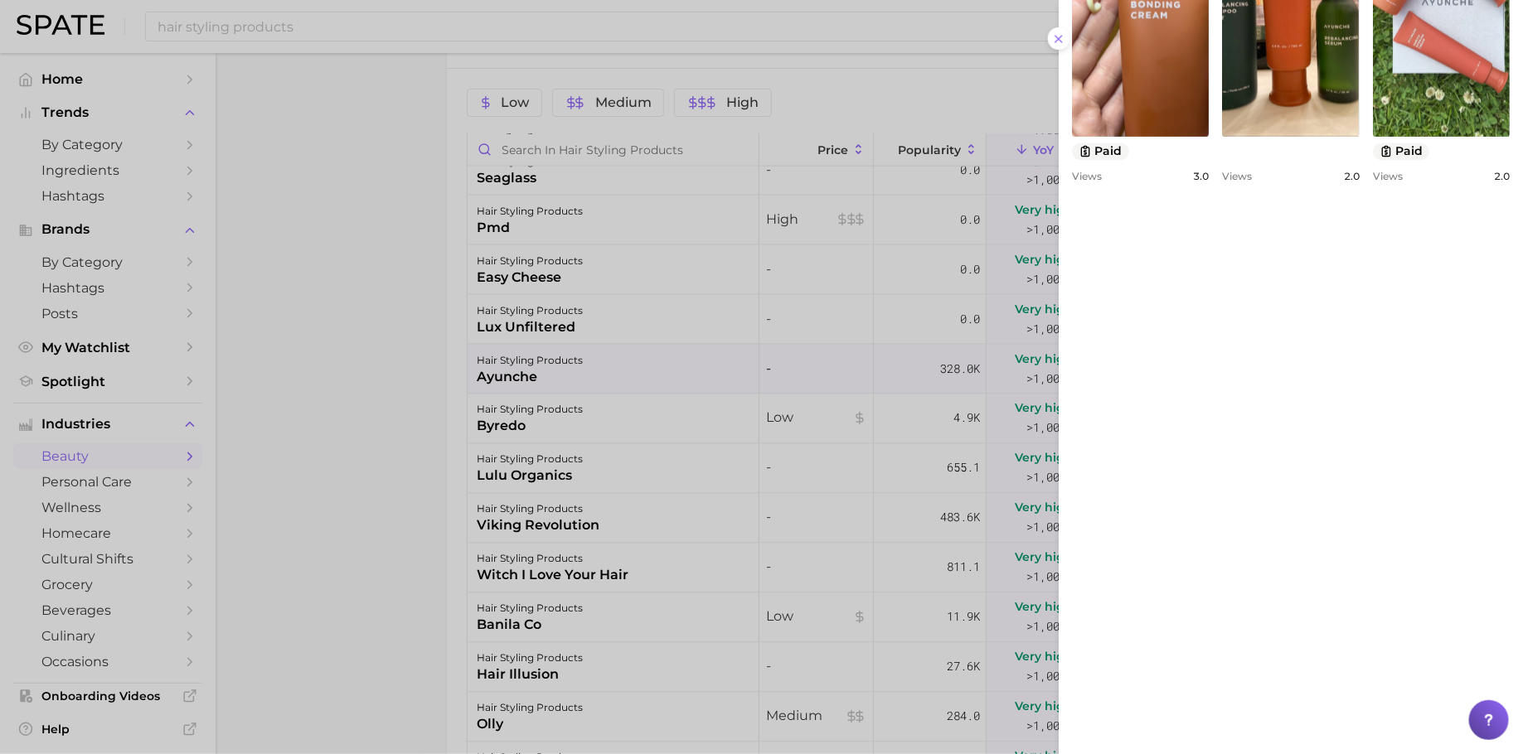
click at [762, 458] on div at bounding box center [761, 377] width 1523 height 754
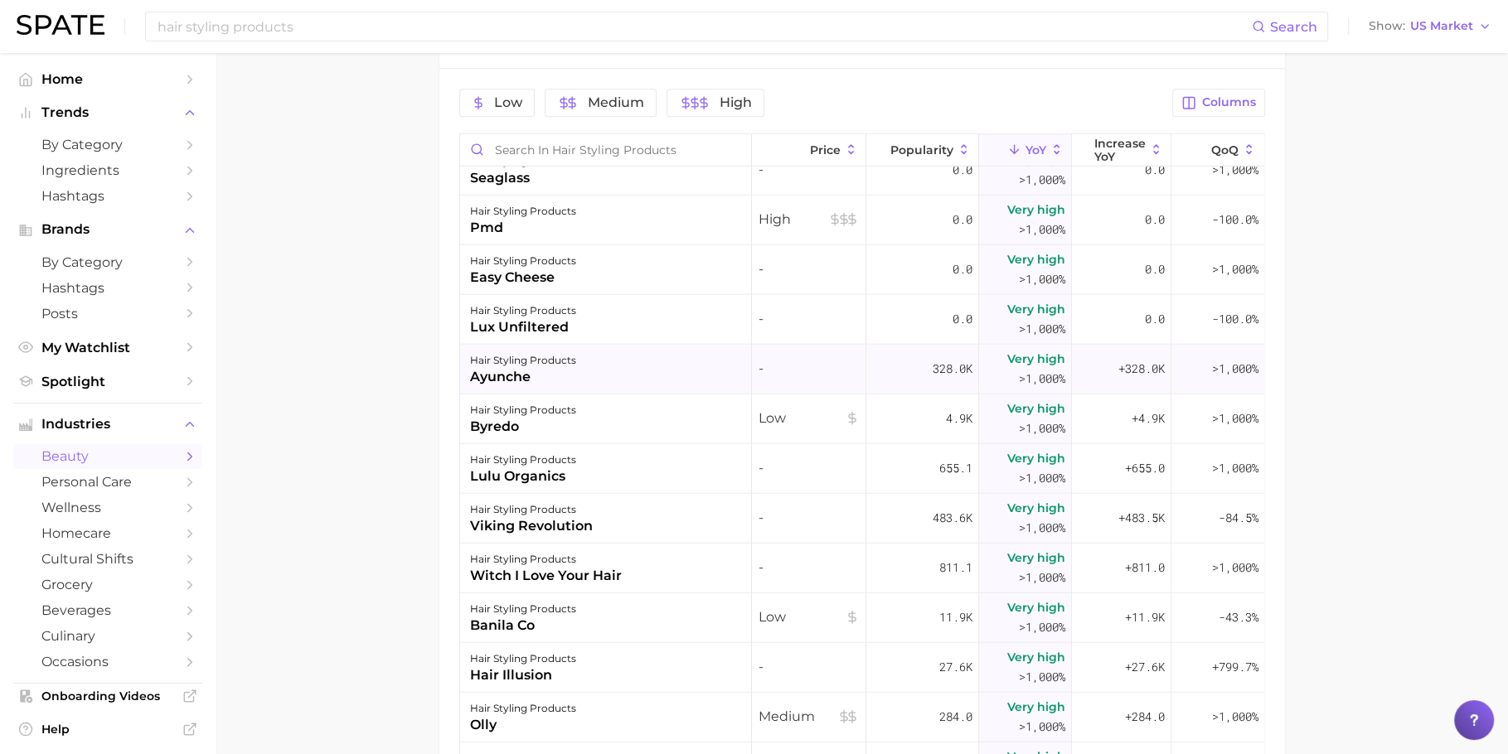
click at [718, 368] on div "hair styling products ayunche" at bounding box center [606, 370] width 293 height 50
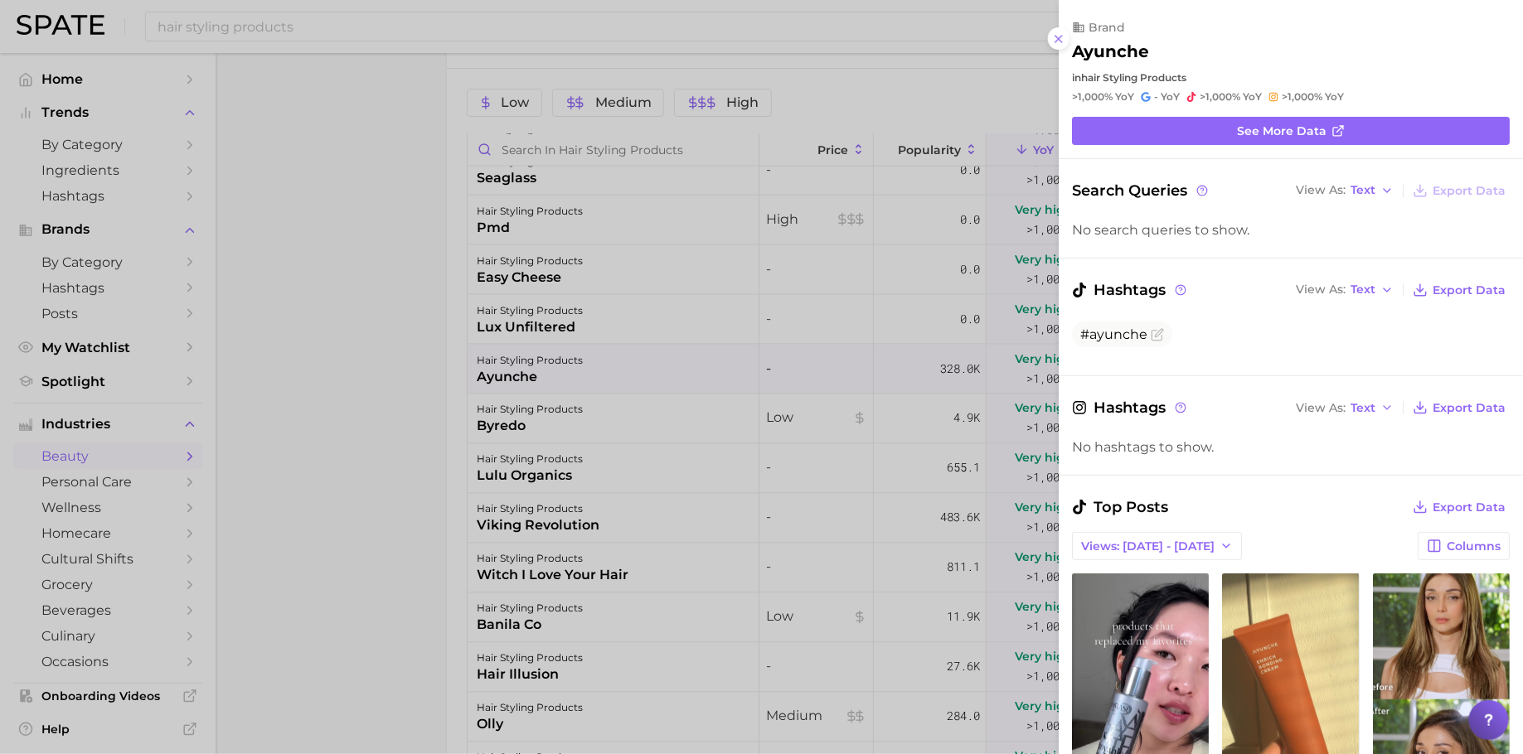
scroll to position [0, 0]
click at [743, 272] on div at bounding box center [761, 377] width 1523 height 754
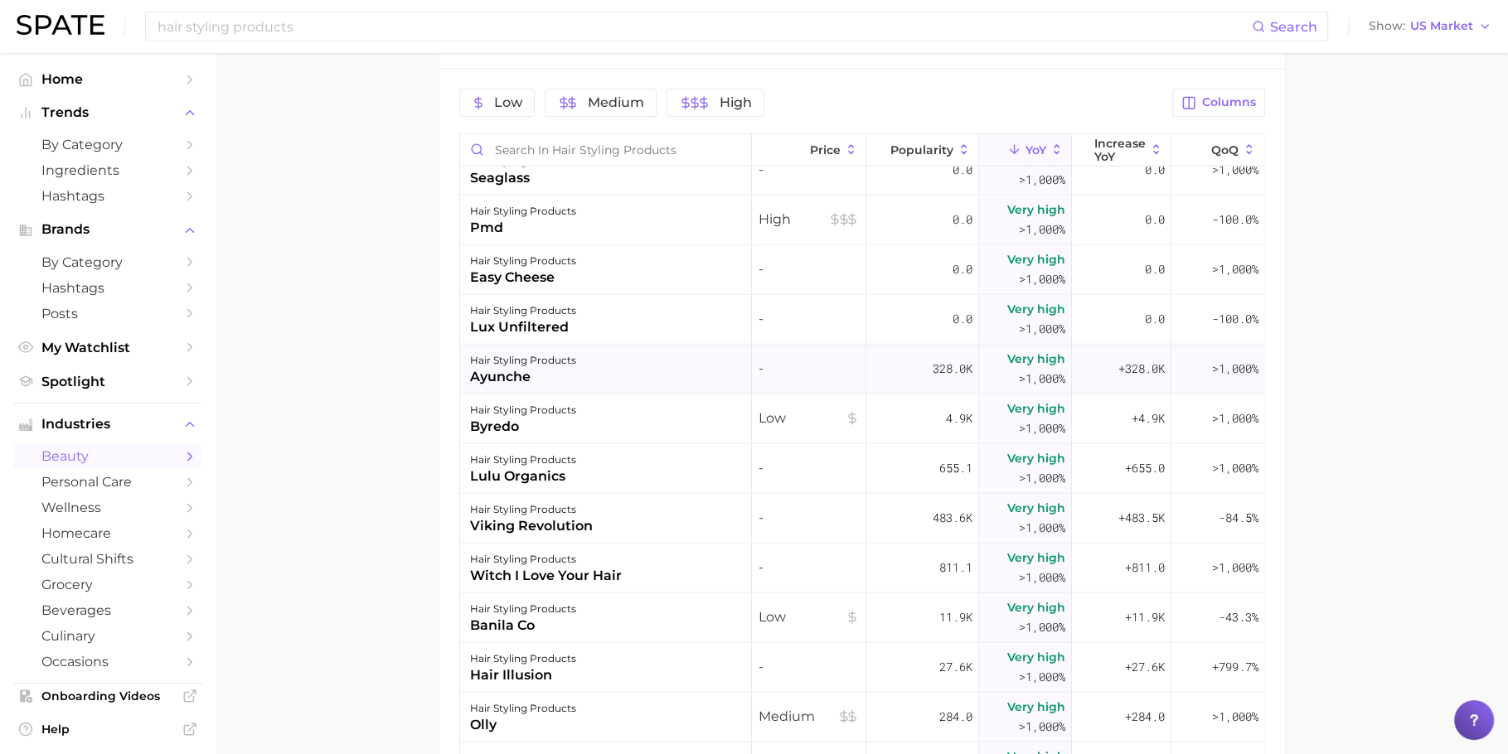
click at [680, 358] on div "hair styling products ayunche" at bounding box center [606, 370] width 293 height 50
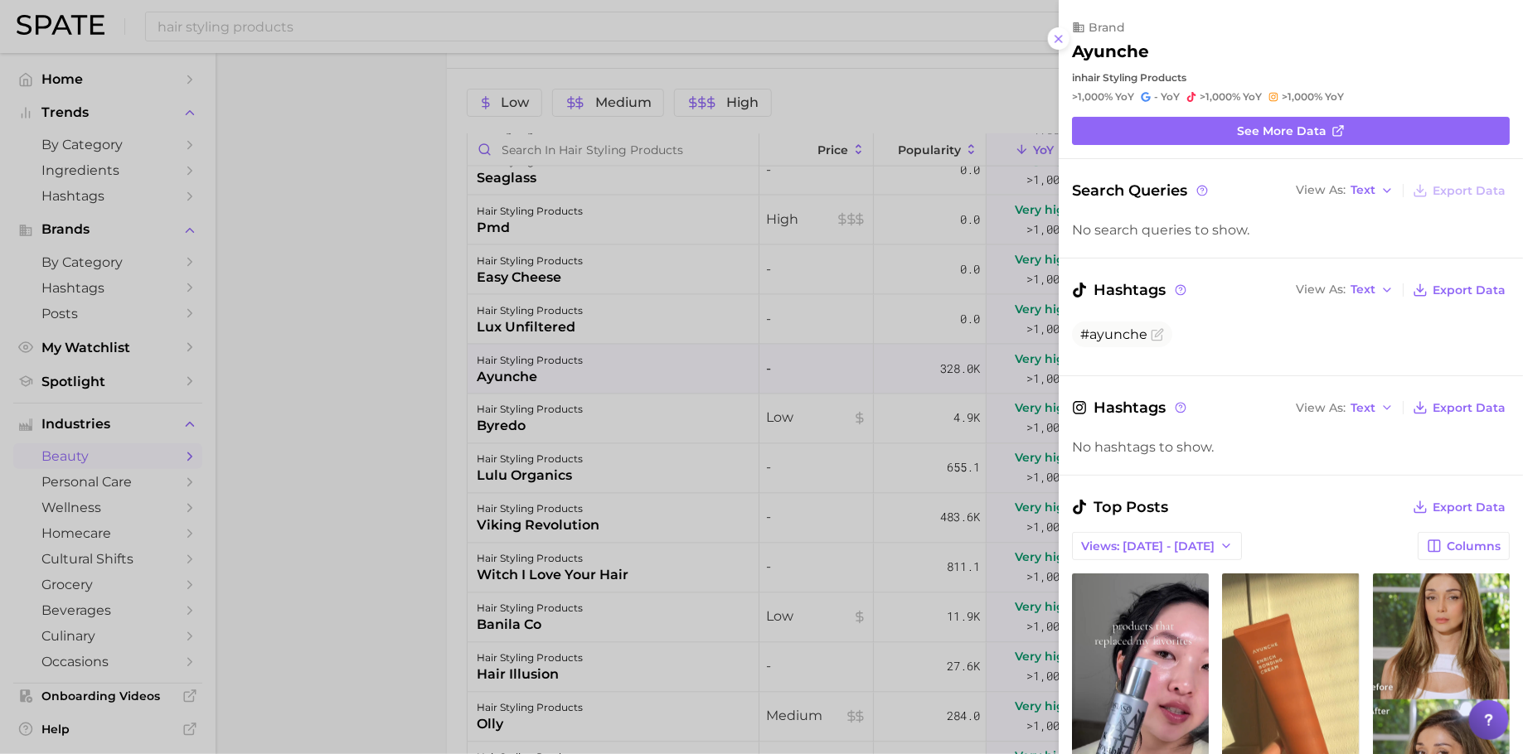
click at [1124, 50] on h2 "ayunche" at bounding box center [1110, 51] width 77 height 20
copy h2 "ayunche"
click at [548, 609] on div at bounding box center [761, 377] width 1523 height 754
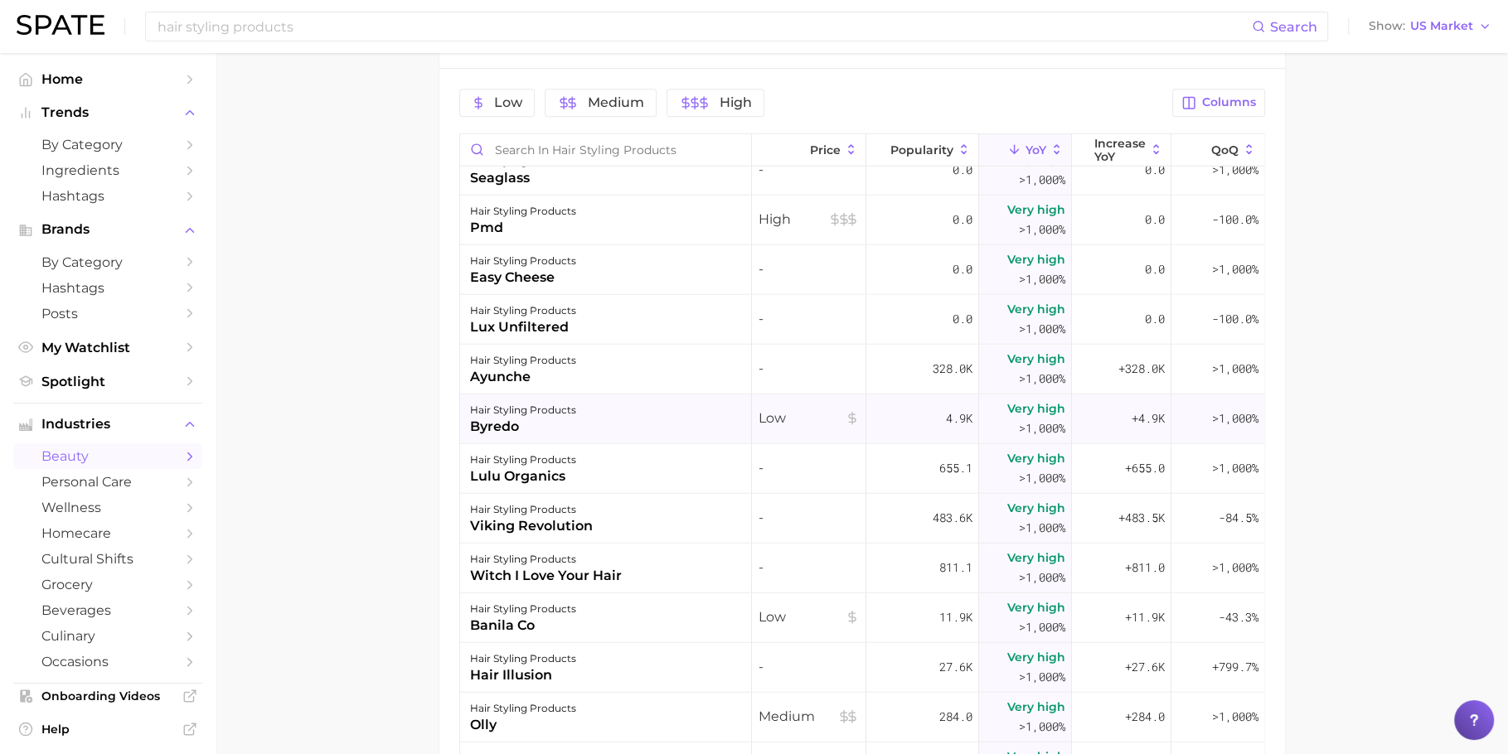
click at [556, 428] on div "byredo" at bounding box center [523, 427] width 106 height 20
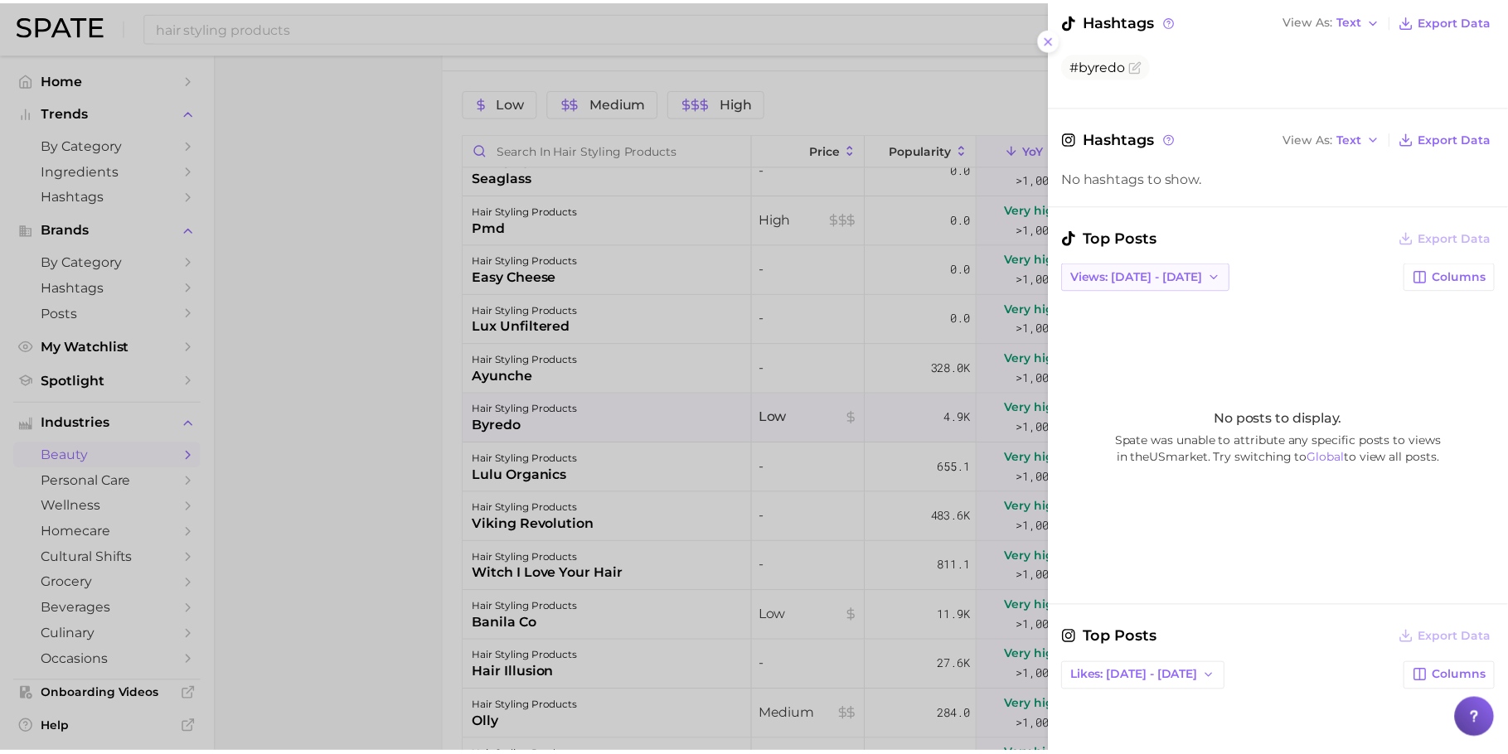
scroll to position [355, 0]
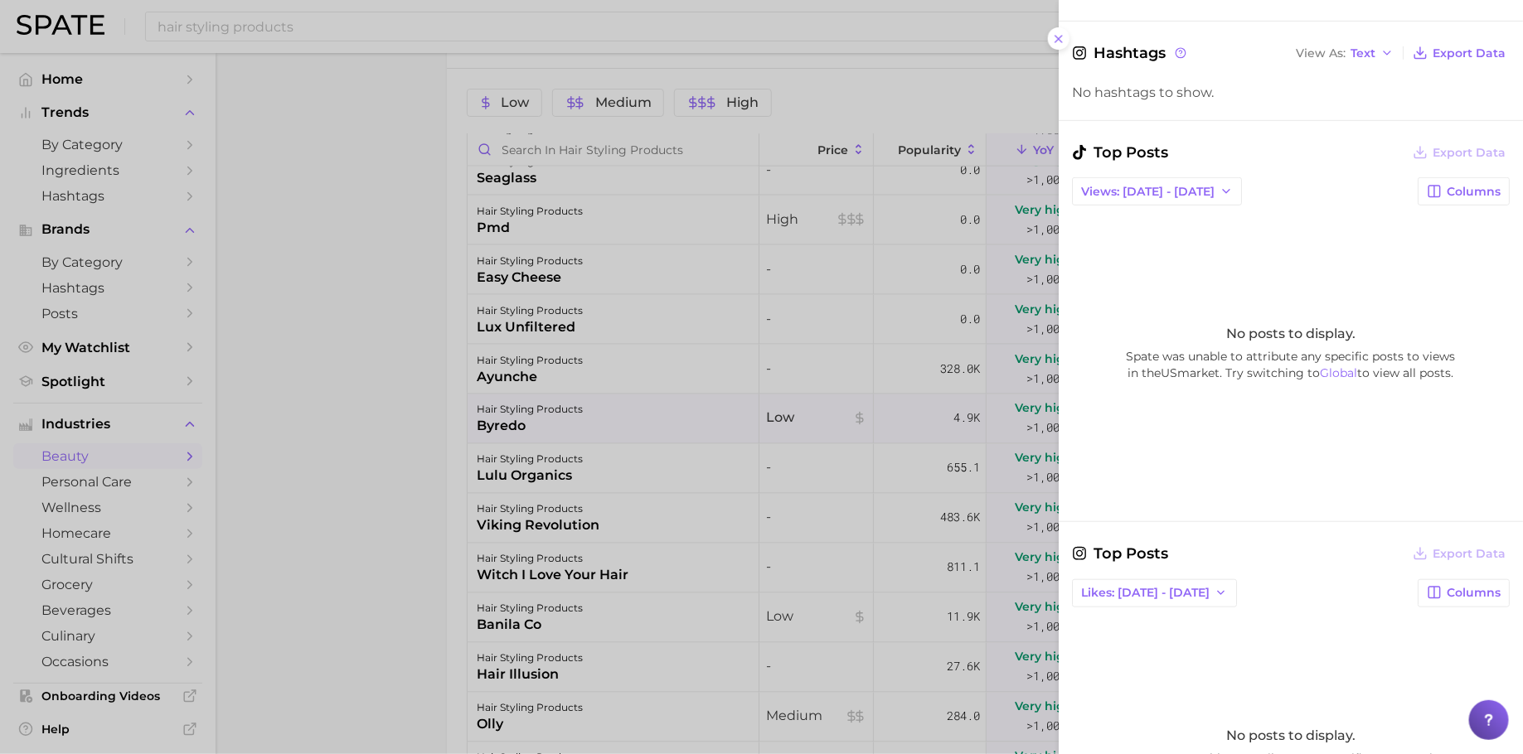
click at [792, 471] on div at bounding box center [761, 377] width 1523 height 754
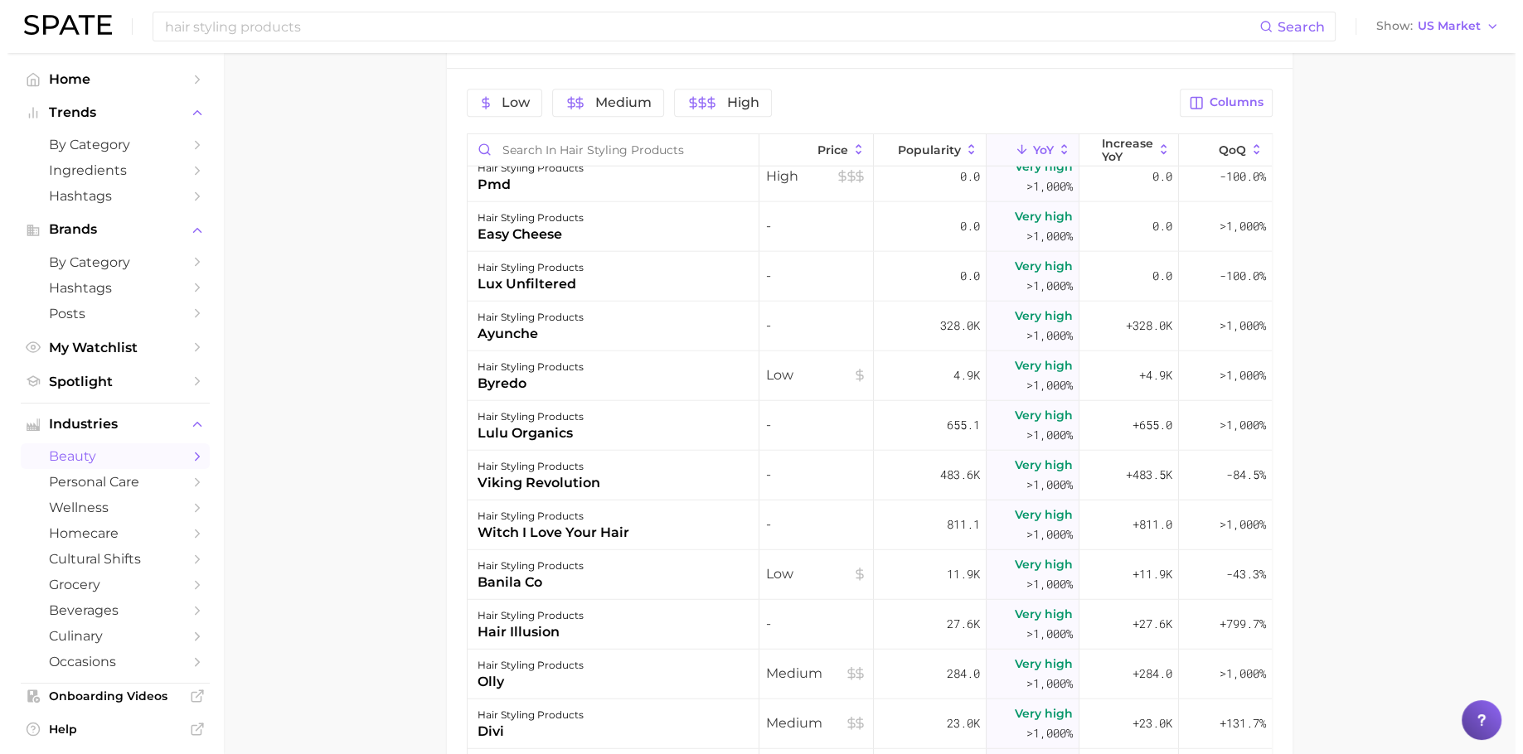
scroll to position [4357, 0]
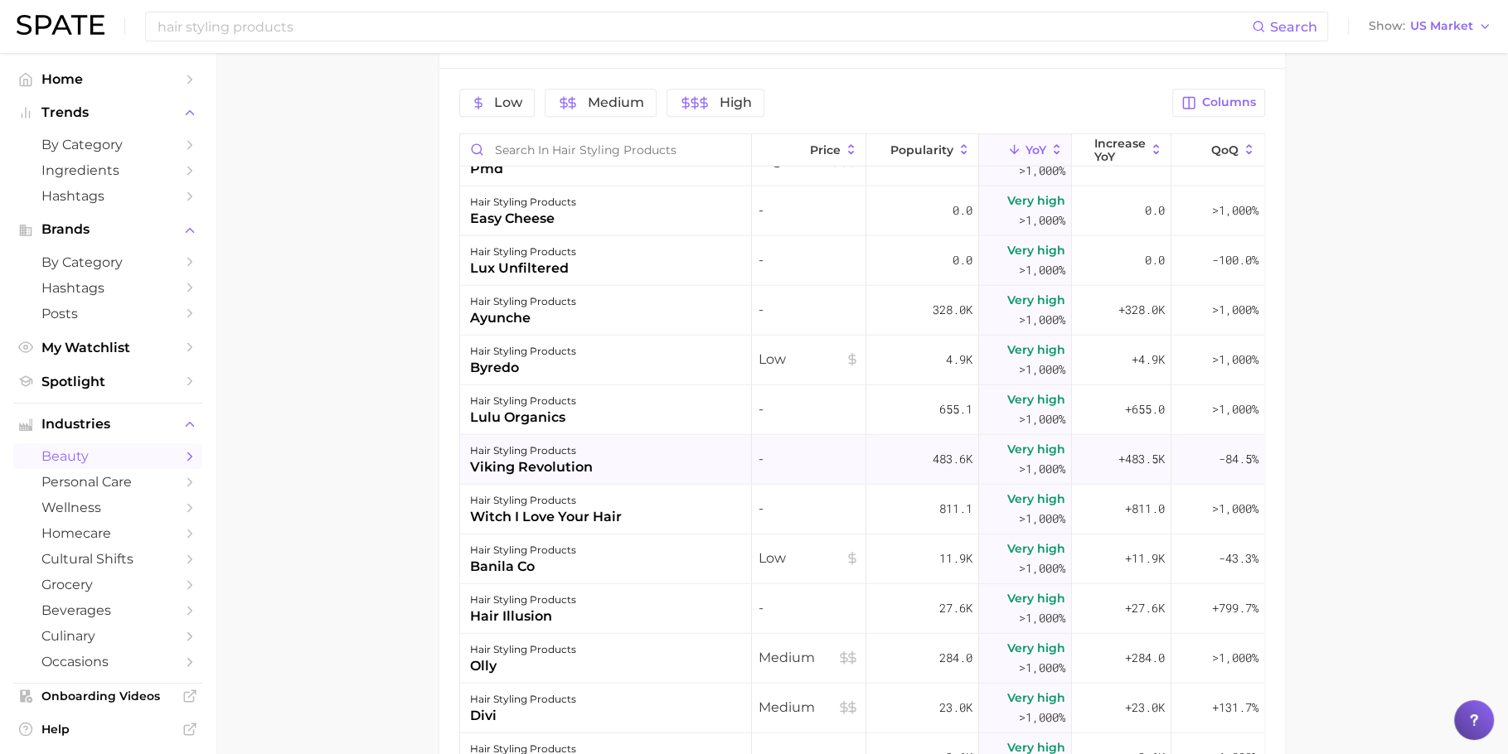
click at [782, 472] on div "-" at bounding box center [809, 460] width 114 height 50
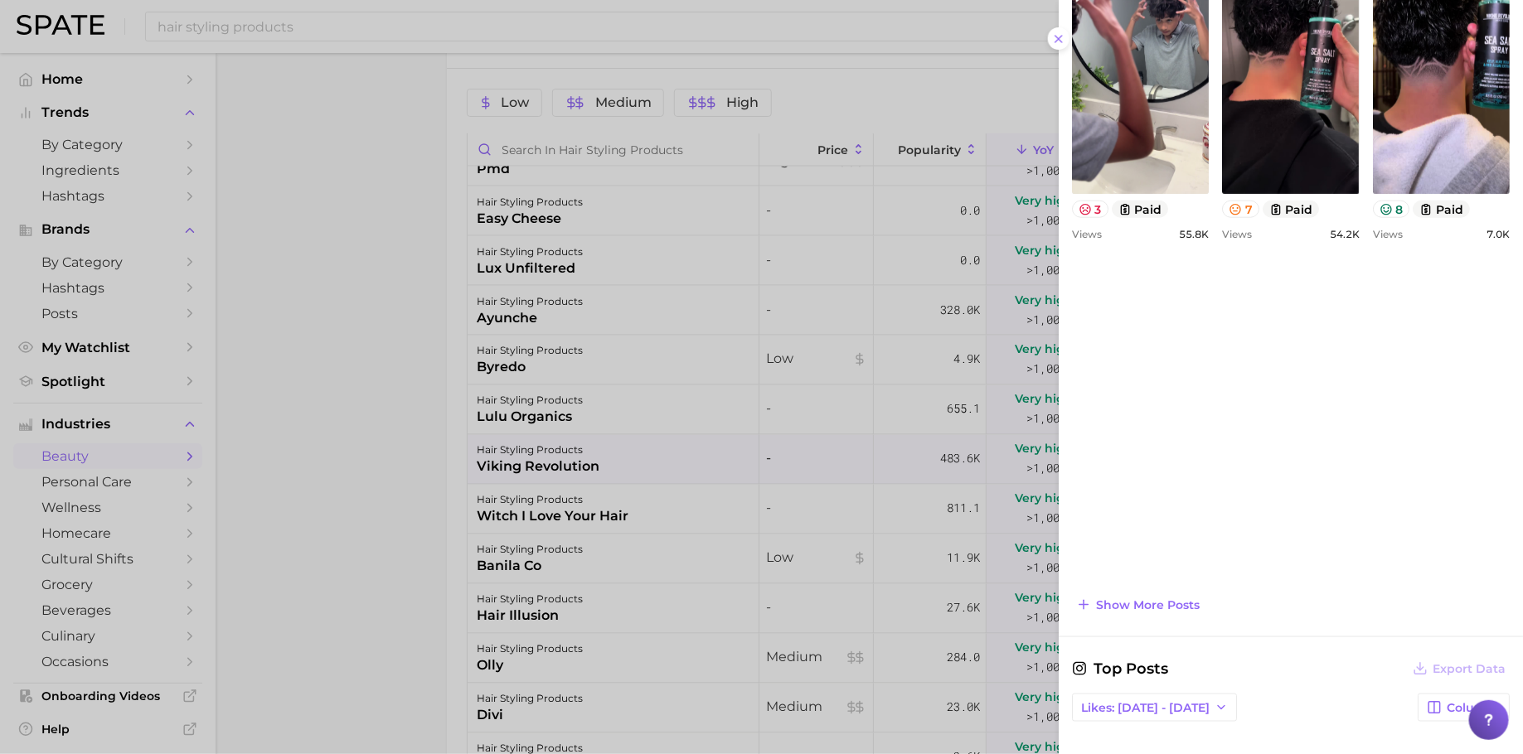
scroll to position [784, 0]
